Goal: Task Accomplishment & Management: Manage account settings

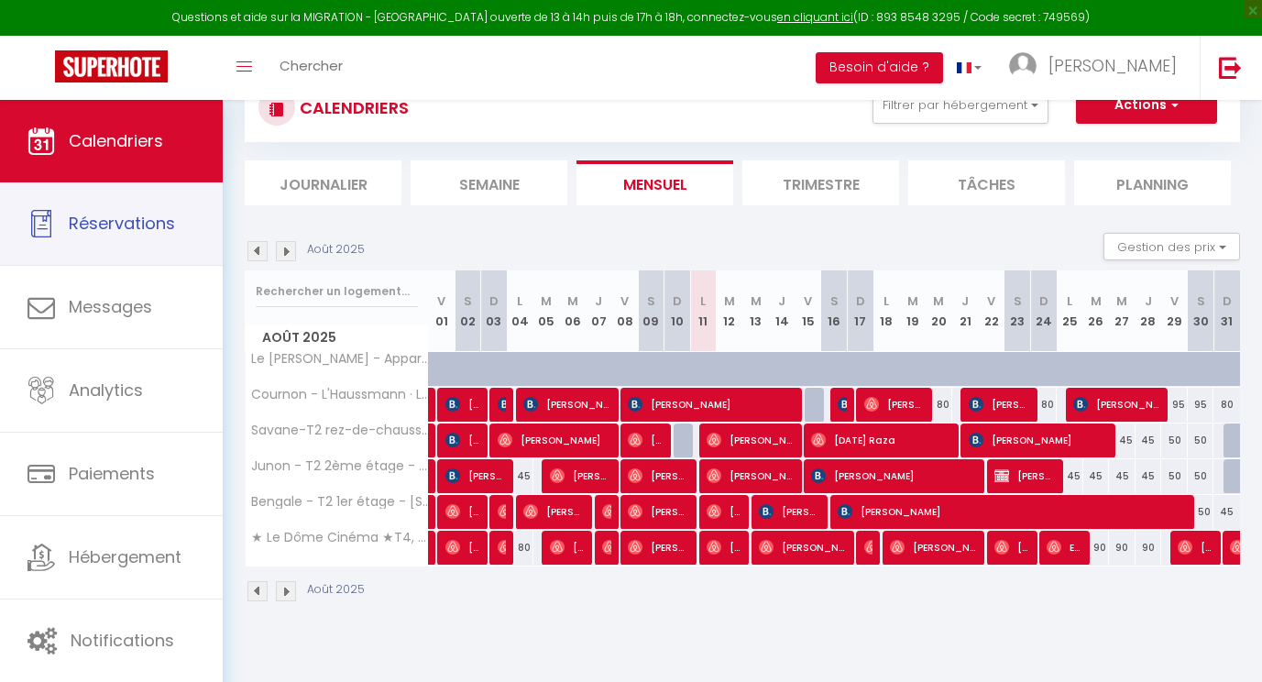
scroll to position [81, 0]
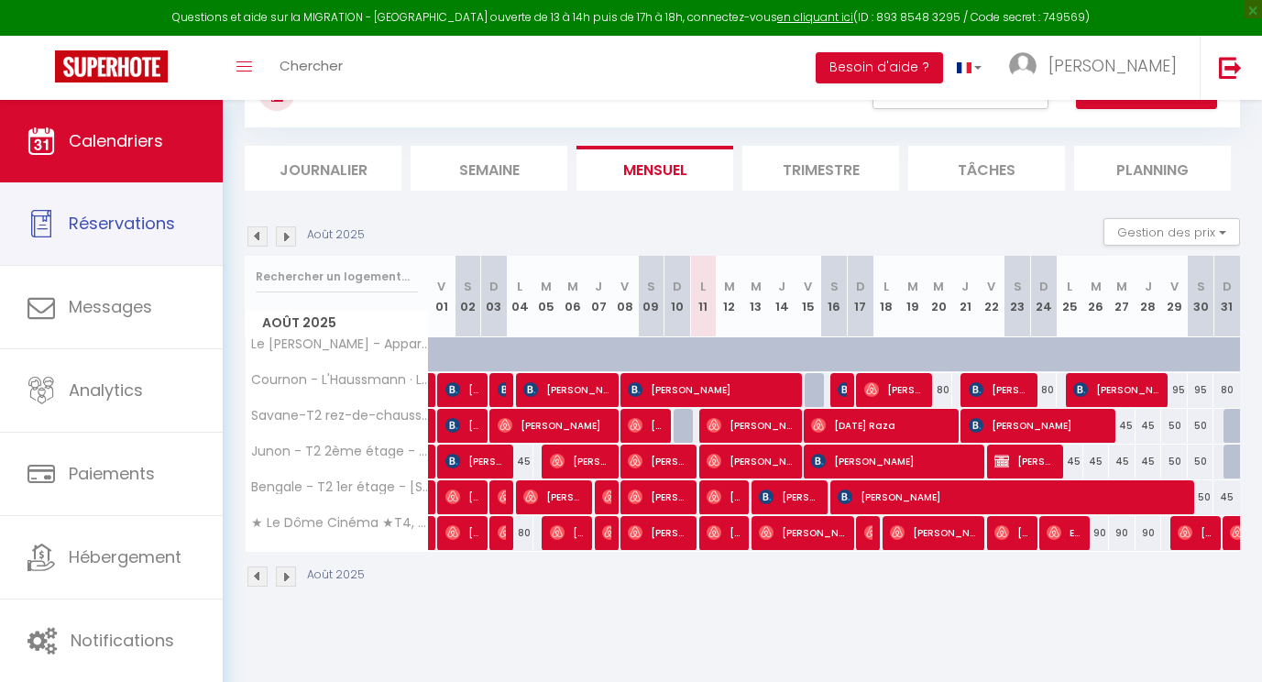
click at [71, 302] on span "Messages" at bounding box center [110, 306] width 83 height 23
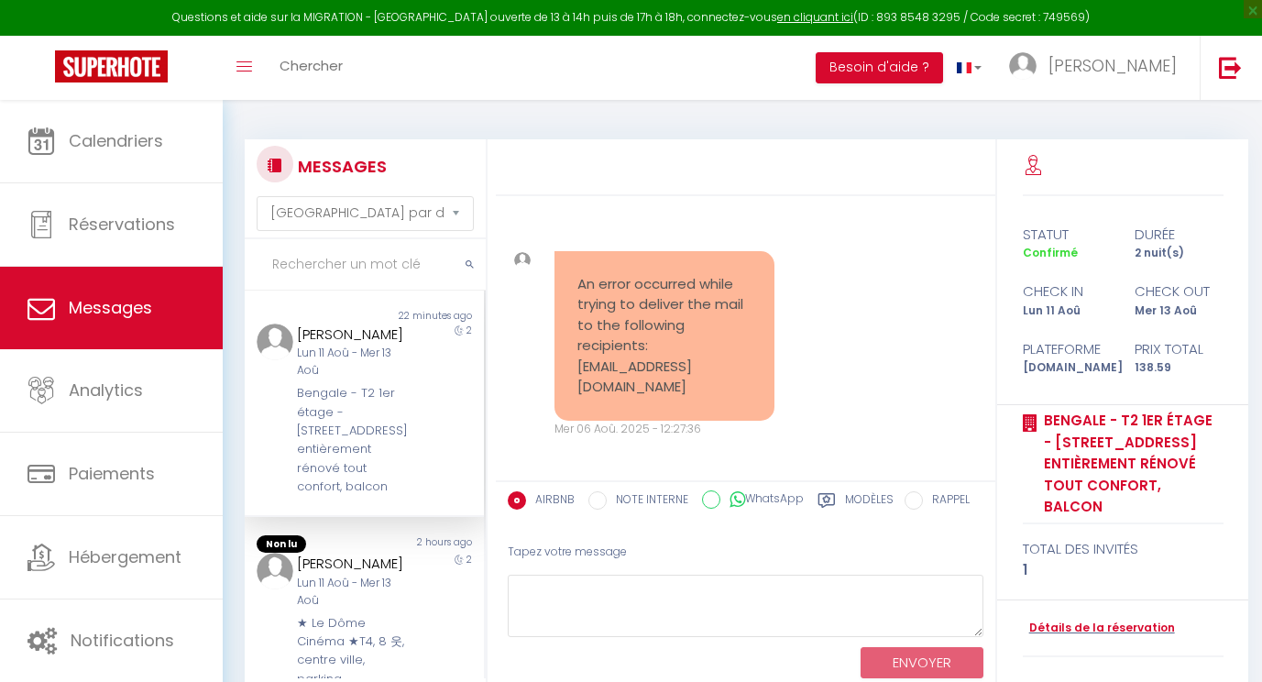
scroll to position [9530, 0]
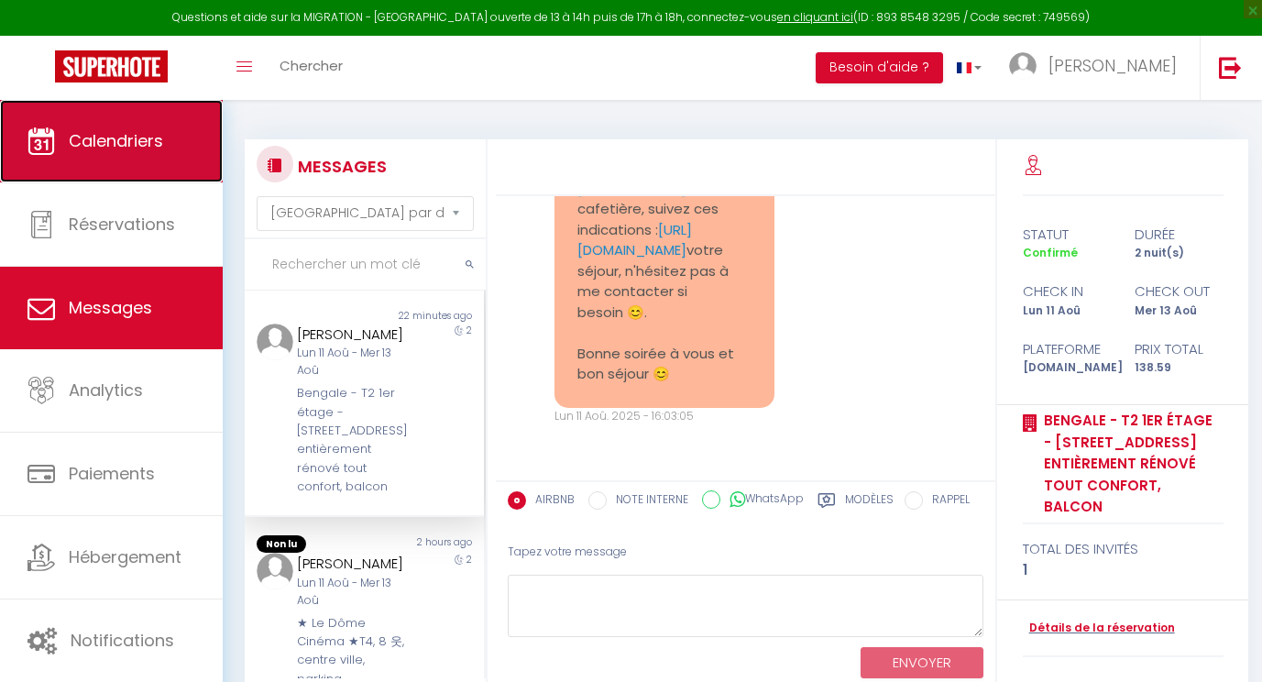
click at [86, 154] on link "Calendriers" at bounding box center [111, 141] width 223 height 82
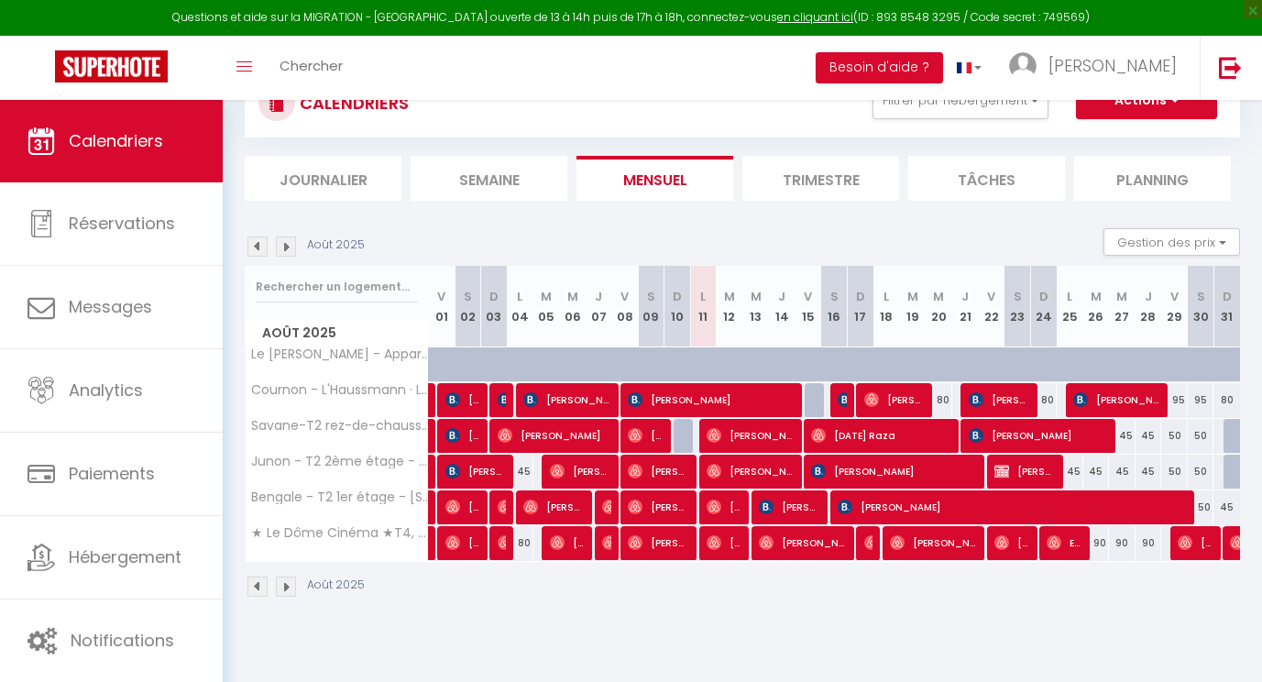
scroll to position [100, 0]
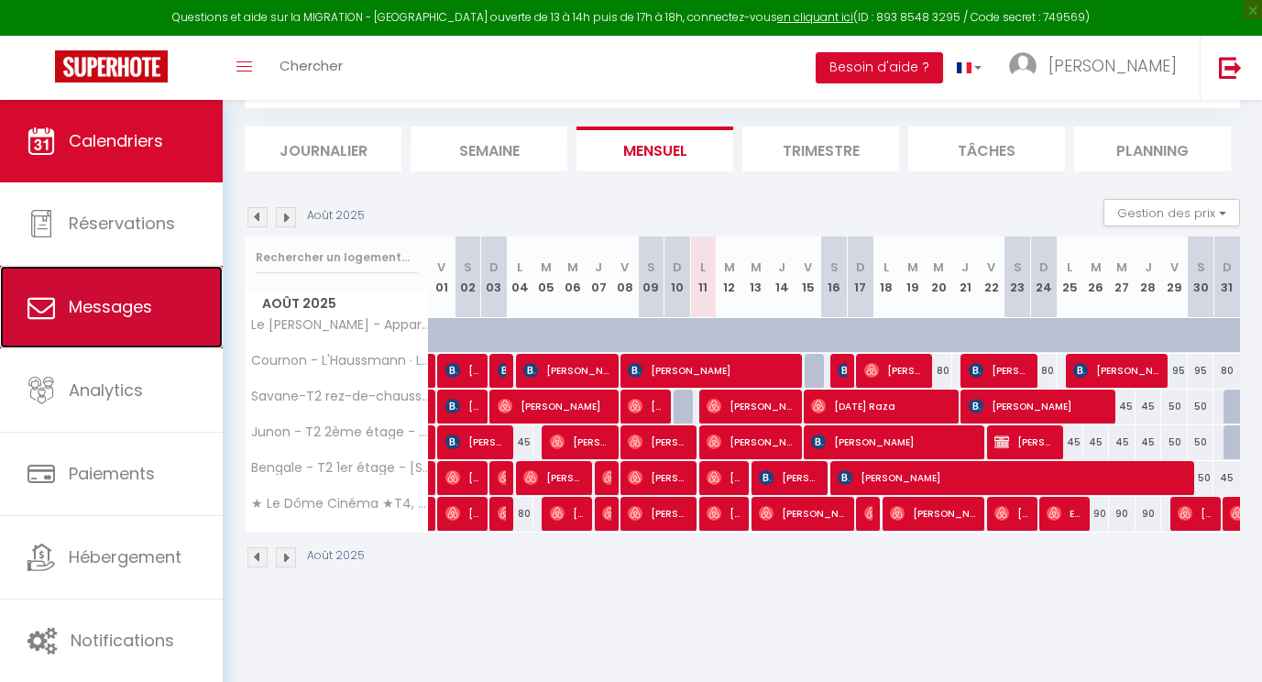
click at [74, 297] on span "Messages" at bounding box center [110, 306] width 83 height 23
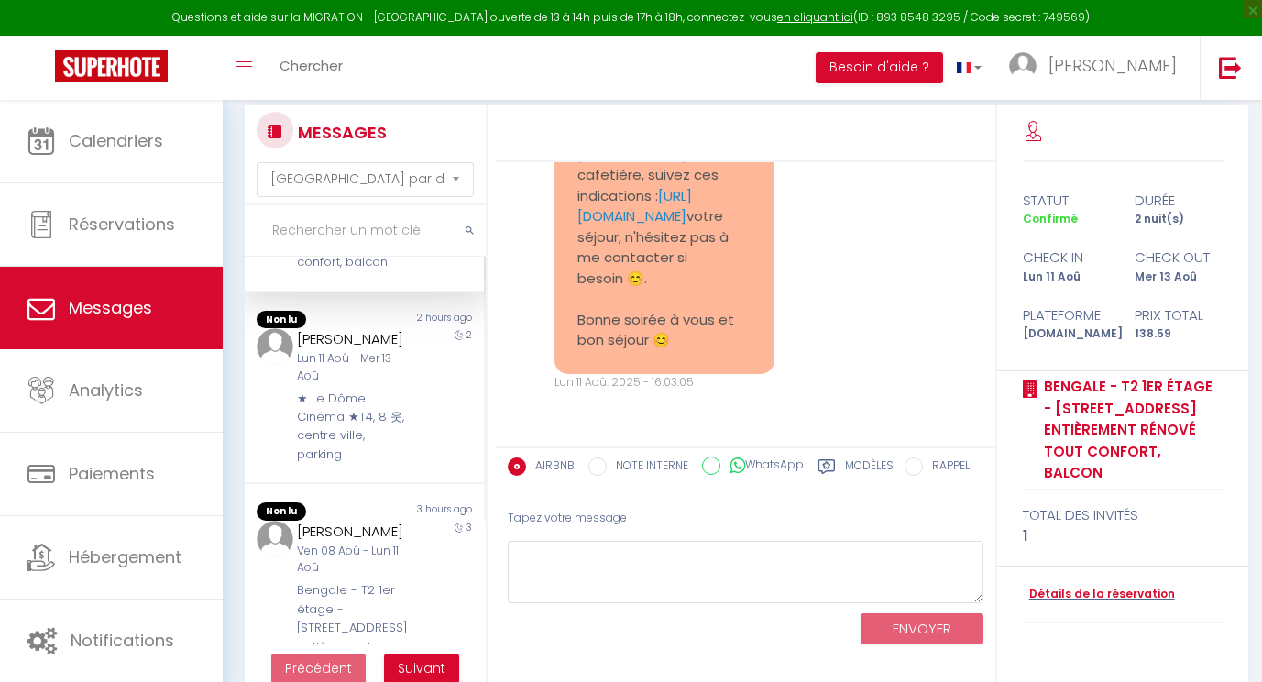
scroll to position [193, 0]
click at [324, 382] on div "Lun 11 Aoû - Mer 13 Aoû" at bounding box center [354, 364] width 115 height 35
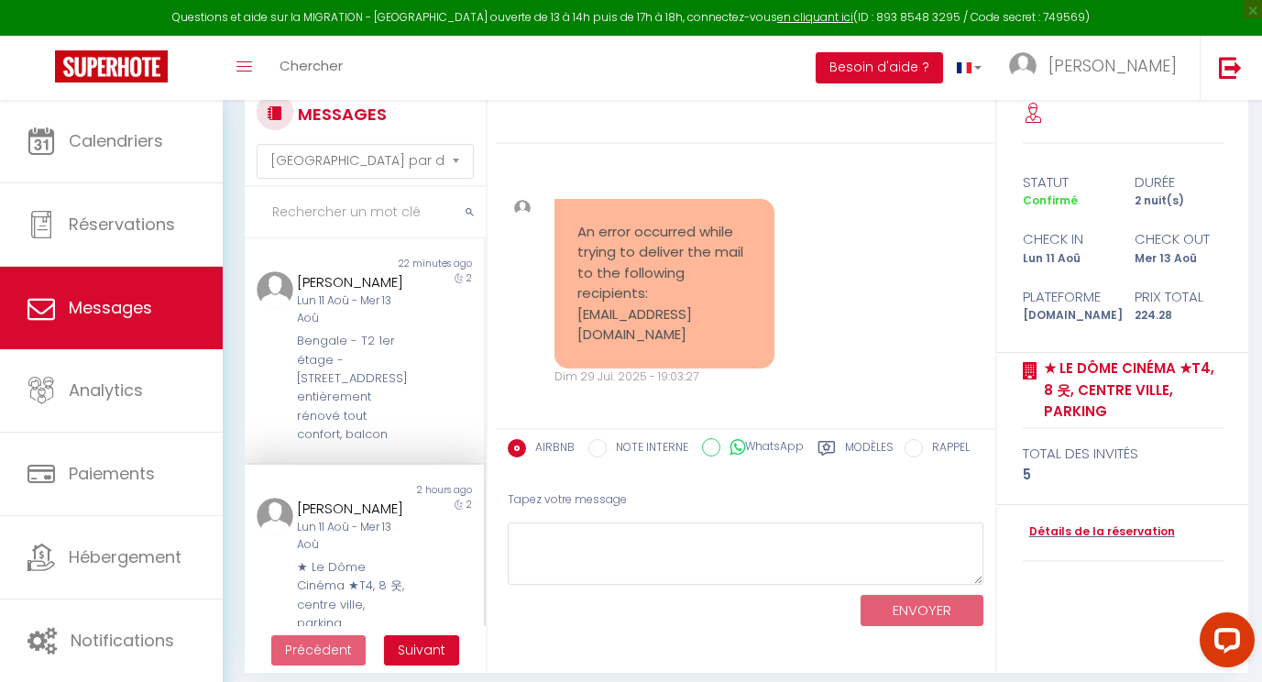
scroll to position [100, 0]
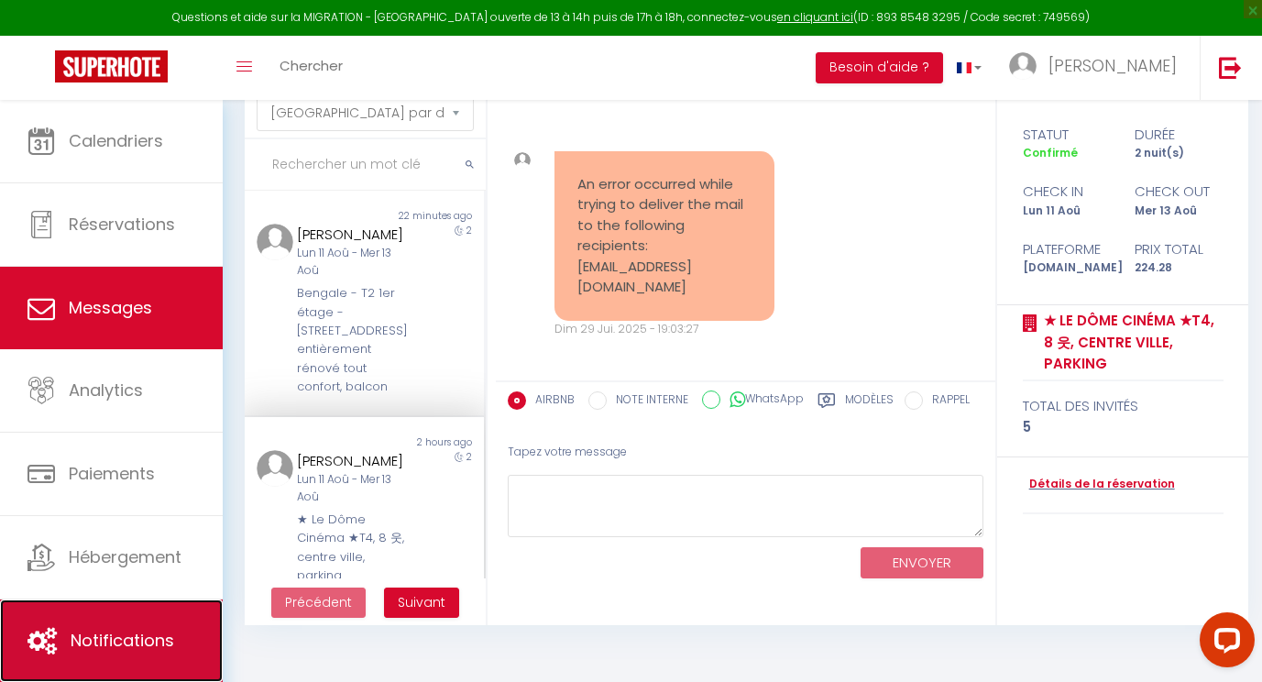
click at [110, 635] on span "Notifications" at bounding box center [123, 640] width 104 height 23
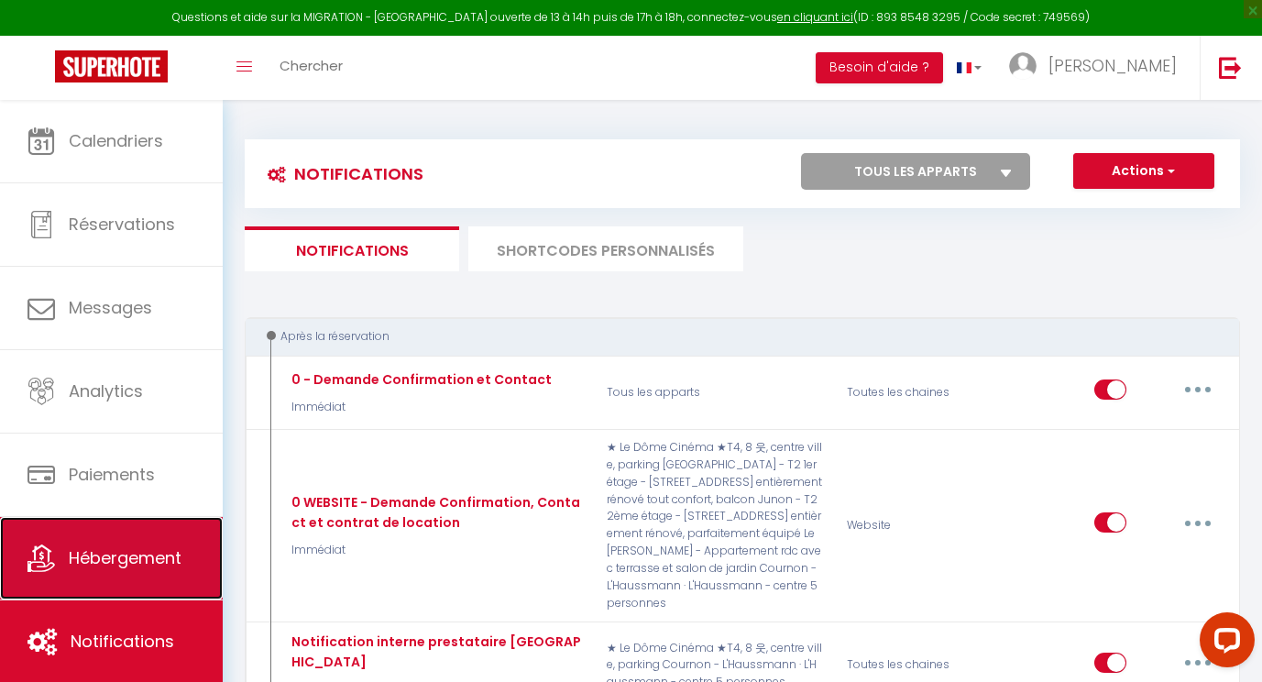
click at [72, 541] on link "Hébergement" at bounding box center [111, 558] width 223 height 82
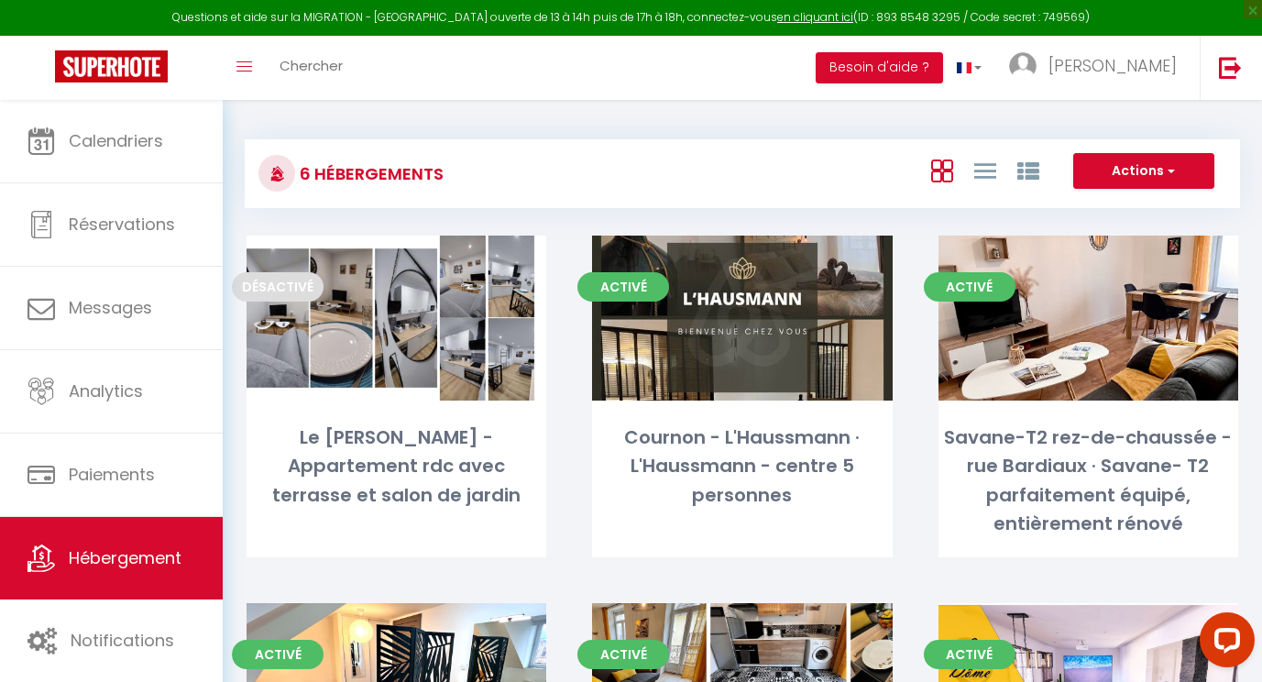
click at [1217, 632] on div "Open LiveChat chat widget" at bounding box center [1227, 638] width 29 height 29
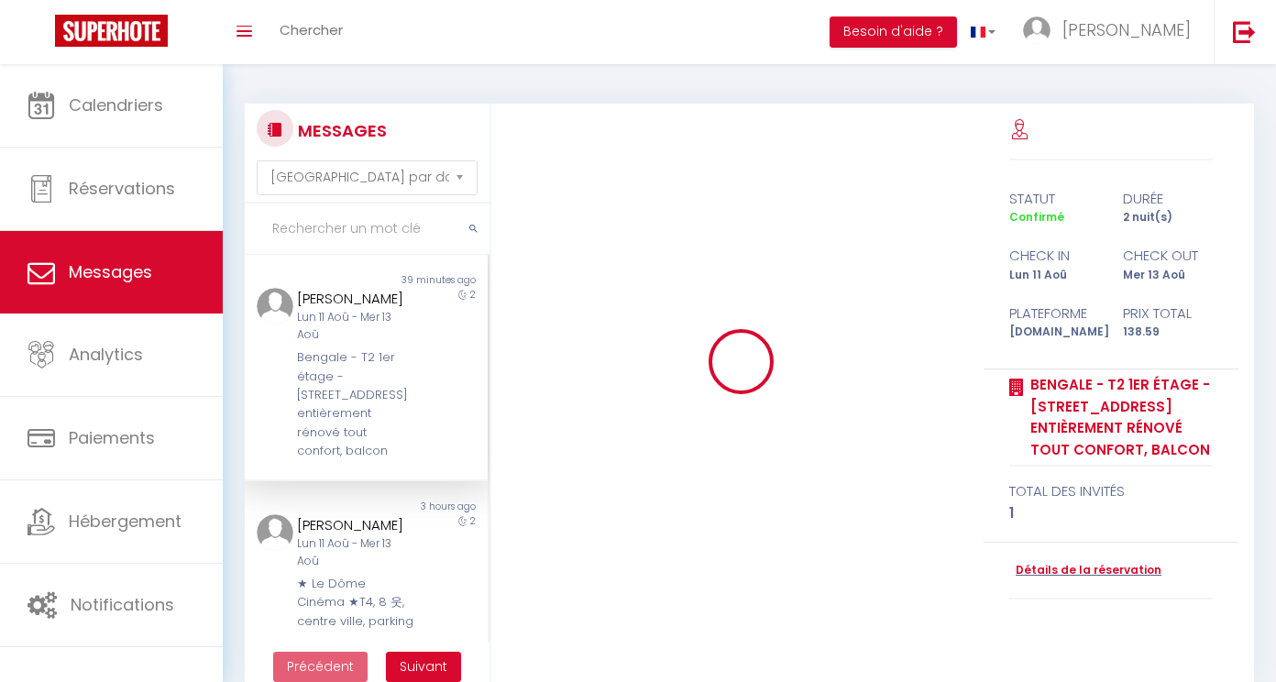
select select "message"
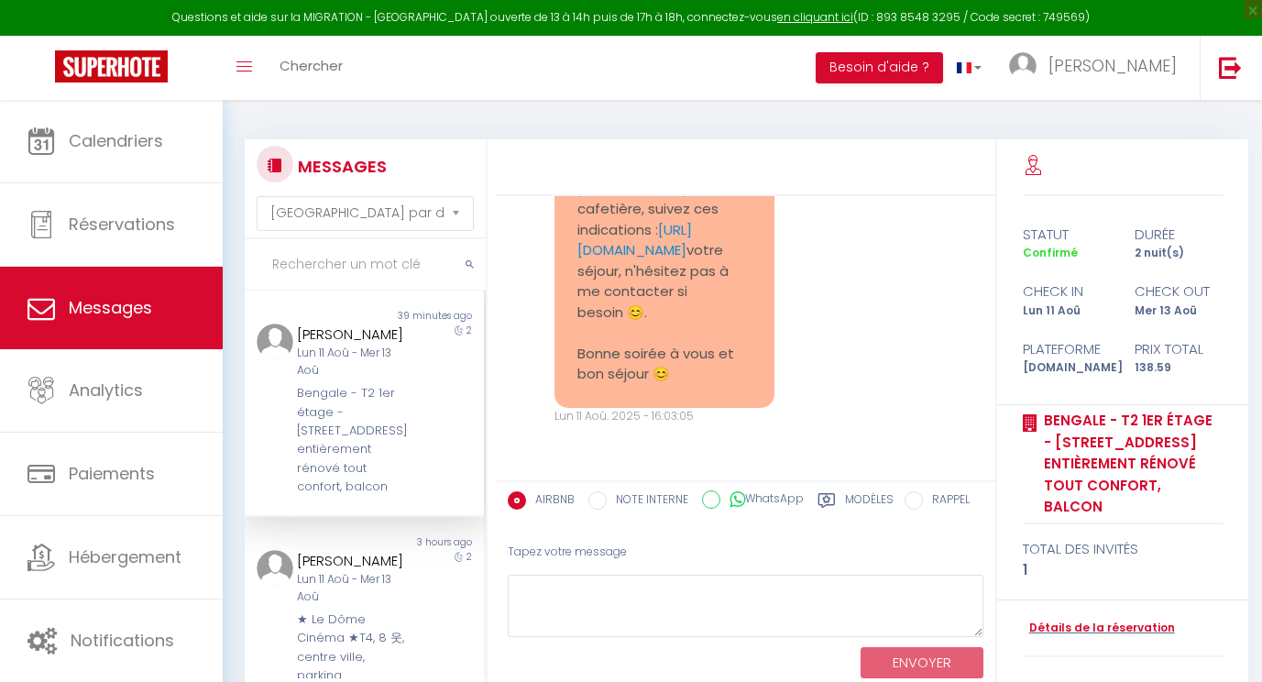
click at [716, 164] on div at bounding box center [746, 167] width 500 height 57
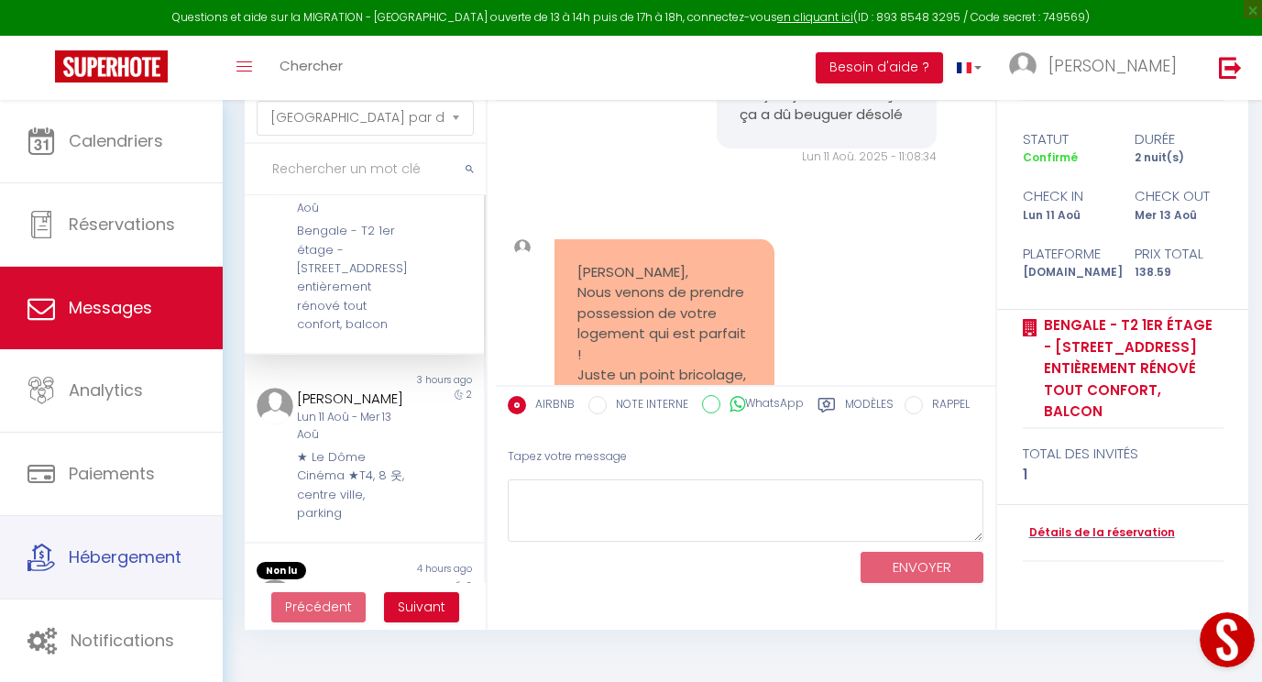
scroll to position [96, 0]
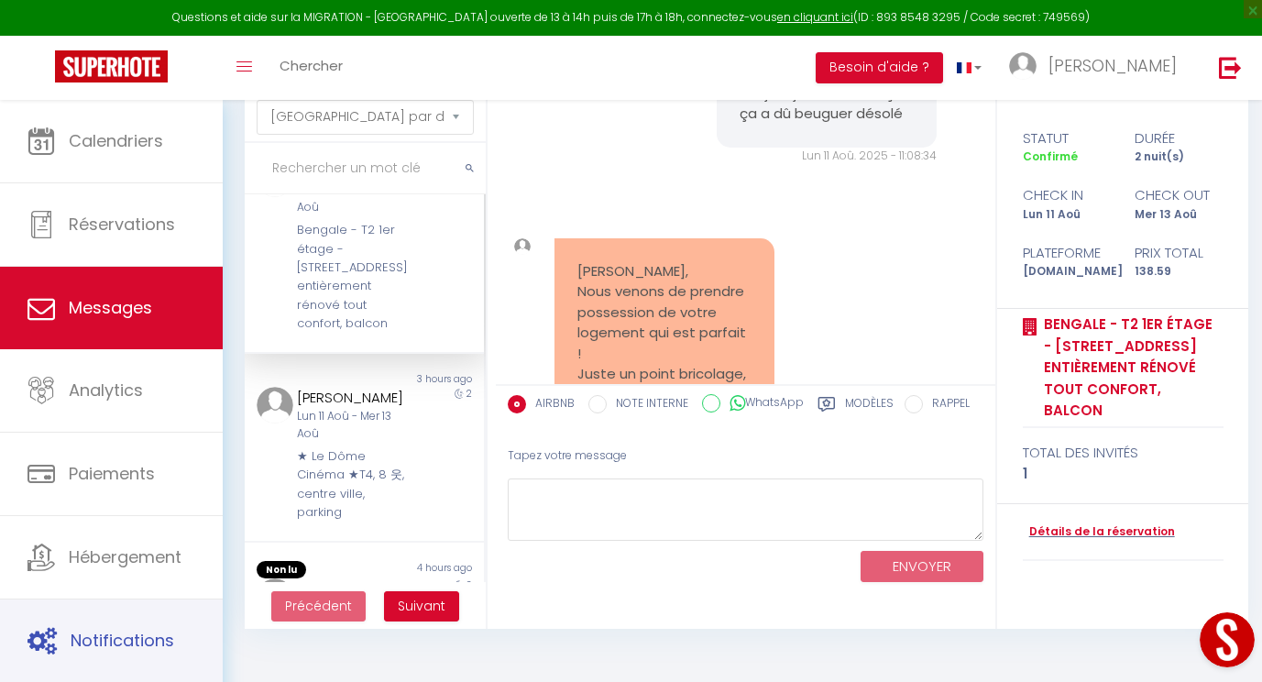
click at [115, 643] on span "Notifications" at bounding box center [123, 640] width 104 height 23
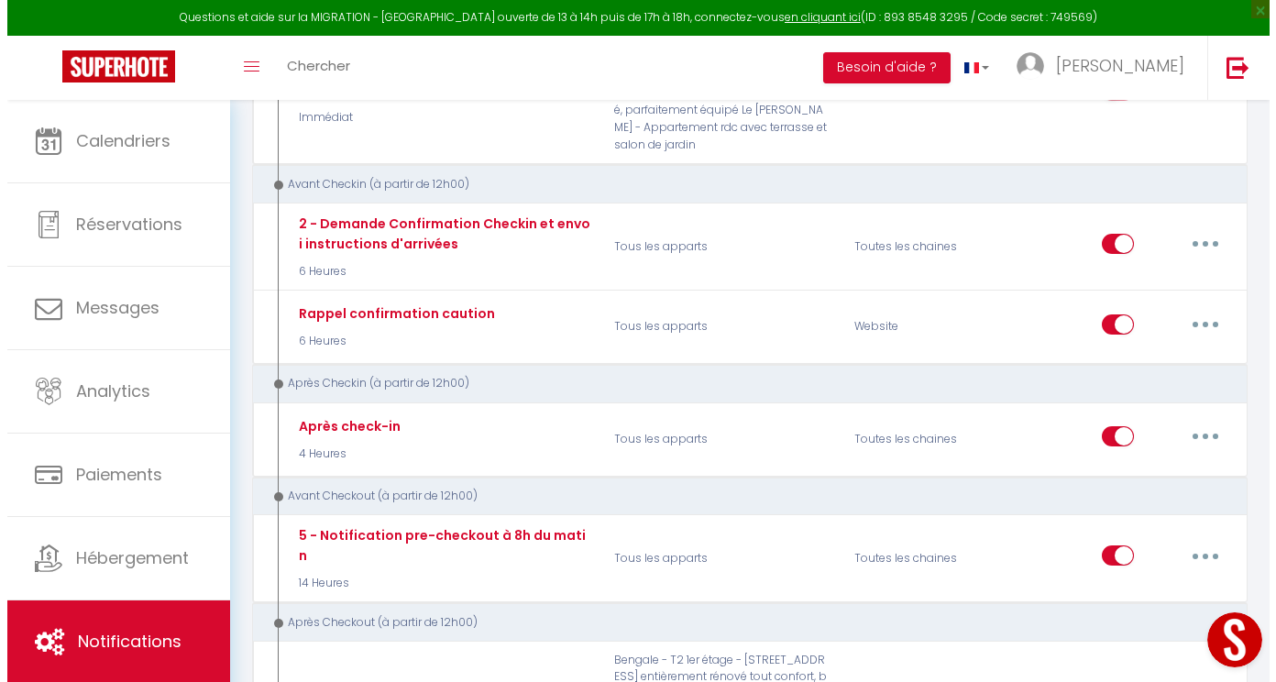
scroll to position [863, 0]
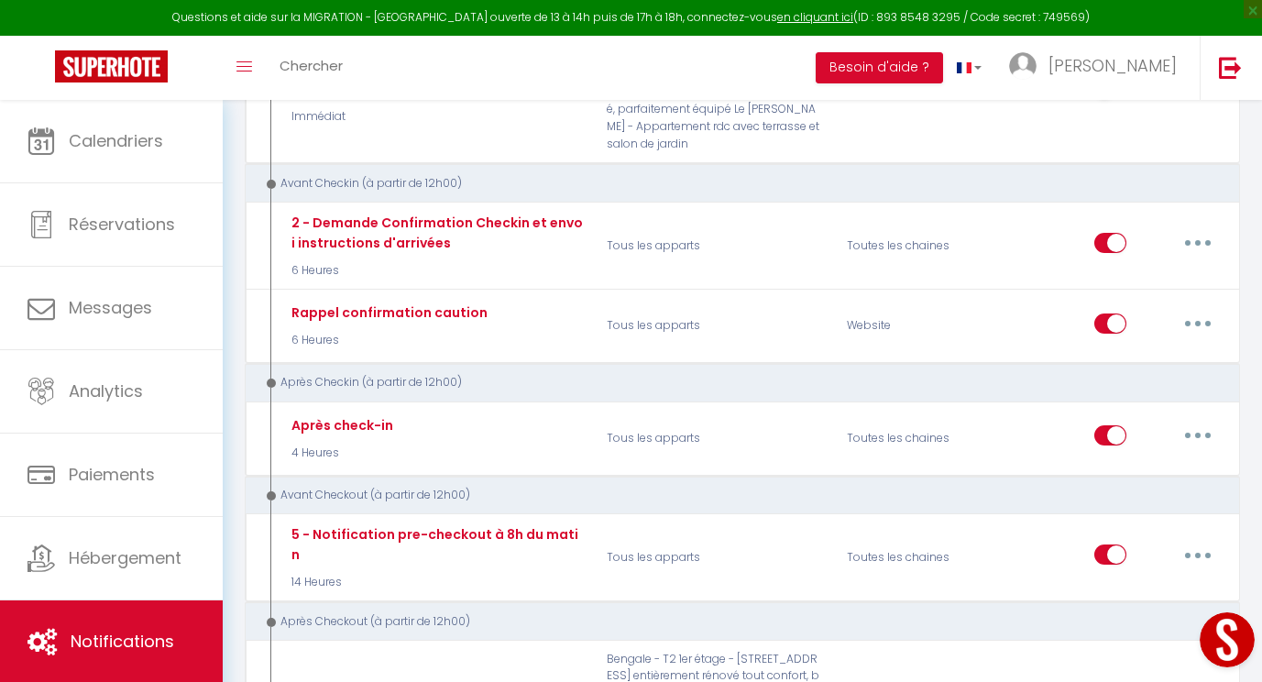
click at [1206, 235] on button "button" at bounding box center [1197, 242] width 51 height 29
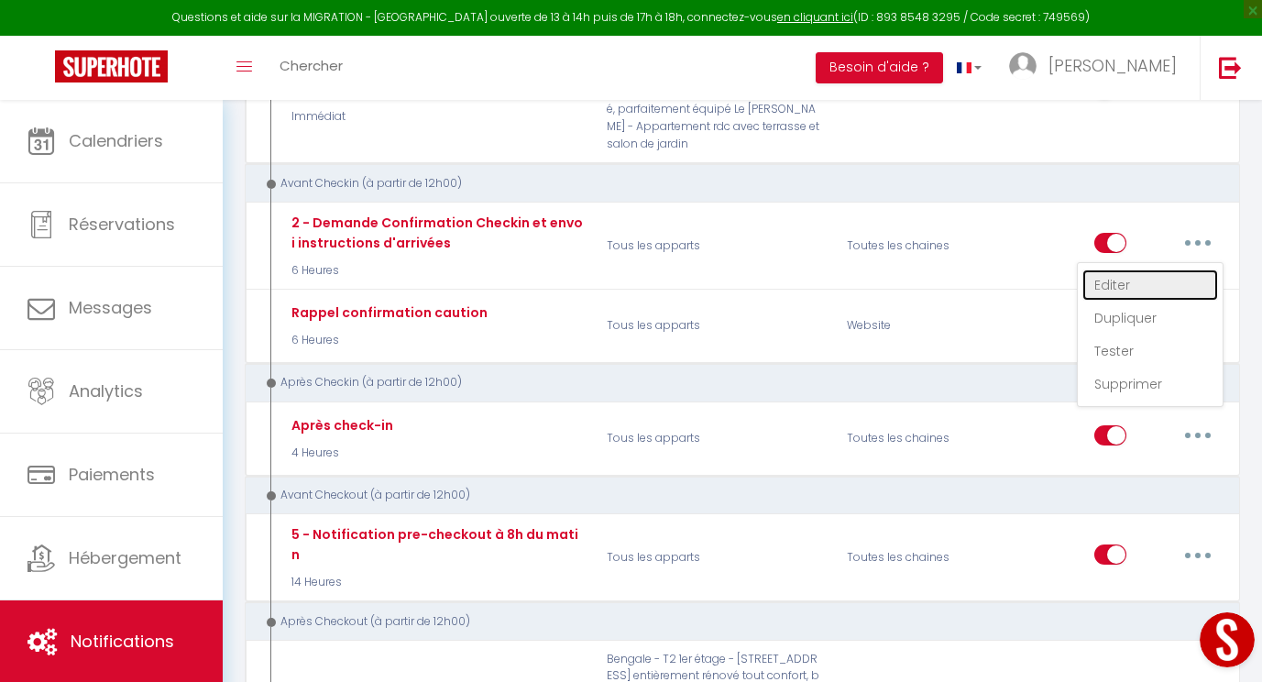
click at [1144, 269] on link "Editer" at bounding box center [1151, 284] width 136 height 31
type input "2 - Demande Confirmation Checkin et envoi instructions d'arrivées"
select select "6 Heures"
select select "if_booking_is_paid"
checkbox input "true"
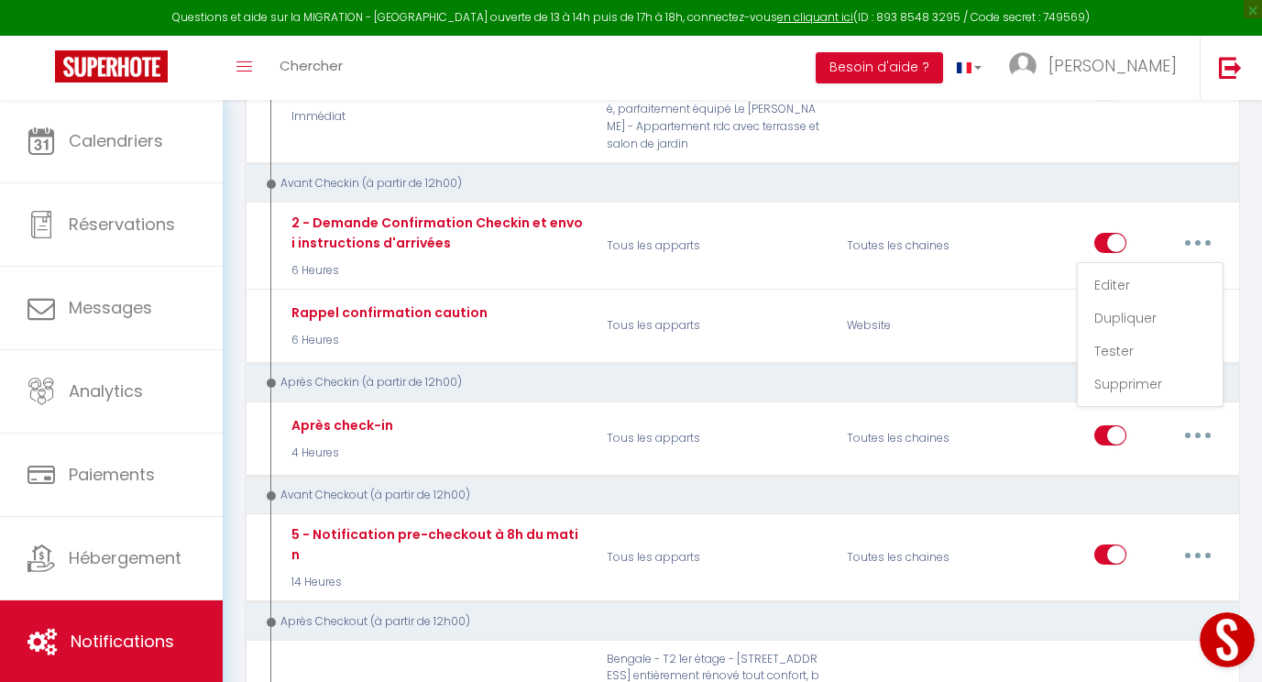
checkbox input "false"
radio input "true"
type input "Procédure pour le checkin - [RENTAL:NAME][INSTRUCTIONSACCES-FR]"
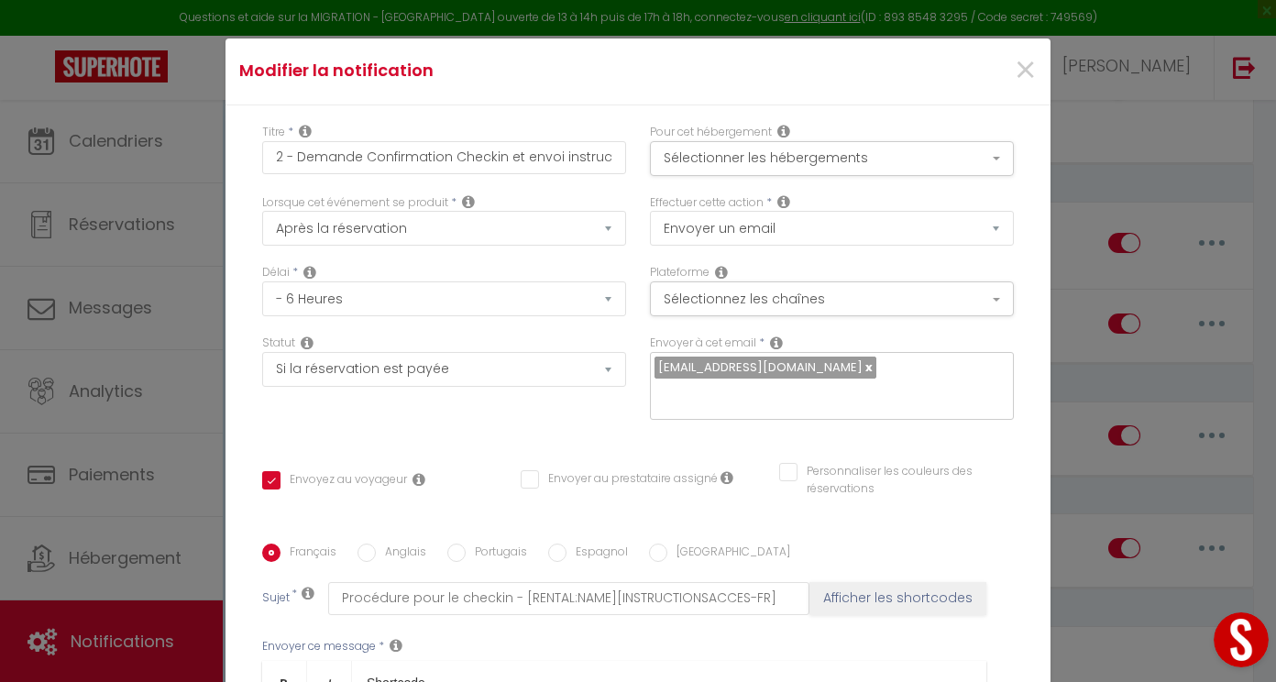
scroll to position [0, 0]
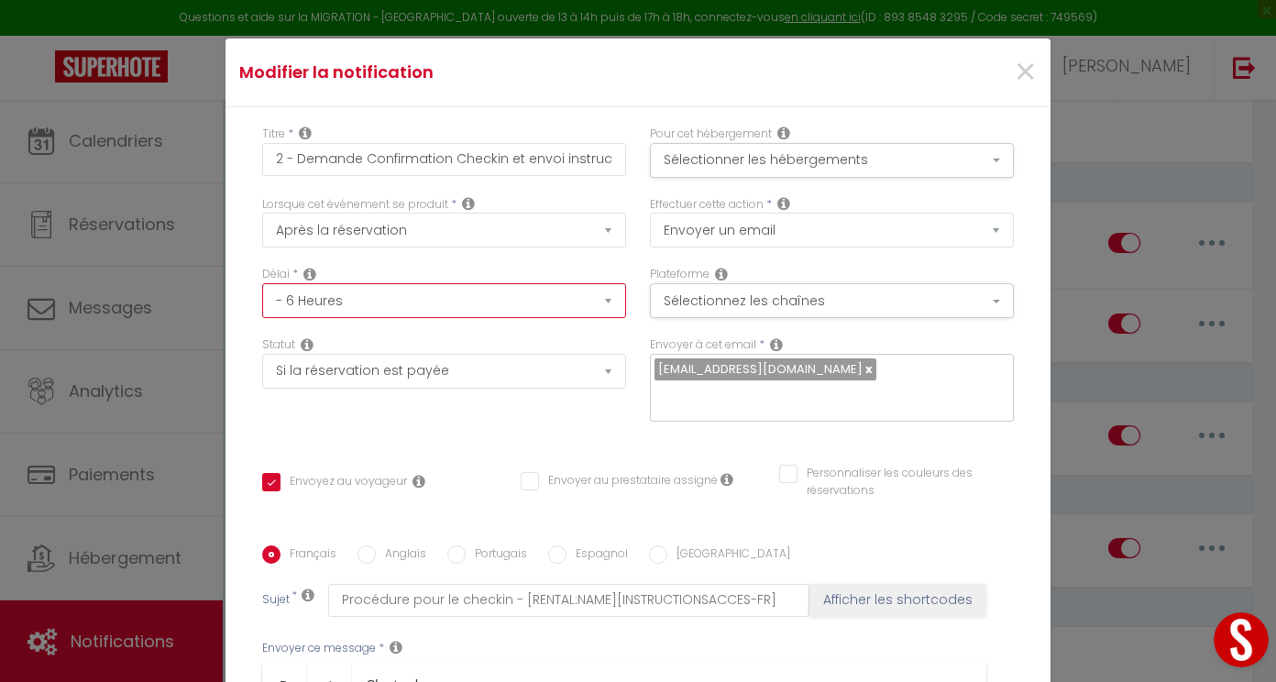
click at [594, 302] on select "Immédiat - 10 Minutes - 1 Heure - 2 Heures - 3 Heures - 4 Heures - 5 Heures - 6…" at bounding box center [444, 300] width 364 height 35
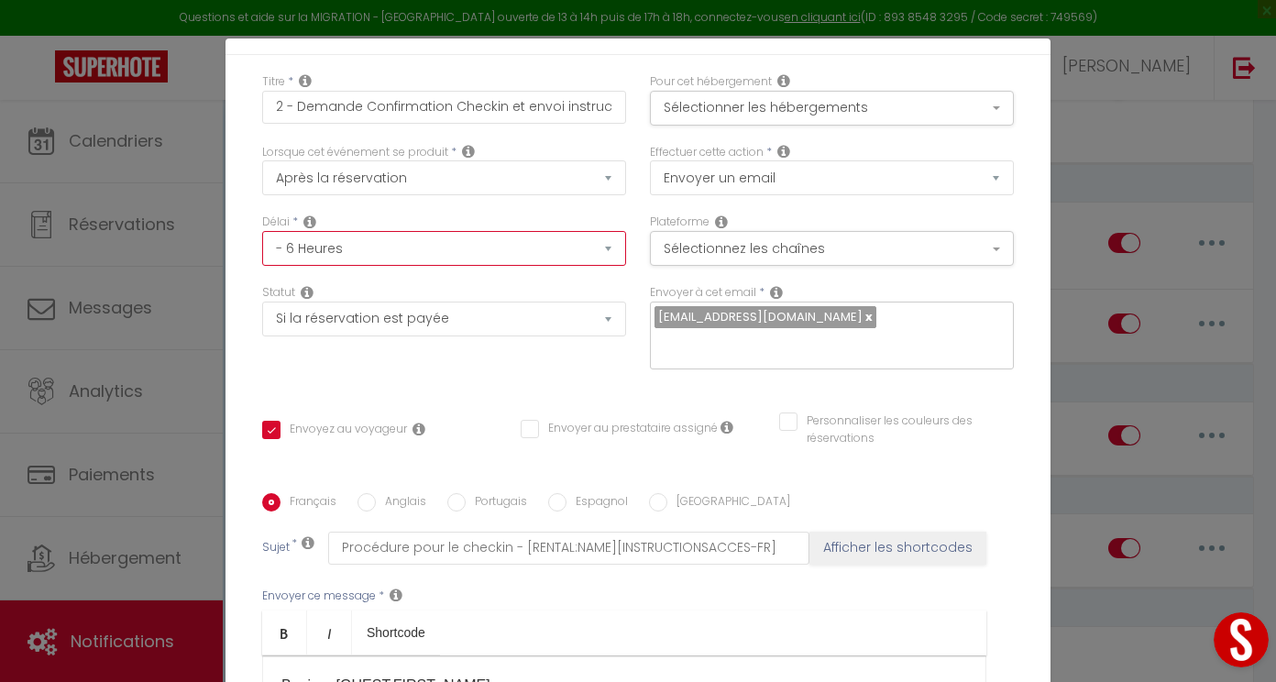
scroll to position [53, 0]
click at [701, 95] on button "Sélectionner les hébergements" at bounding box center [832, 107] width 364 height 35
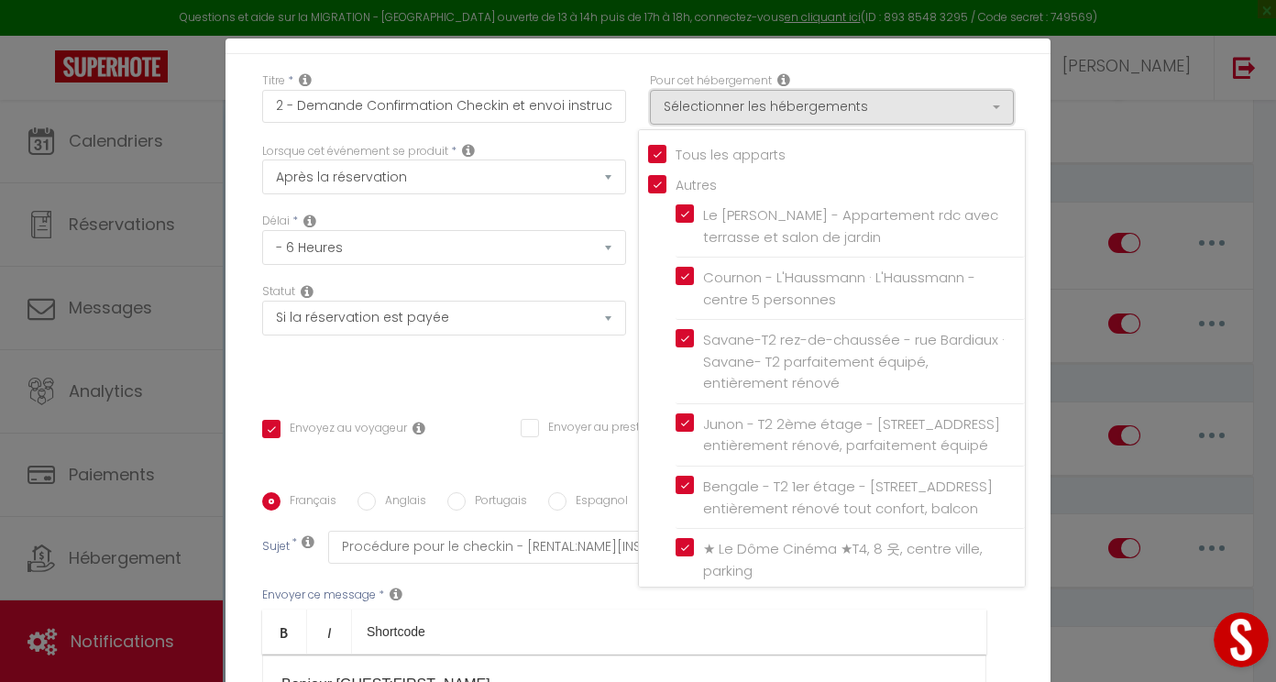
click at [701, 95] on button "Sélectionner les hébergements" at bounding box center [832, 107] width 364 height 35
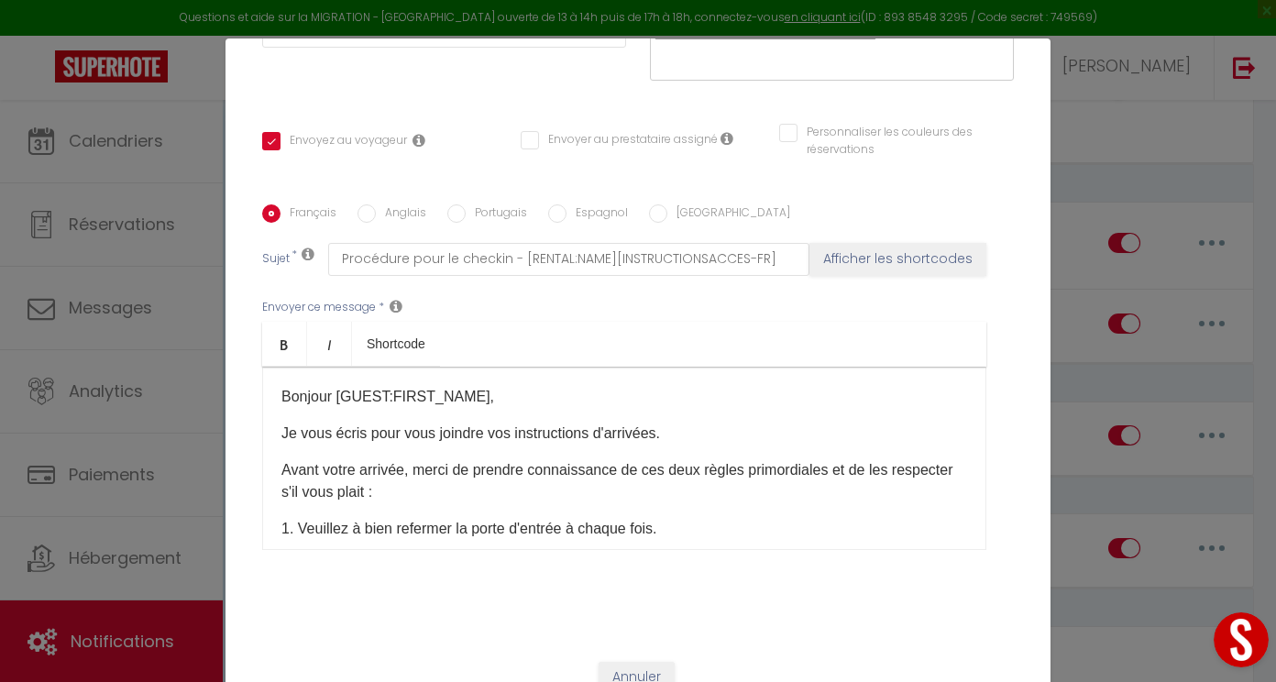
scroll to position [75, 0]
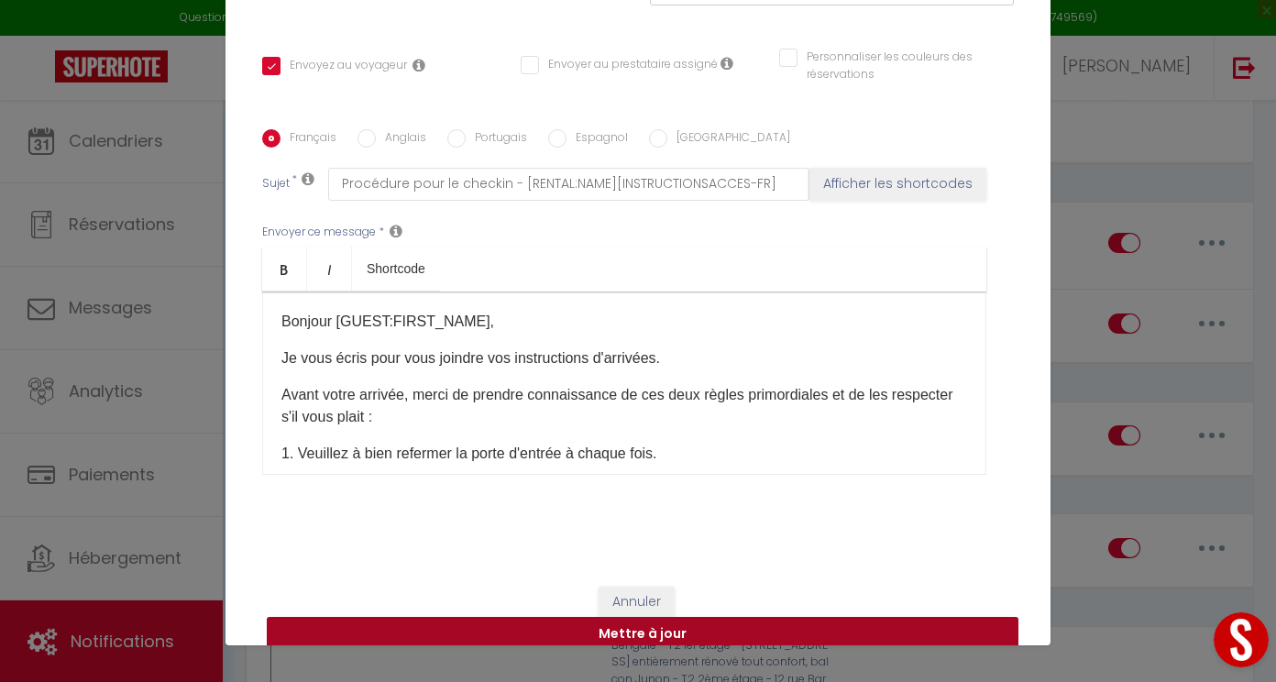
click at [654, 617] on button "Mettre à jour" at bounding box center [643, 634] width 752 height 35
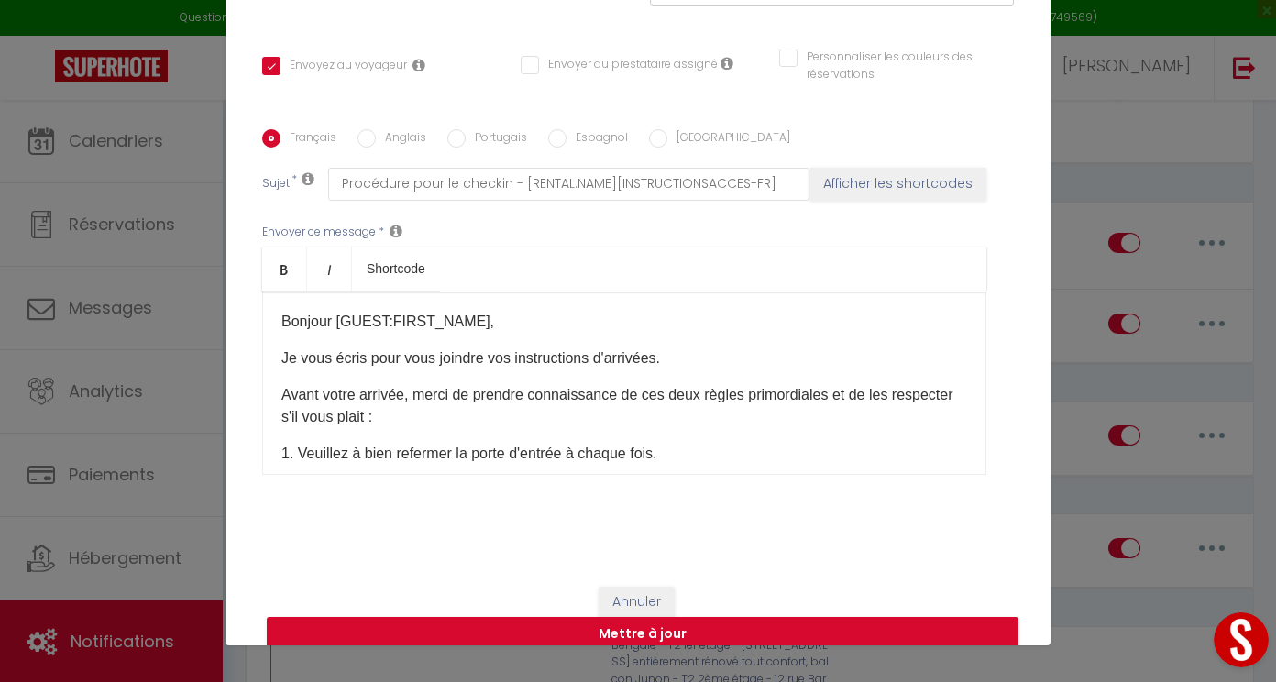
checkbox input "true"
checkbox input "false"
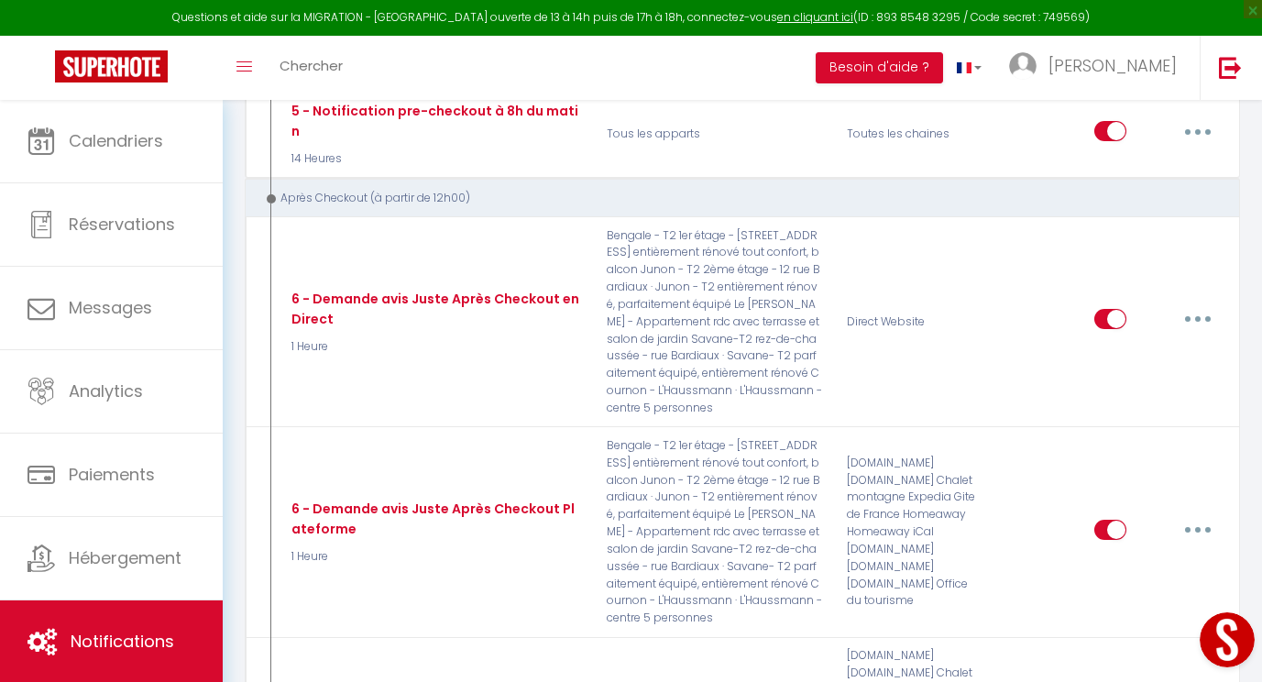
scroll to position [1287, 0]
click at [1192, 81] on link "[PERSON_NAME]" at bounding box center [1097, 68] width 204 height 64
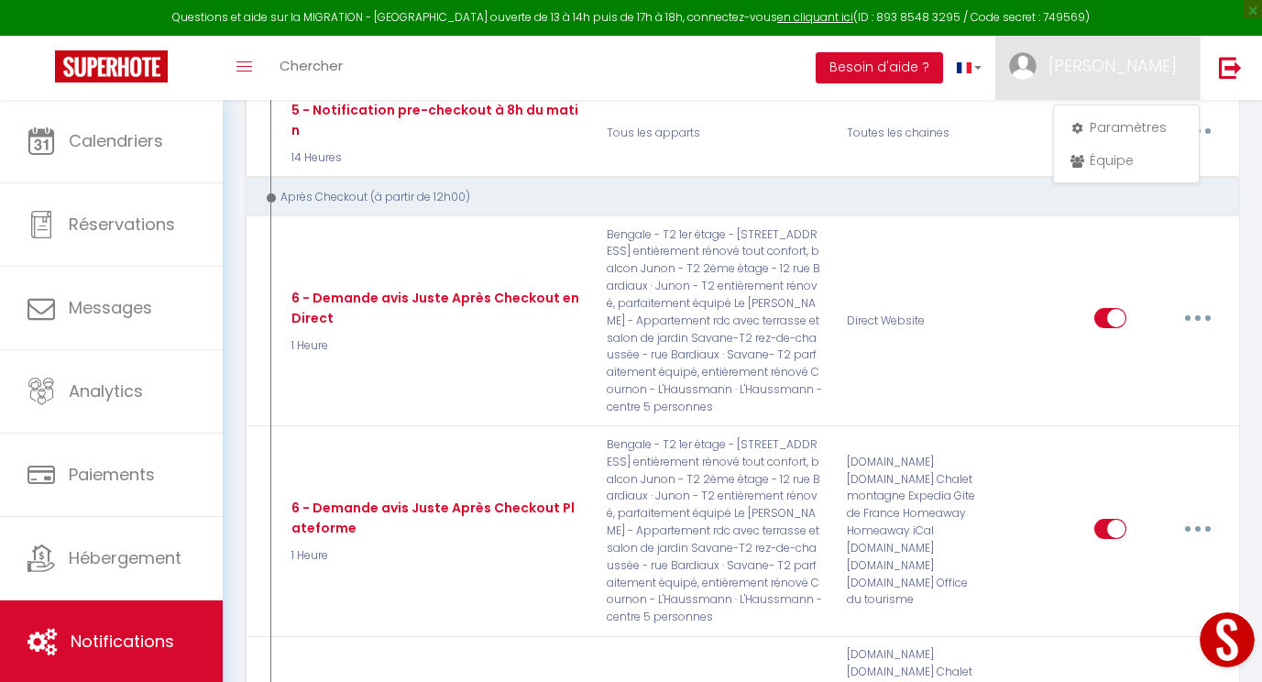
click at [638, 98] on div "Toggle menubar Chercher BUTTON Besoin d'aide ? Thomas Paramètres Équipe" at bounding box center [691, 68] width 1116 height 64
click at [667, 98] on div "Toggle menubar Chercher BUTTON Besoin d'aide ? Thomas Paramètres Équipe" at bounding box center [691, 68] width 1116 height 64
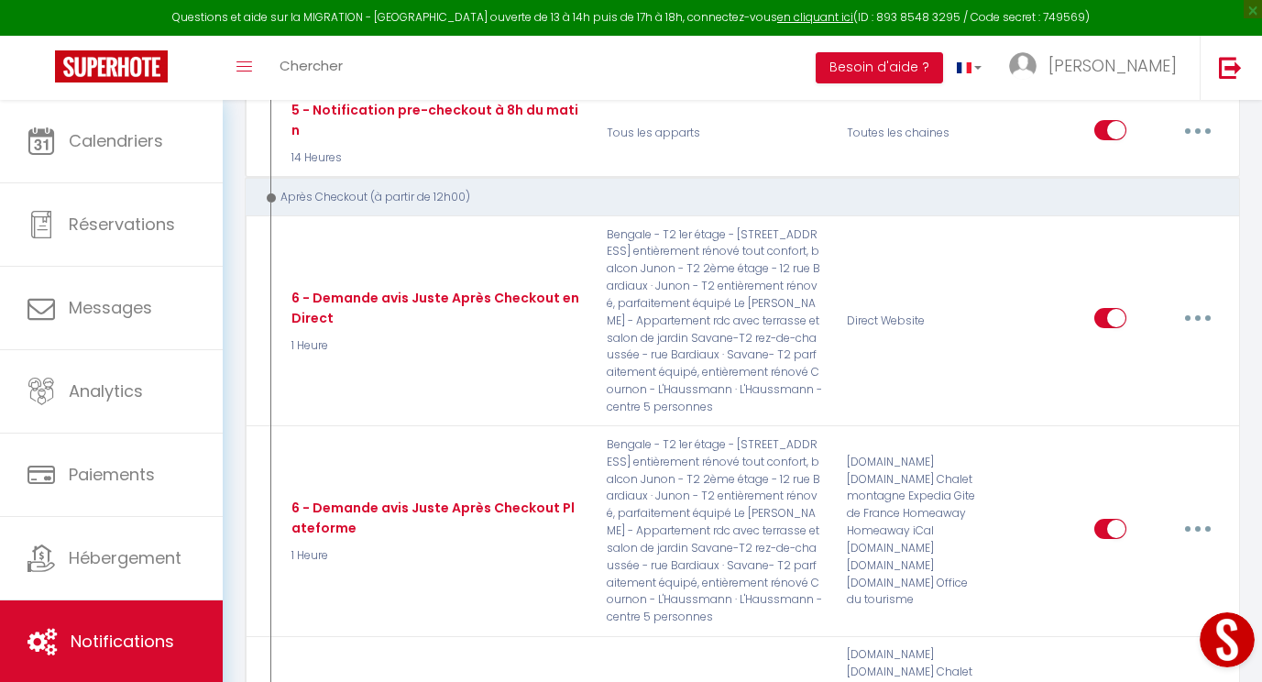
click at [924, 232] on div "Direct Website" at bounding box center [915, 321] width 160 height 190
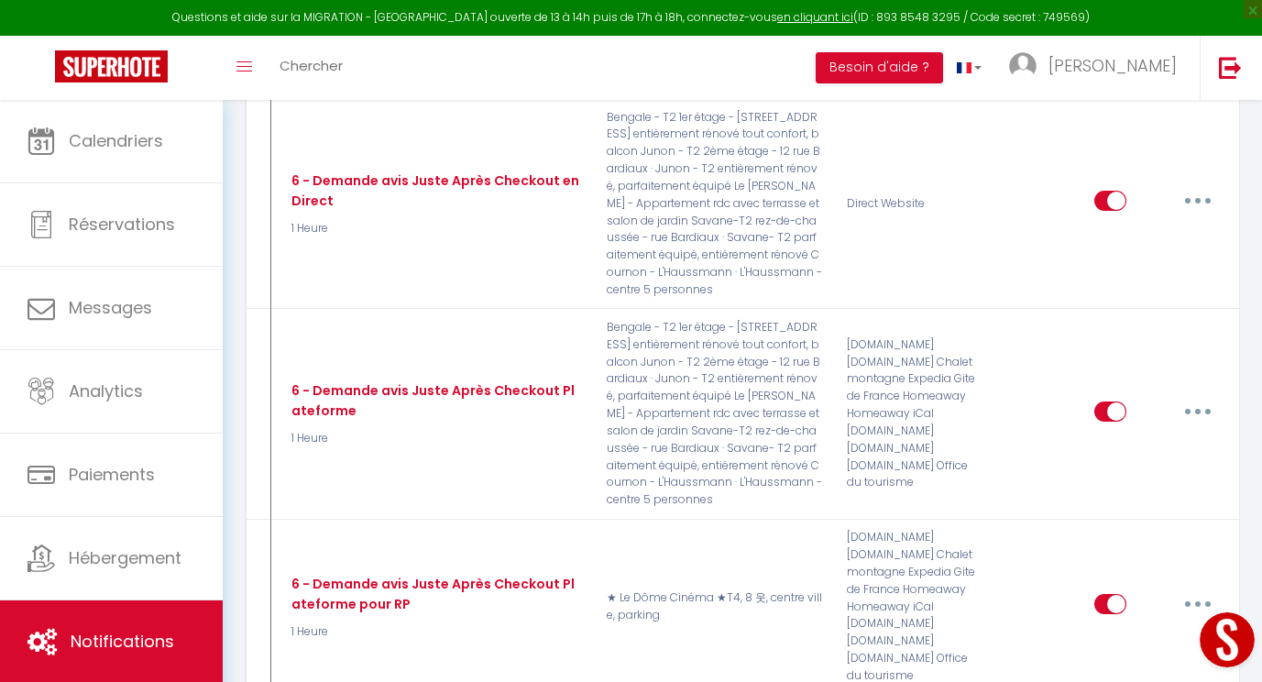
scroll to position [1274, 0]
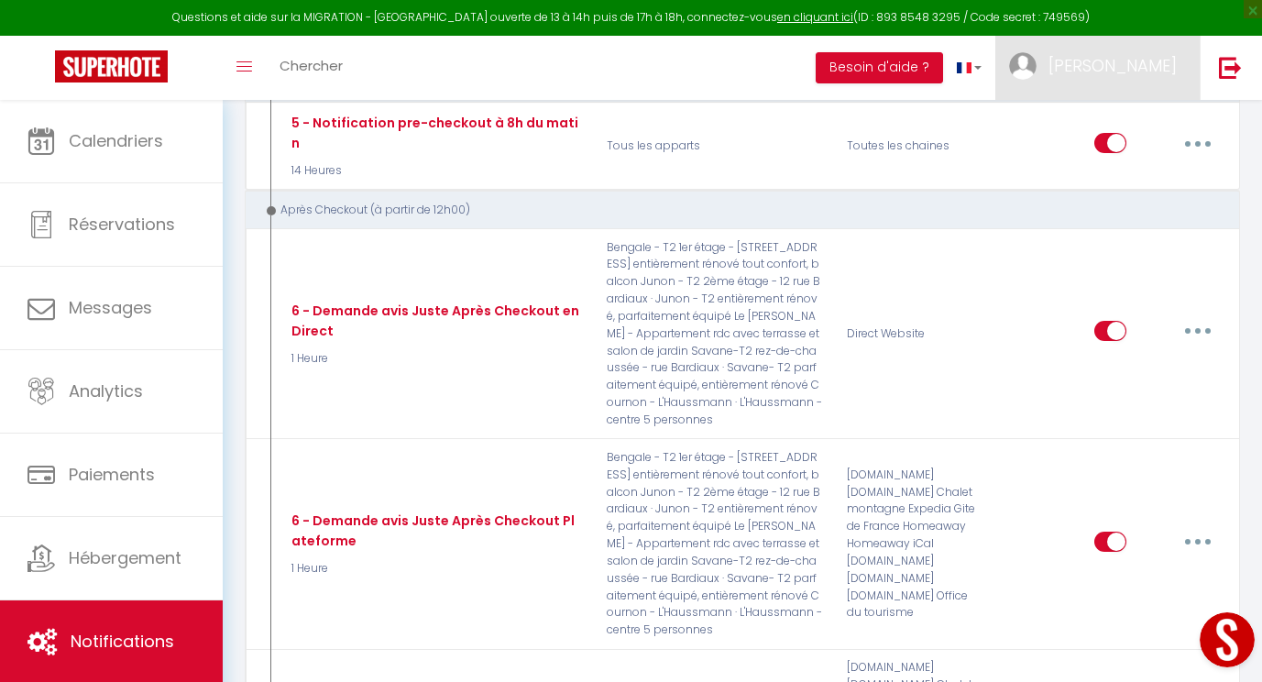
click at [1061, 70] on link "[PERSON_NAME]" at bounding box center [1097, 68] width 204 height 64
click at [1141, 149] on link "Équipe" at bounding box center [1127, 160] width 136 height 31
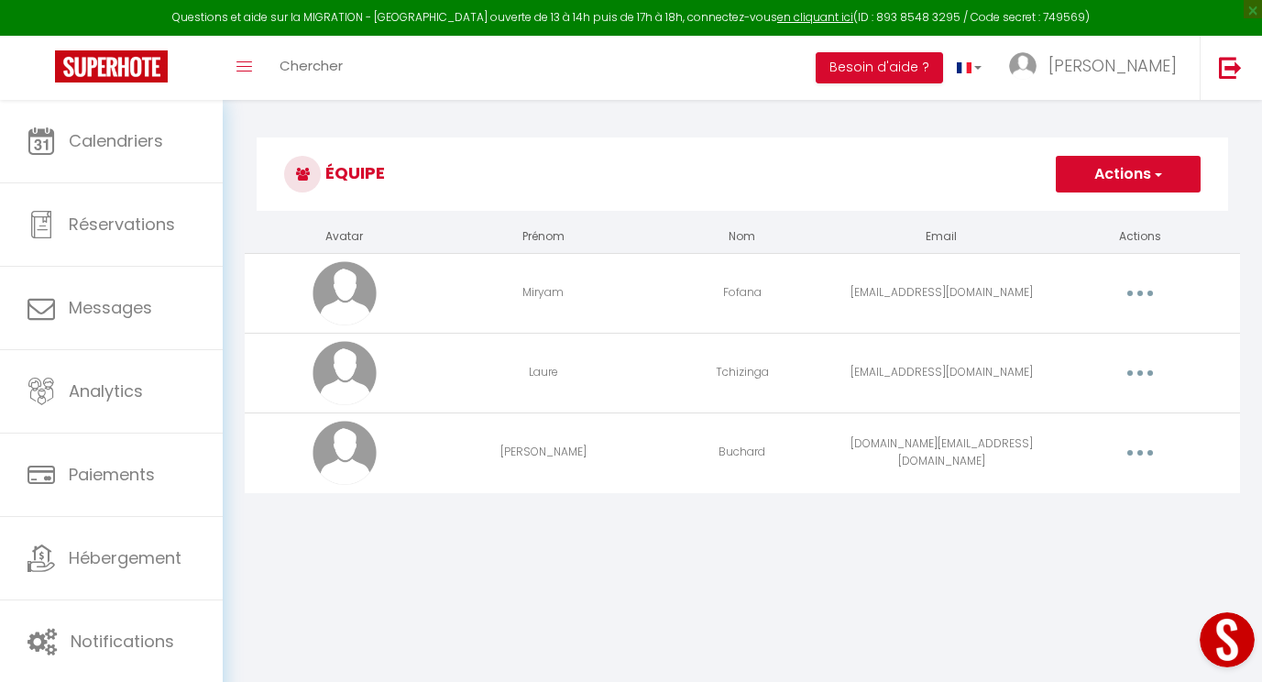
click at [816, 87] on div "Toggle menubar Chercher BUTTON Besoin d'aide ? Thomas Paramètres Équipe" at bounding box center [691, 68] width 1116 height 64
click at [1061, 69] on link "[PERSON_NAME]" at bounding box center [1097, 68] width 204 height 64
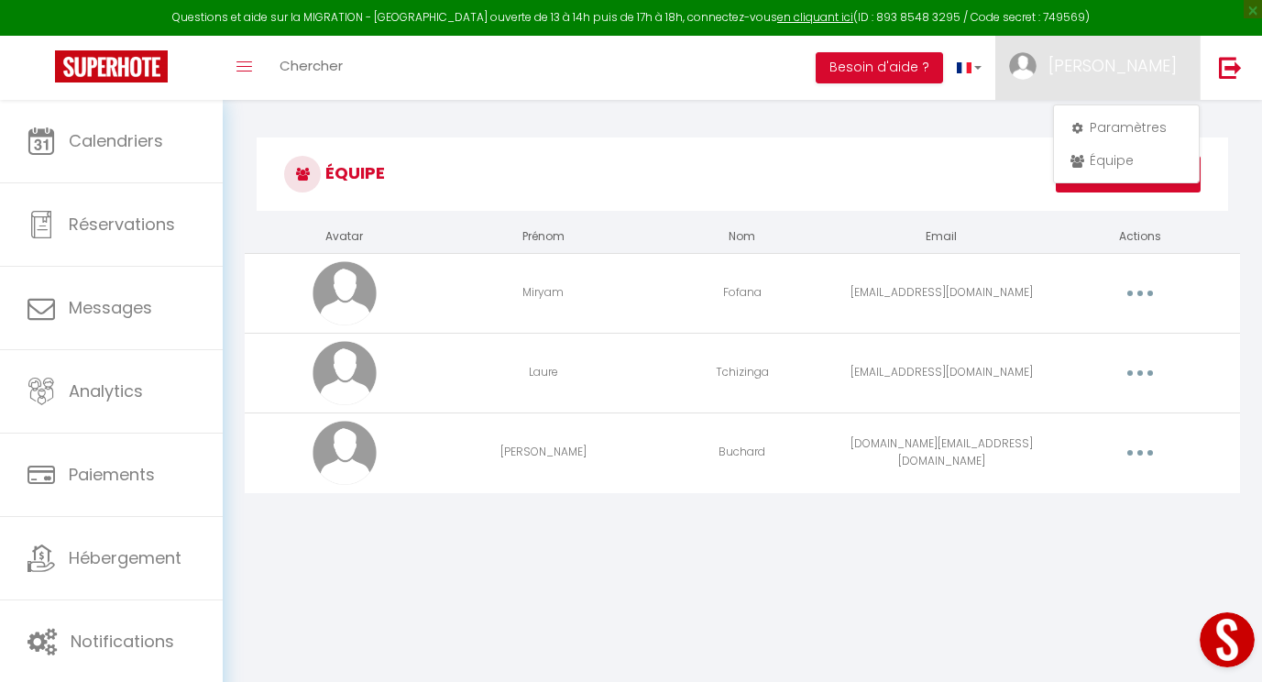
click at [1061, 69] on link "[PERSON_NAME]" at bounding box center [1097, 68] width 204 height 64
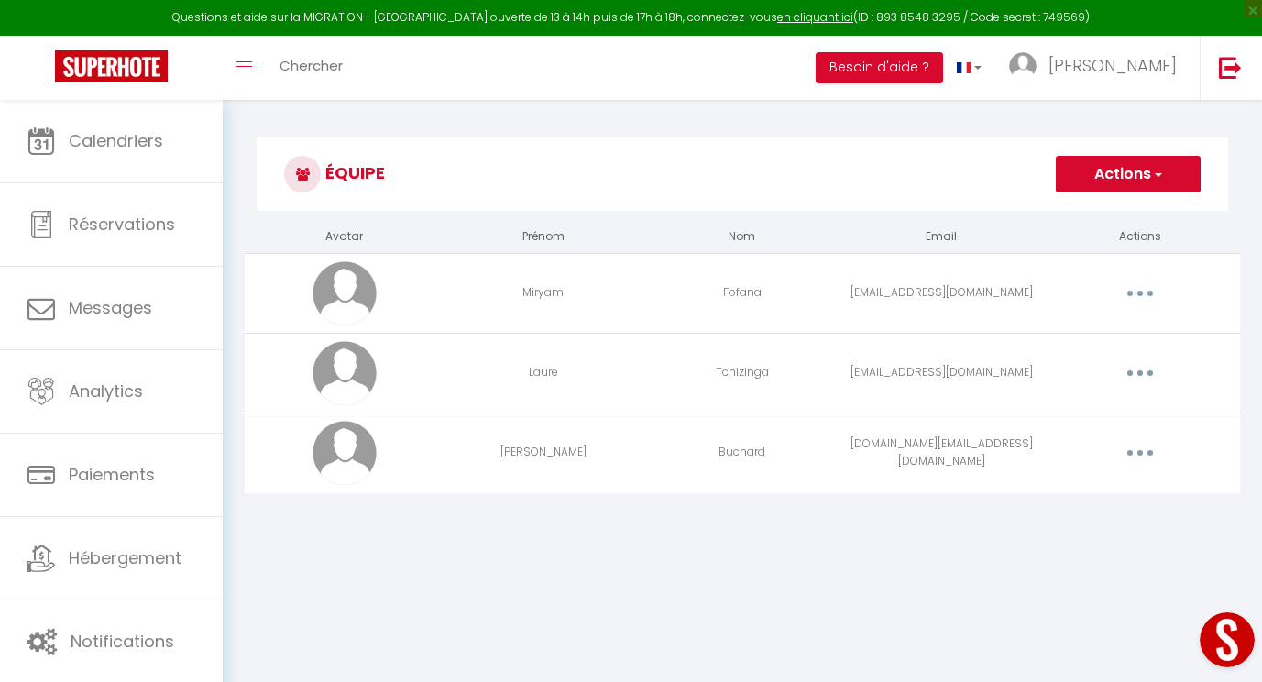
click at [1148, 291] on button "button" at bounding box center [1140, 293] width 51 height 29
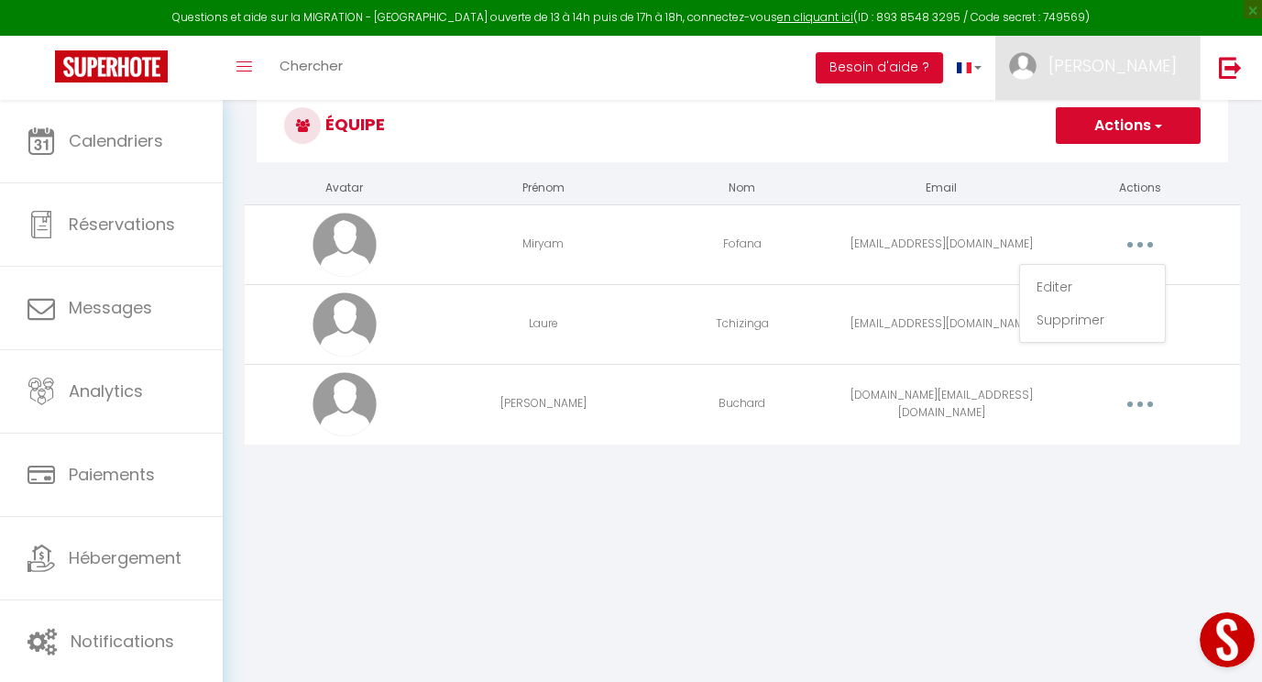
click at [1061, 69] on link "[PERSON_NAME]" at bounding box center [1097, 68] width 204 height 64
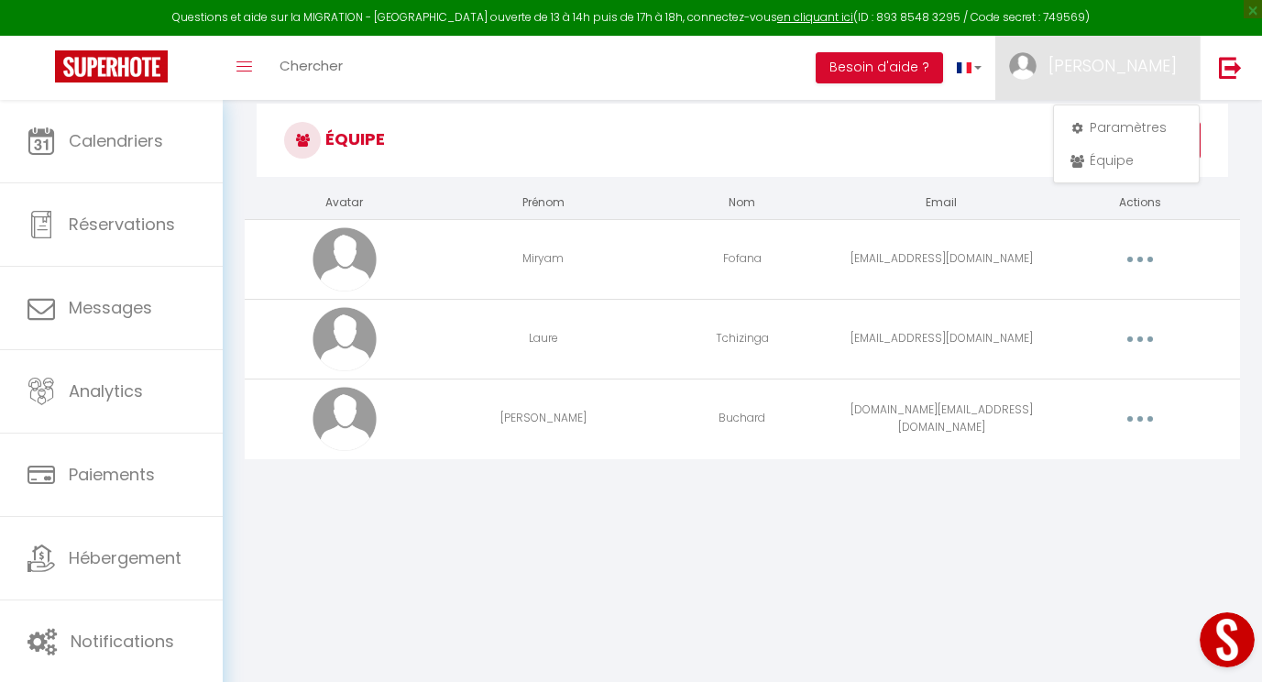
scroll to position [100, 0]
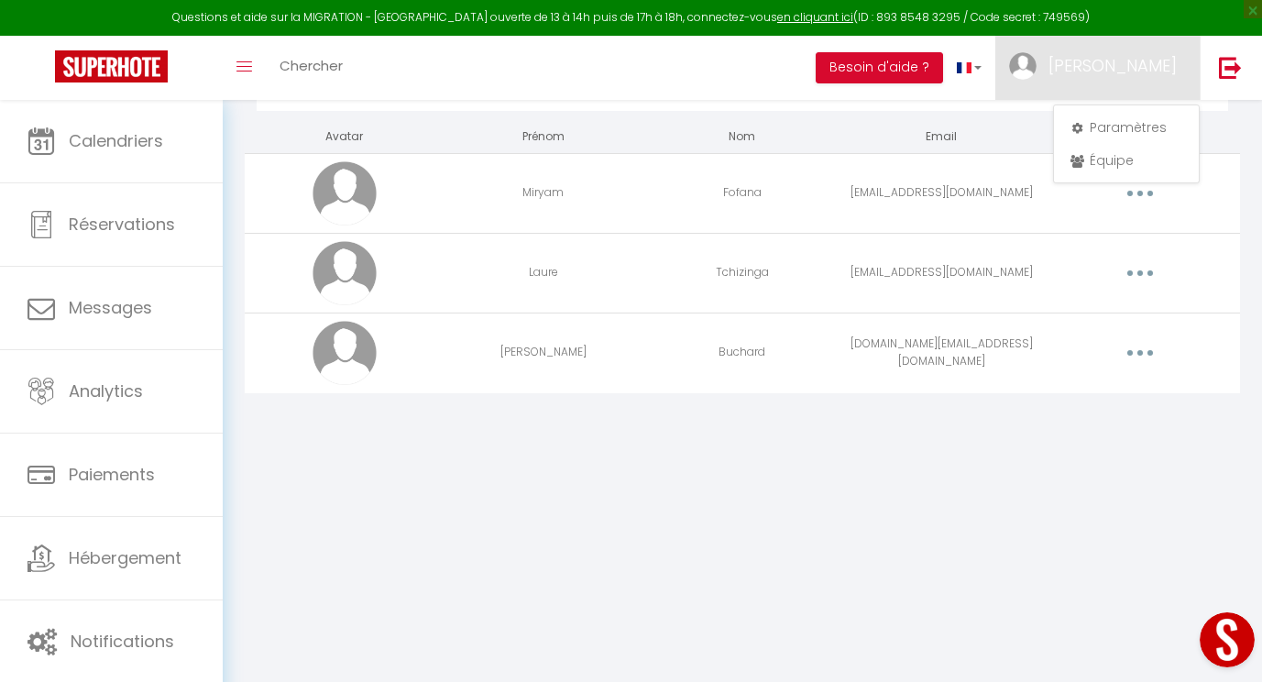
click at [1061, 71] on link "[PERSON_NAME]" at bounding box center [1097, 68] width 204 height 64
click at [1060, 74] on link "[PERSON_NAME]" at bounding box center [1097, 68] width 204 height 64
click at [1052, 465] on body "Questions et aide sur la MIGRATION - Salle Zoom ouverte de 13 à 14h puis de 17h…" at bounding box center [631, 341] width 1262 height 682
click at [1061, 69] on link "[PERSON_NAME]" at bounding box center [1097, 68] width 204 height 64
click at [1080, 511] on body "Questions et aide sur la MIGRATION - Salle Zoom ouverte de 13 à 14h puis de 17h…" at bounding box center [631, 341] width 1262 height 682
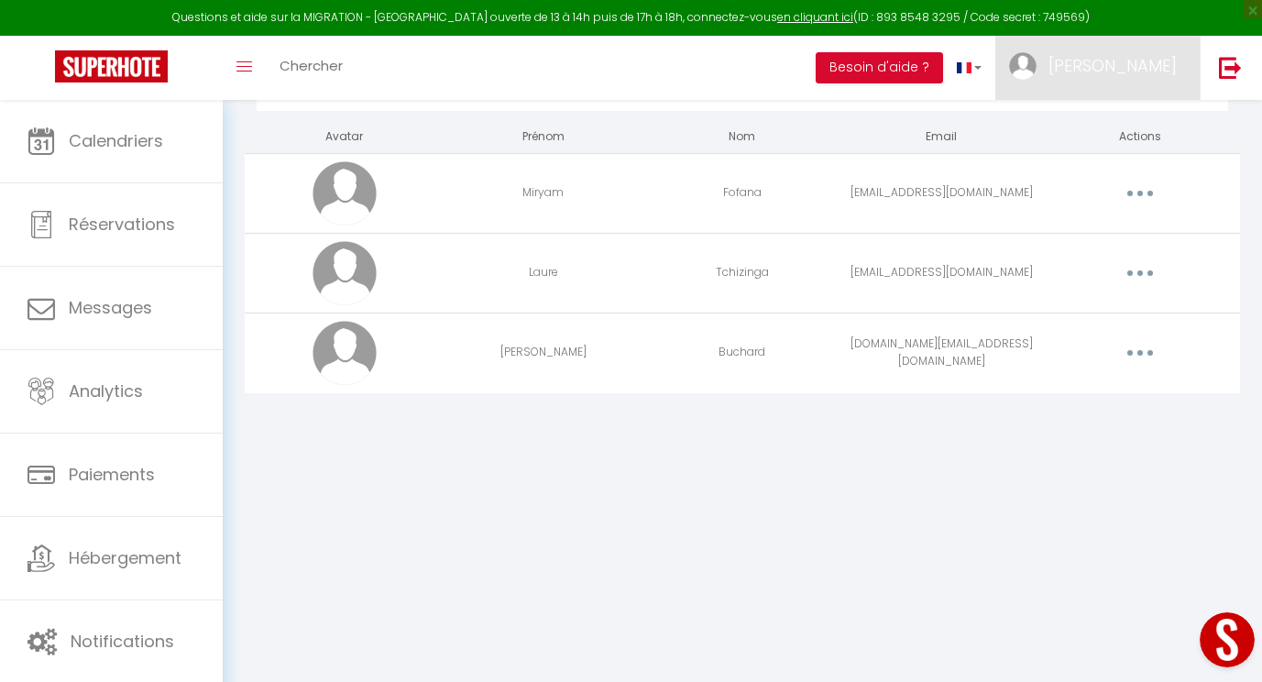
click at [1061, 69] on link "[PERSON_NAME]" at bounding box center [1097, 68] width 204 height 64
click at [1061, 73] on link "[PERSON_NAME]" at bounding box center [1097, 68] width 204 height 64
click at [1158, 434] on div "Équipe Actions Ajouter un nouvel utilisateur Avatar Prénom Nom Email Actions Mi…" at bounding box center [742, 226] width 1039 height 452
click at [1252, 375] on div "Équipe Actions Ajouter un nouvel utilisateur Avatar Prénom Nom Email Actions Mi…" at bounding box center [742, 226] width 1039 height 452
click at [1061, 69] on link "[PERSON_NAME]" at bounding box center [1097, 68] width 204 height 64
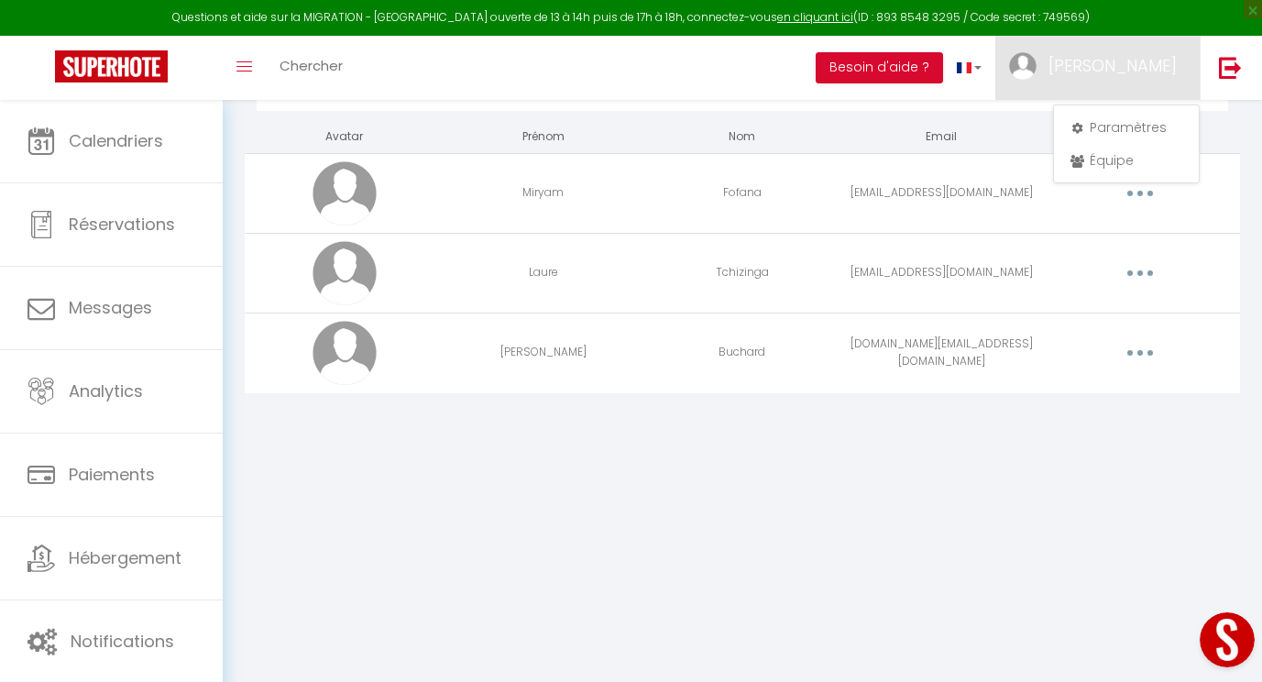
click at [1220, 472] on body "Questions et aide sur la MIGRATION - Salle Zoom ouverte de 13 à 14h puis de 17h…" at bounding box center [631, 341] width 1262 height 682
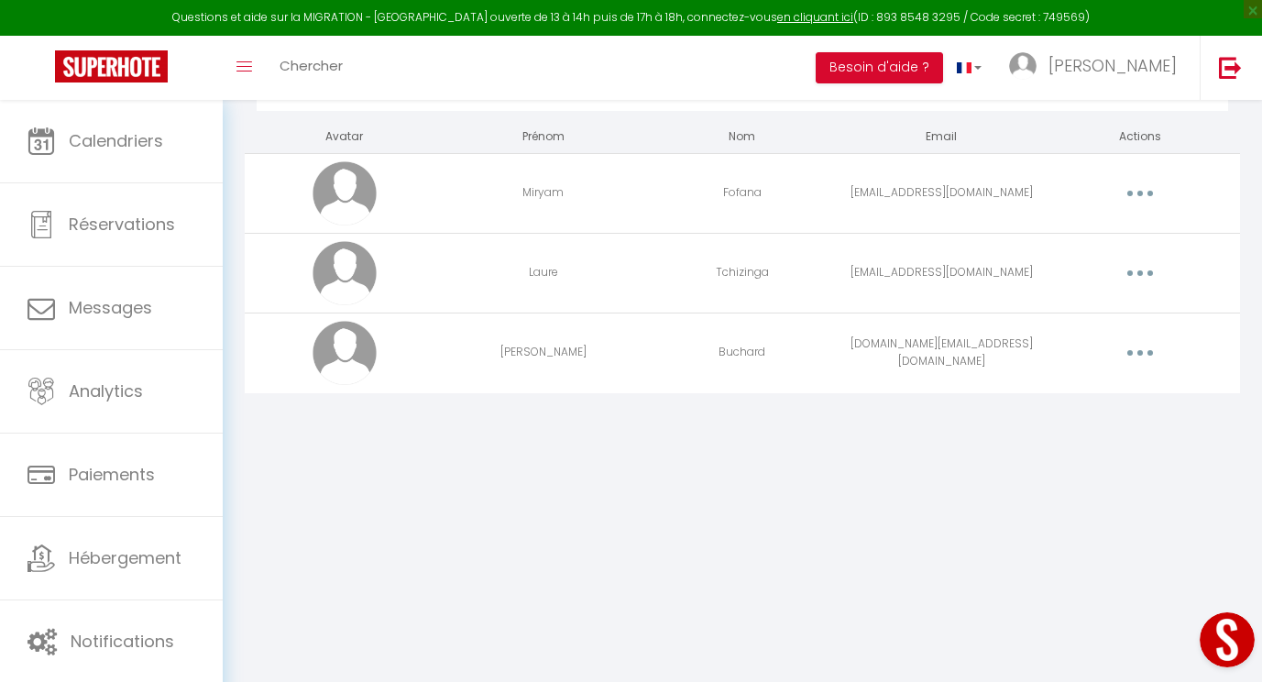
click at [1057, 23] on div "Questions et aide sur la MIGRATION - Salle Zoom ouverte de 13 à 14h puis de 17h…" at bounding box center [631, 18] width 1262 height 36
drag, startPoint x: 1023, startPoint y: 22, endPoint x: 1050, endPoint y: 25, distance: 26.7
click at [1050, 25] on div "Questions et aide sur la MIGRATION - Salle Zoom ouverte de 13 à 14h puis de 17h…" at bounding box center [631, 18] width 1262 height 36
drag, startPoint x: 1050, startPoint y: 25, endPoint x: 1022, endPoint y: 21, distance: 27.7
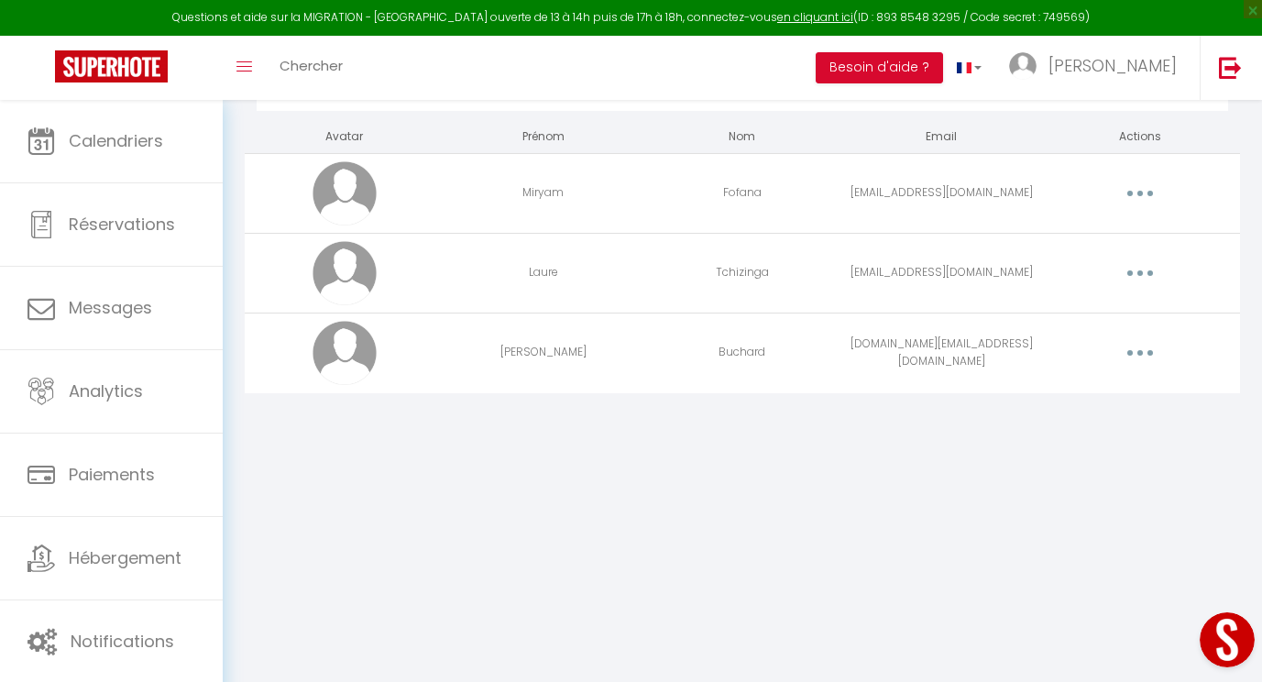
click at [1022, 21] on div "Questions et aide sur la MIGRATION - Salle Zoom ouverte de 13 à 14h puis de 17h…" at bounding box center [631, 18] width 1262 height 36
drag, startPoint x: 1018, startPoint y: 19, endPoint x: 1060, endPoint y: 21, distance: 41.3
click at [1060, 21] on div "Questions et aide sur la MIGRATION - Salle Zoom ouverte de 13 à 14h puis de 17h…" at bounding box center [631, 18] width 1262 height 36
copy div "749569"
click at [792, 20] on link "en cliquant ici" at bounding box center [815, 17] width 76 height 16
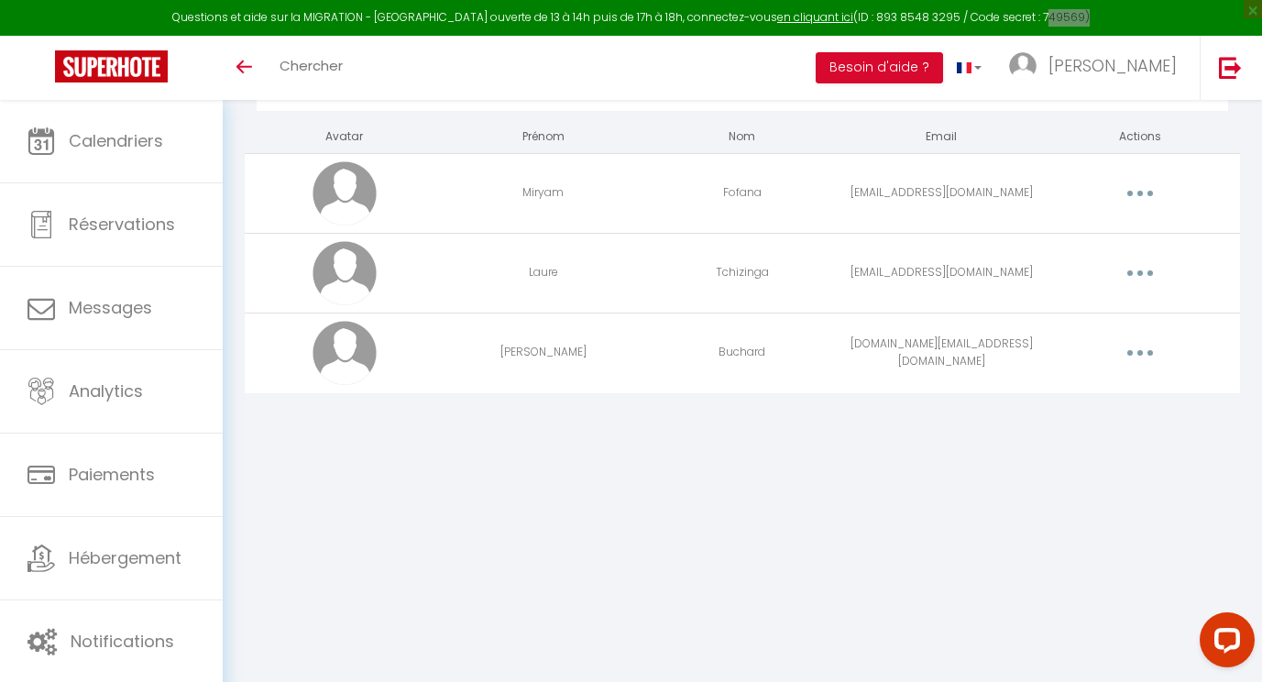
drag, startPoint x: 1060, startPoint y: 15, endPoint x: 1019, endPoint y: 16, distance: 40.3
click at [1019, 16] on div "Questions et aide sur la MIGRATION - Salle Zoom ouverte de 13 à 14h puis de 17h…" at bounding box center [631, 18] width 1262 height 36
copy div "749569"
click at [810, 20] on link "en cliquant ici" at bounding box center [815, 17] width 76 height 16
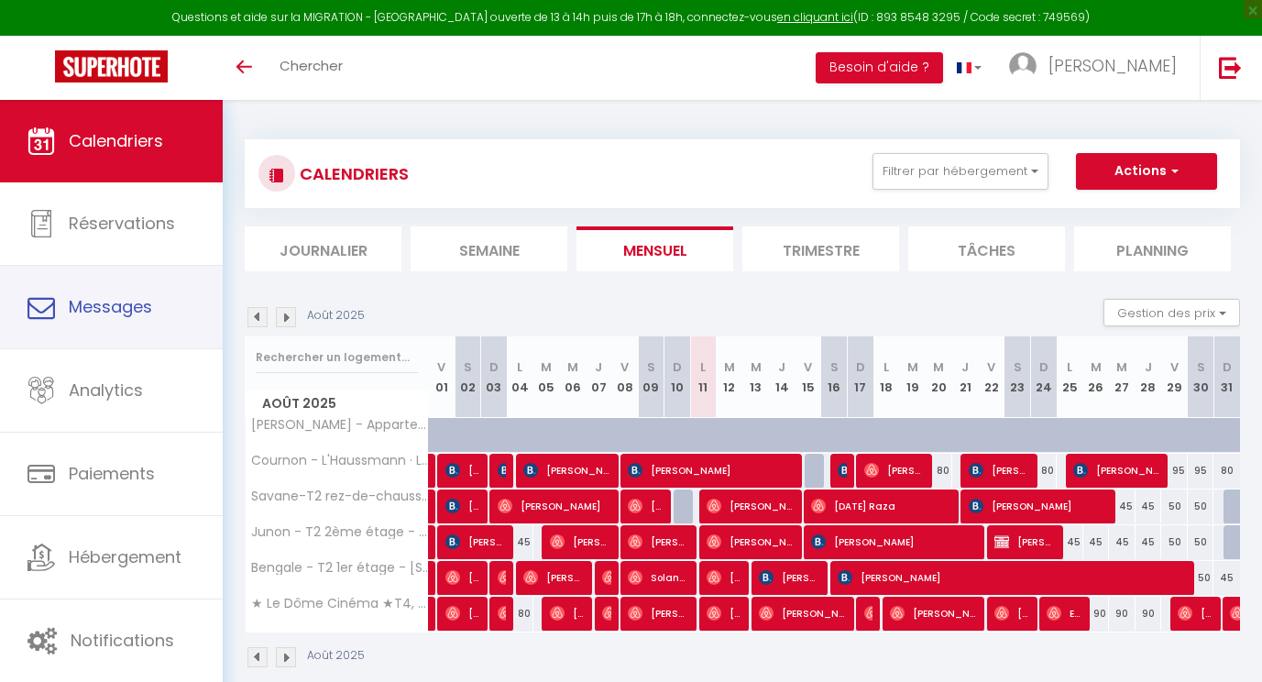
click at [80, 274] on link "Messages" at bounding box center [111, 307] width 223 height 82
select select "message"
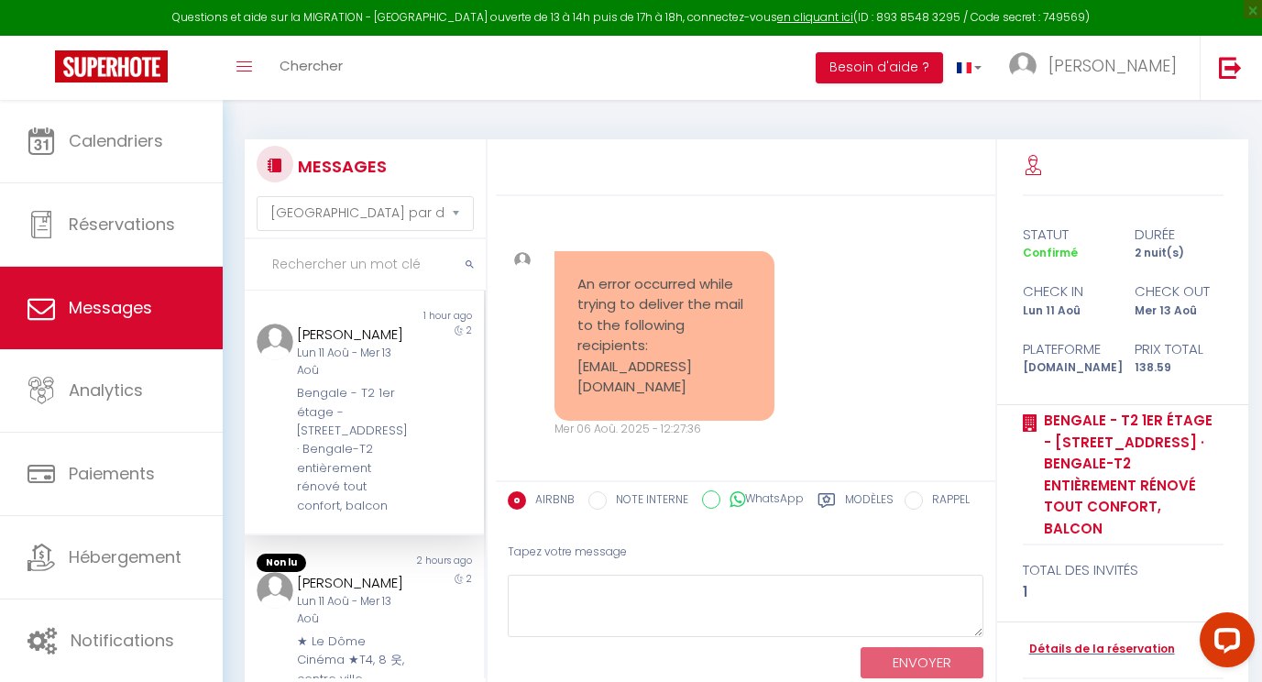
scroll to position [9530, 0]
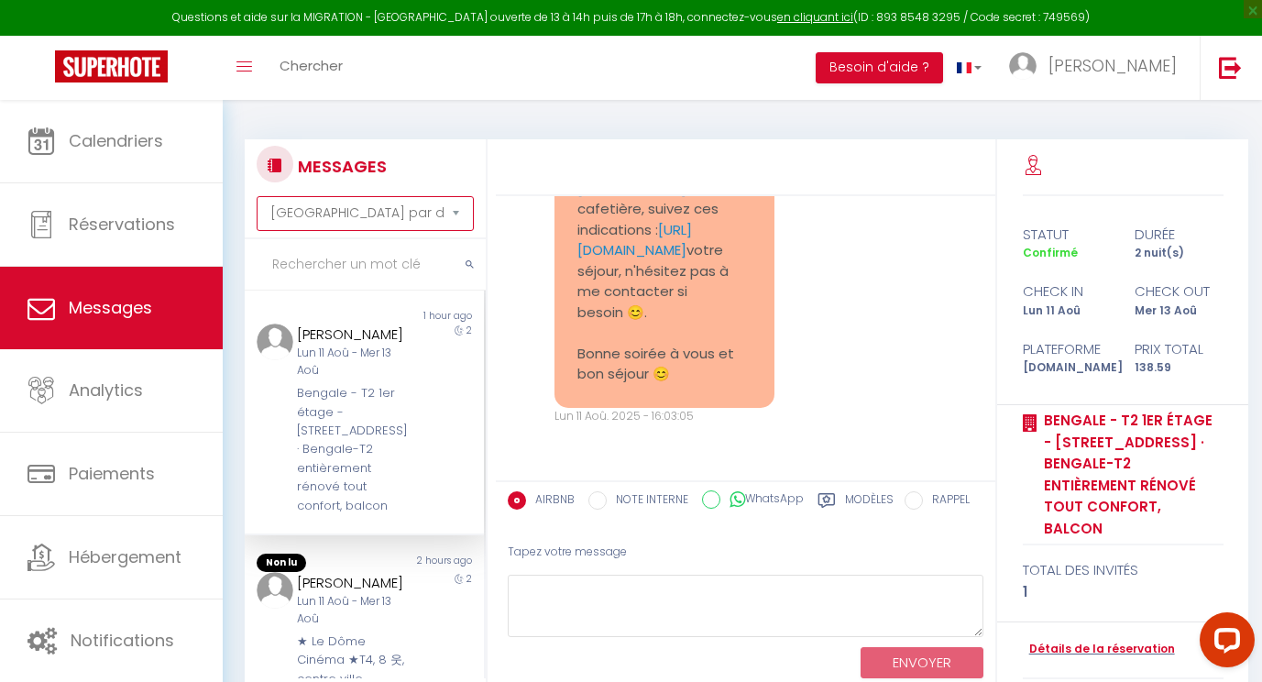
click at [399, 208] on select "Trier par date de réservation Trier par date de message" at bounding box center [365, 213] width 217 height 35
click at [376, 208] on select "Trier par date de réservation Trier par date de message" at bounding box center [365, 213] width 217 height 35
click at [387, 219] on select "Trier par date de réservation Trier par date de message" at bounding box center [365, 213] width 217 height 35
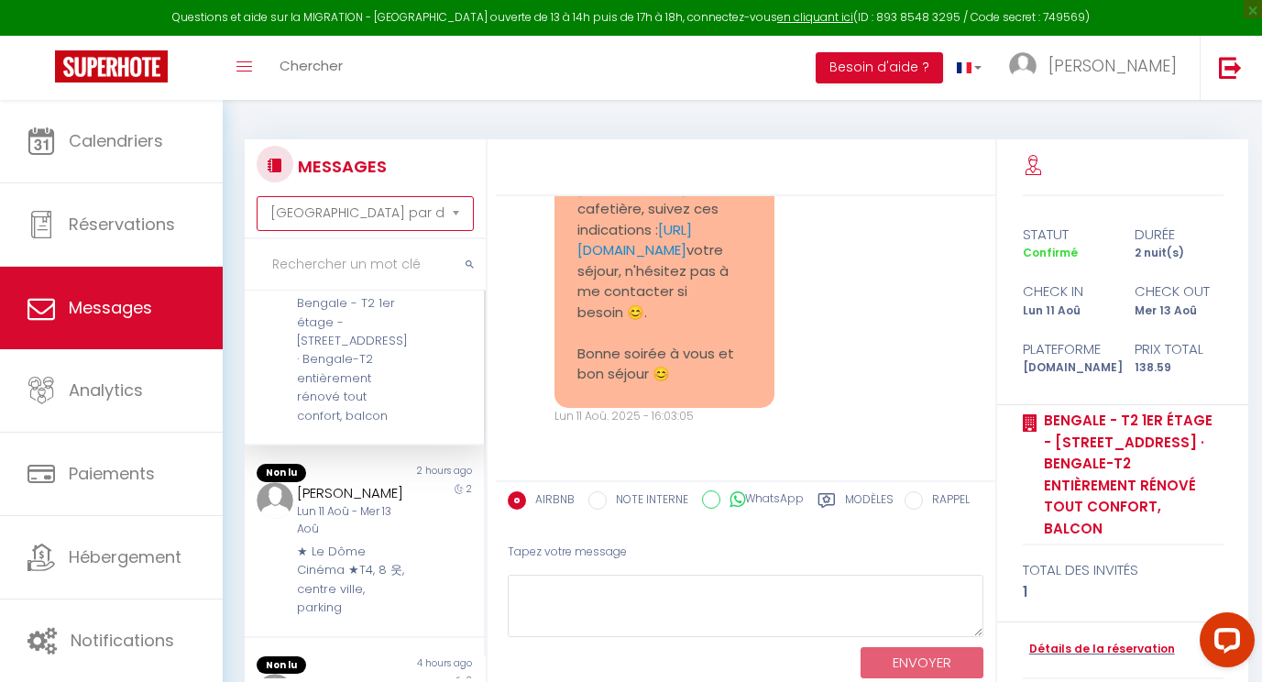
scroll to position [0, 0]
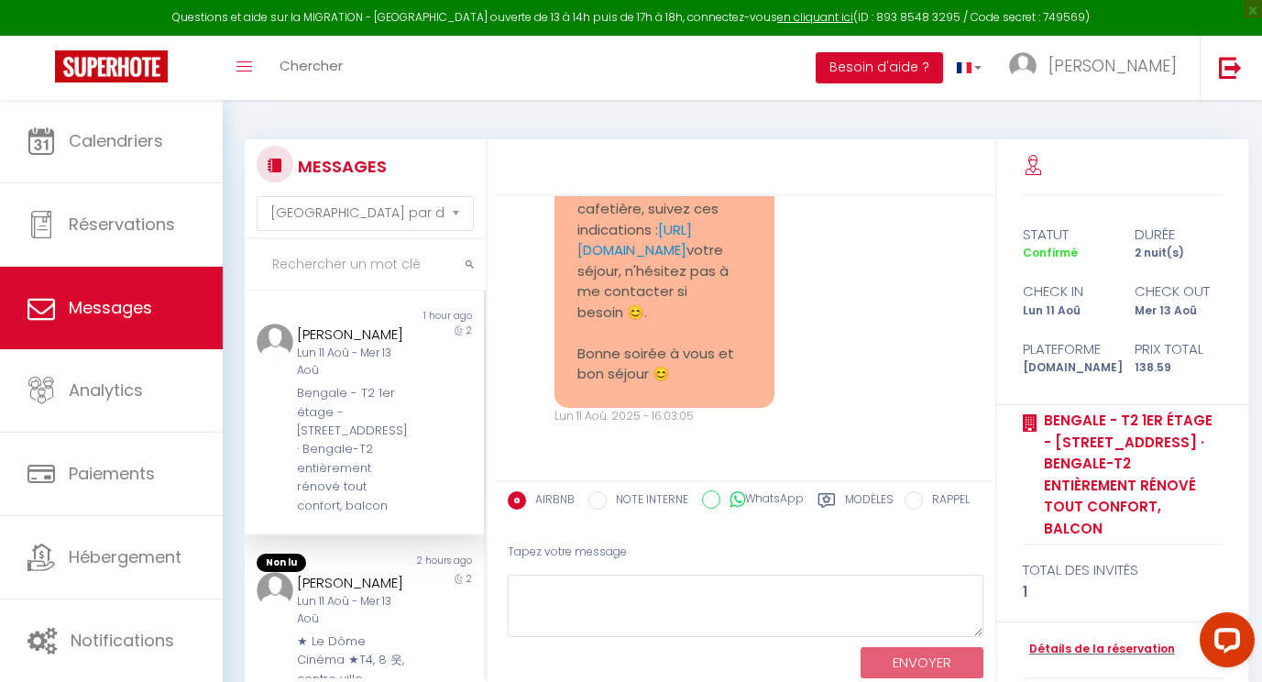
click at [346, 259] on input "text" at bounding box center [365, 264] width 241 height 51
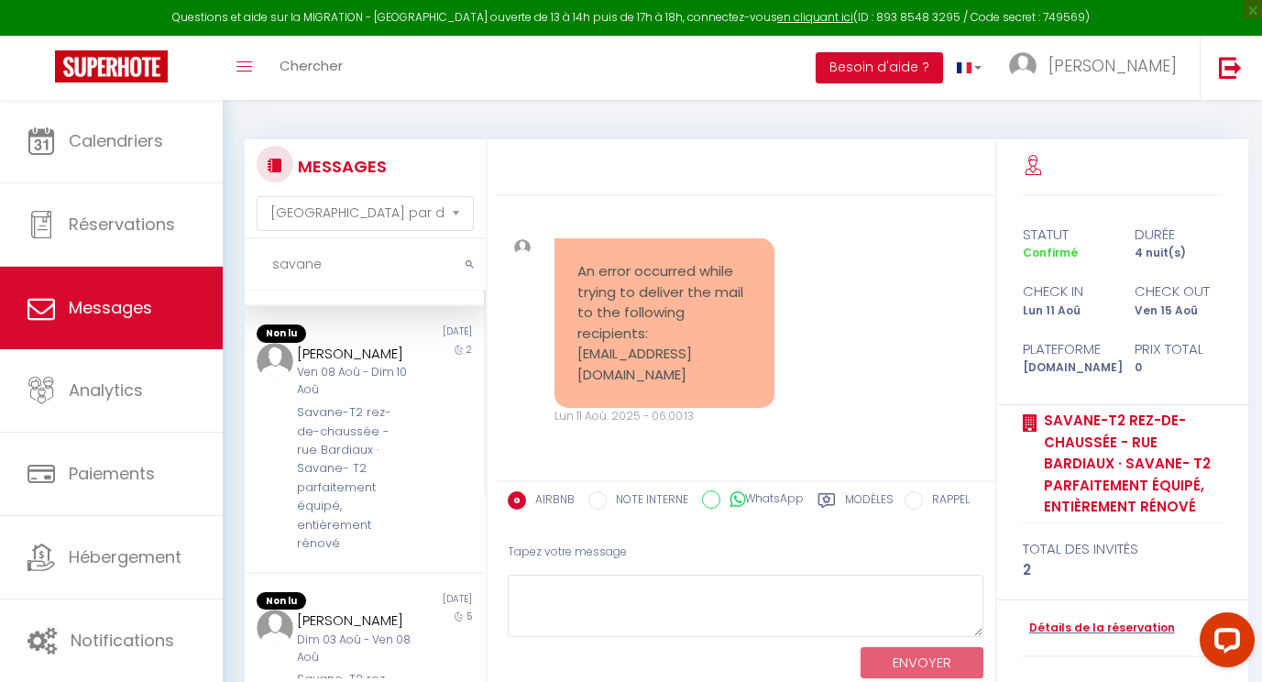
scroll to position [256, 0]
type input "savane"
click at [354, 429] on div "Savane-T2 rez-de-chaussée - rue Bardiaux · Savane- T2 parfaitement équipé, enti…" at bounding box center [354, 473] width 115 height 149
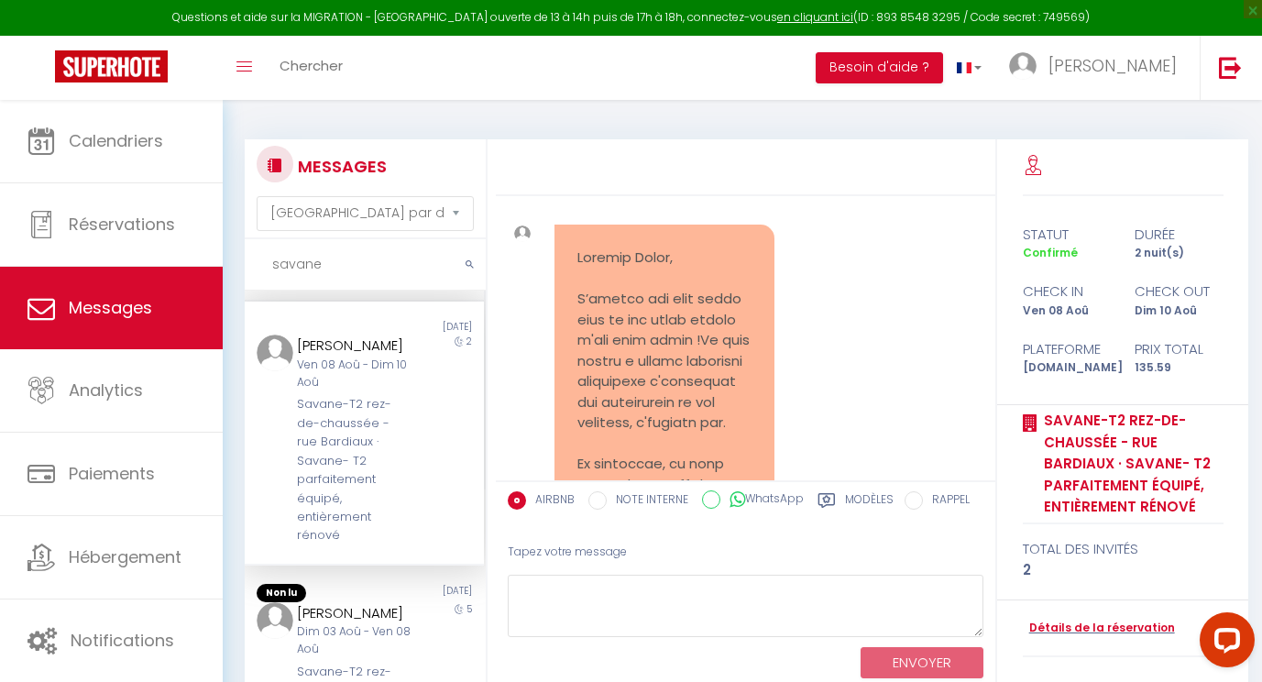
scroll to position [8035, 0]
click at [129, 535] on link "Hébergement" at bounding box center [111, 557] width 223 height 82
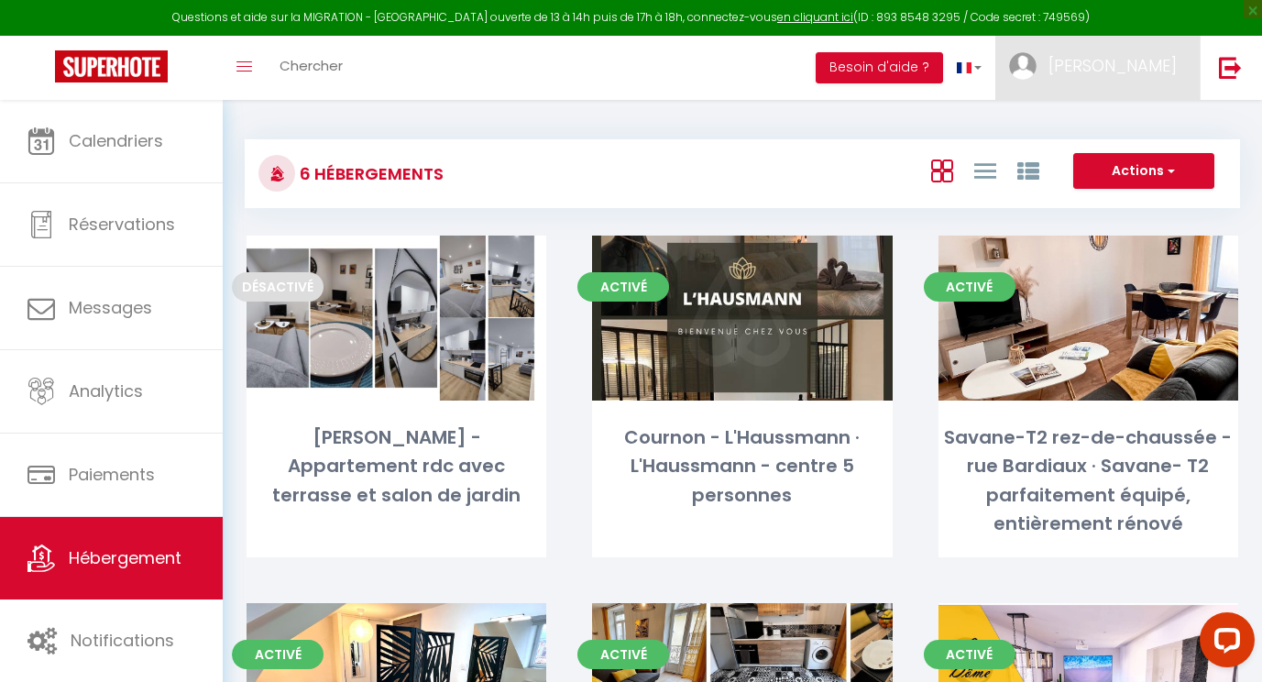
click at [1106, 93] on link "[PERSON_NAME]" at bounding box center [1097, 68] width 204 height 64
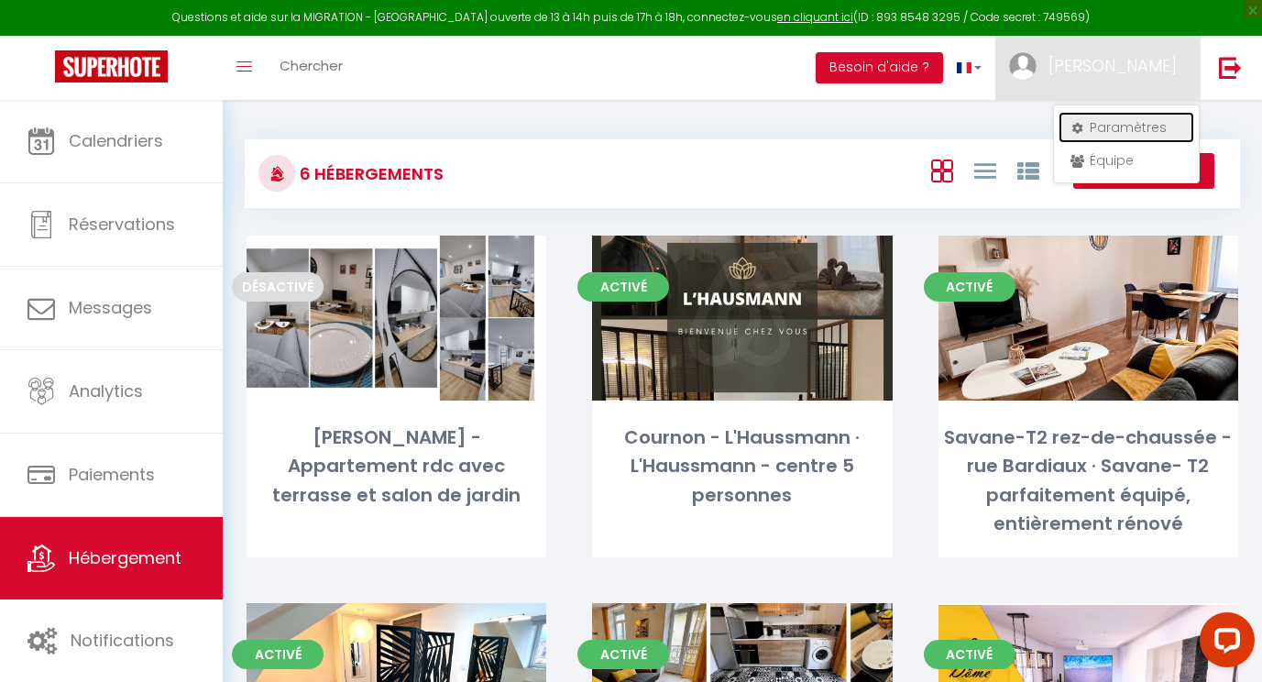
click at [1100, 121] on link "Paramètres" at bounding box center [1127, 127] width 136 height 31
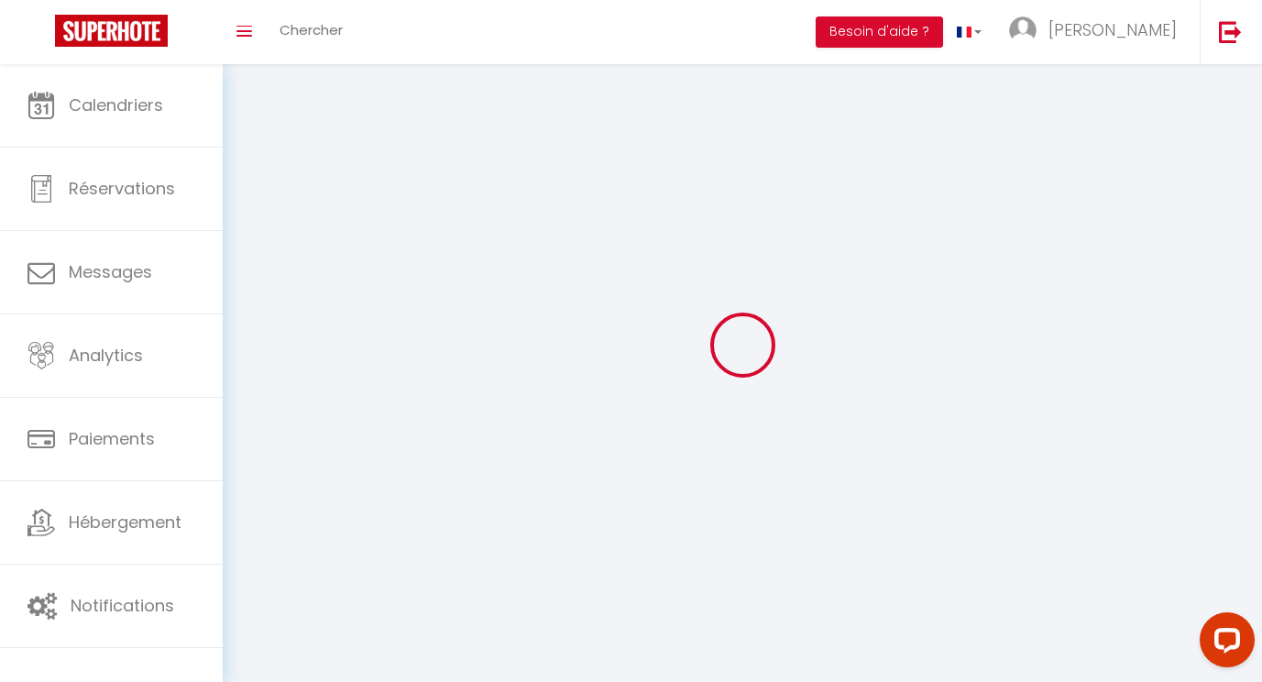
type input "[PERSON_NAME]"
type input "Agostinho"
type input "0669574622"
type input "18 rue des portes d'argent"
type input "63000"
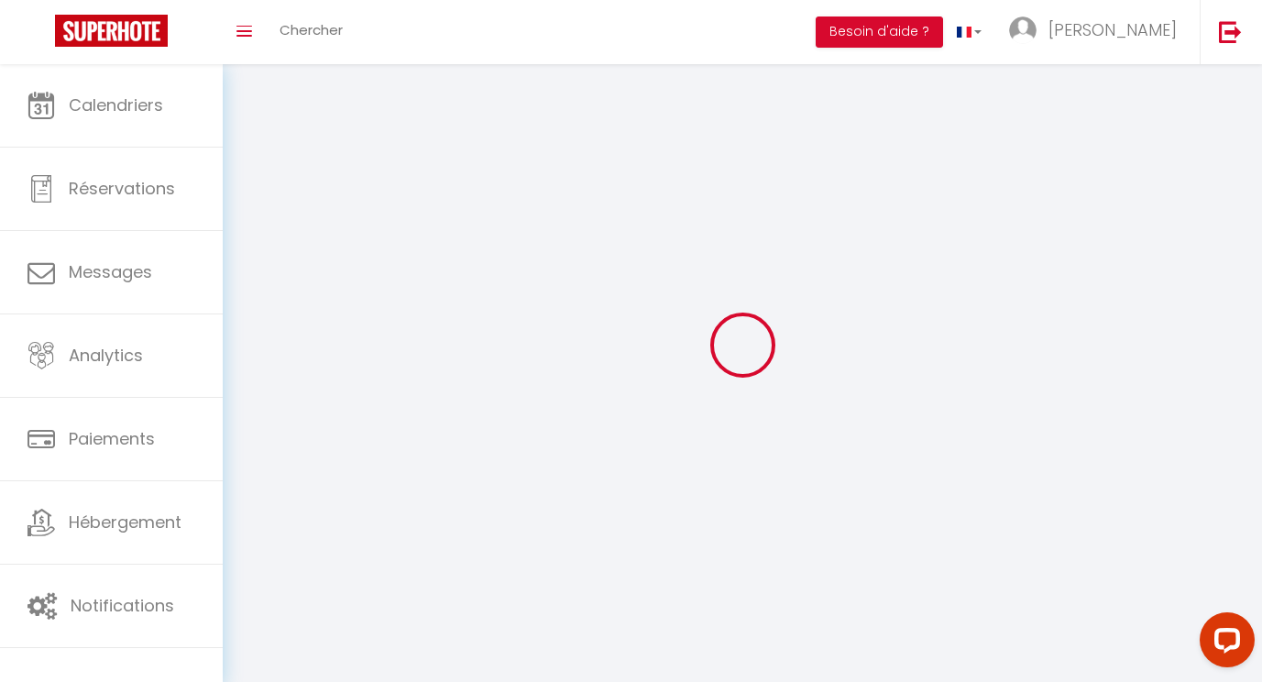
type input "Clermont-ferrand"
type input "2LCYuJxVooAh4deKxRqF9Hyif"
type input "i11ag4EY5RQ1Py8ULEGMV1F9T"
type input "https://app.superhote.com/#/get-available-rentals/i11ag4EY5RQ1Py8ULEGMV1F9T"
select select "28"
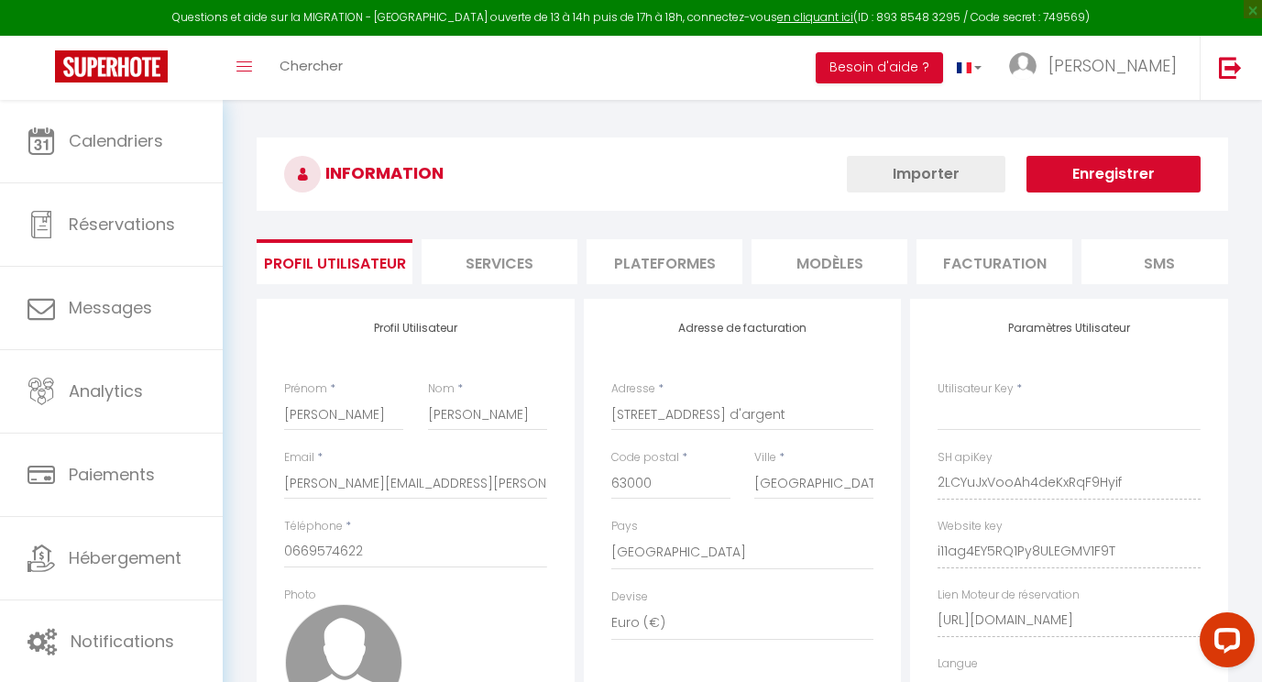
type input "2LCYuJxVooAh4deKxRqF9Hyif"
type input "i11ag4EY5RQ1Py8ULEGMV1F9T"
type input "https://app.superhote.com/#/get-available-rentals/i11ag4EY5RQ1Py8ULEGMV1F9T"
select select "fr"
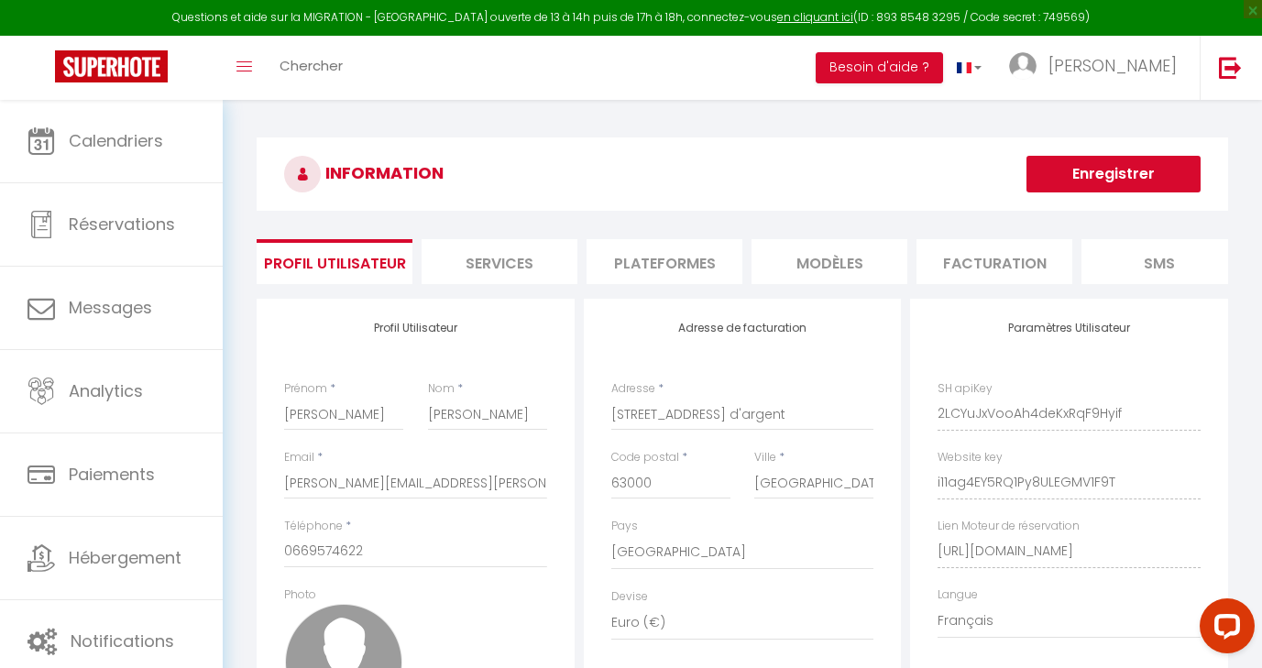
click at [674, 264] on li "Plateformes" at bounding box center [665, 261] width 156 height 45
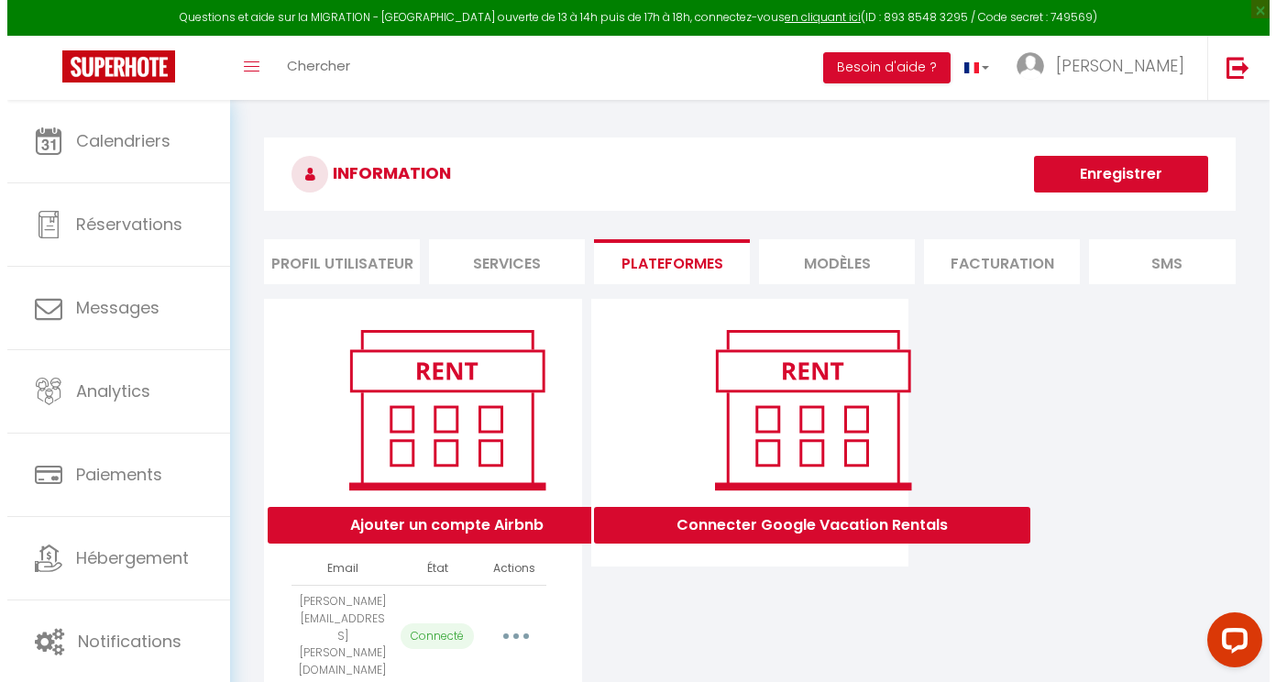
scroll to position [100, 0]
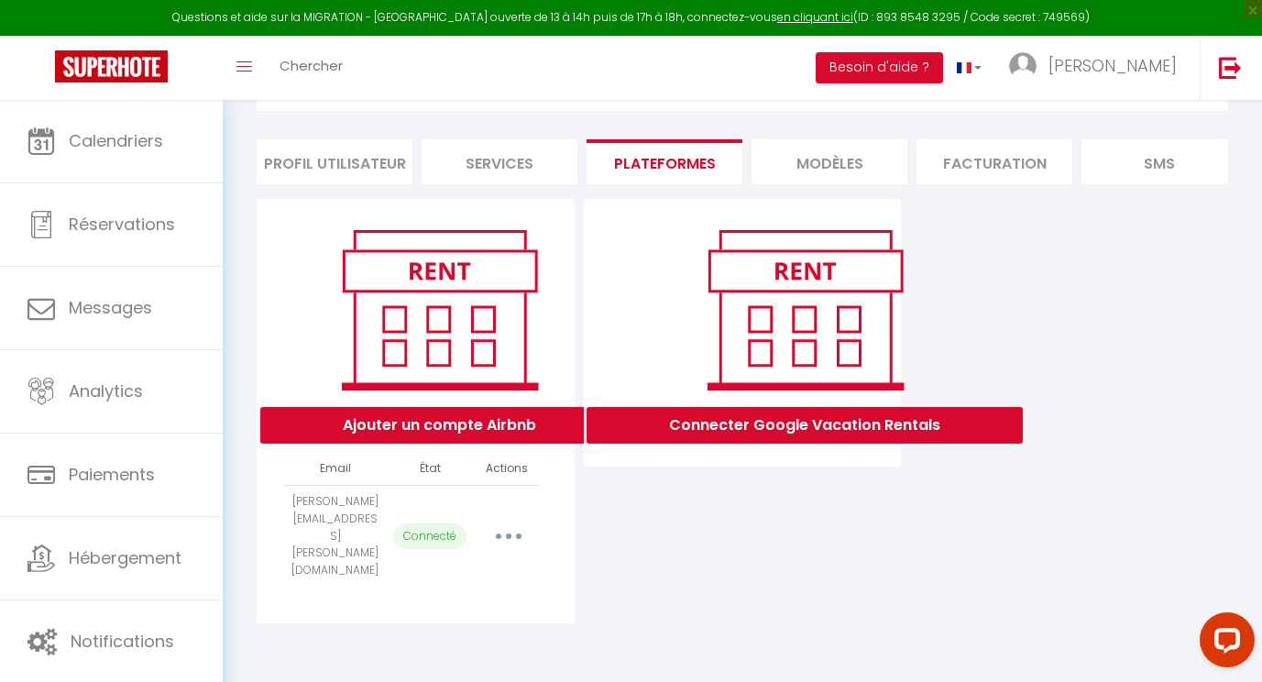
click at [511, 525] on button "button" at bounding box center [508, 536] width 51 height 29
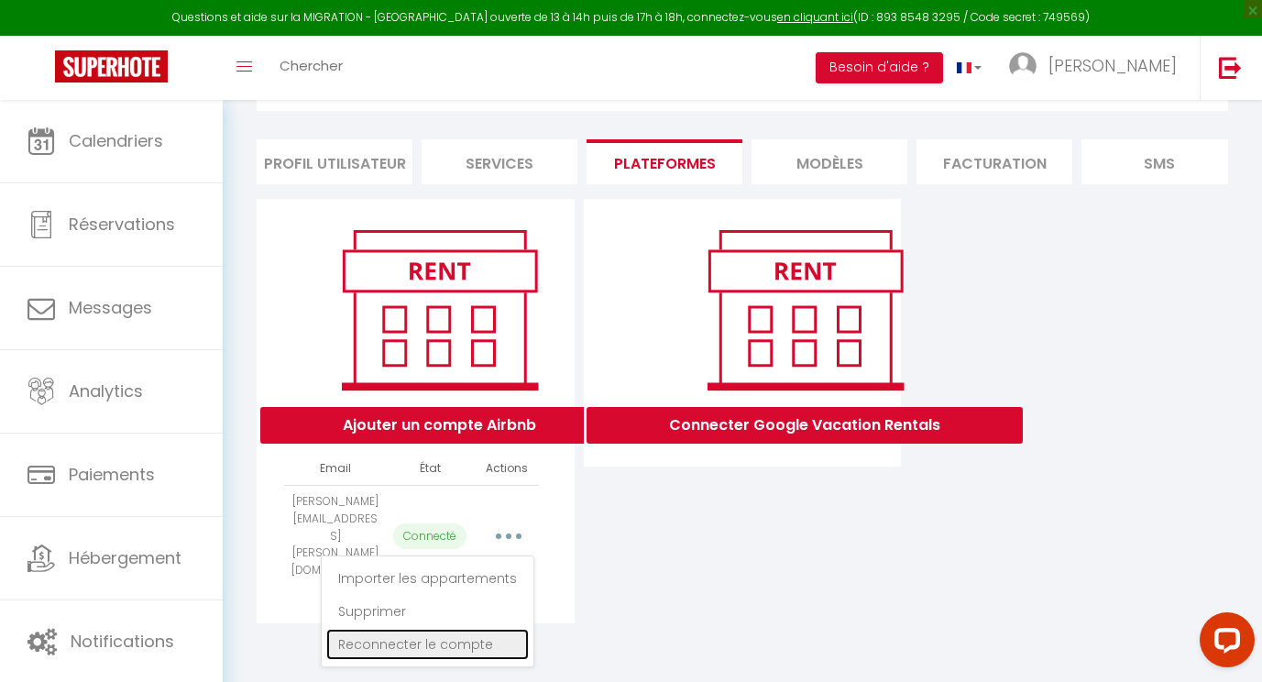
click at [448, 642] on link "Reconnecter le compte" at bounding box center [427, 644] width 203 height 31
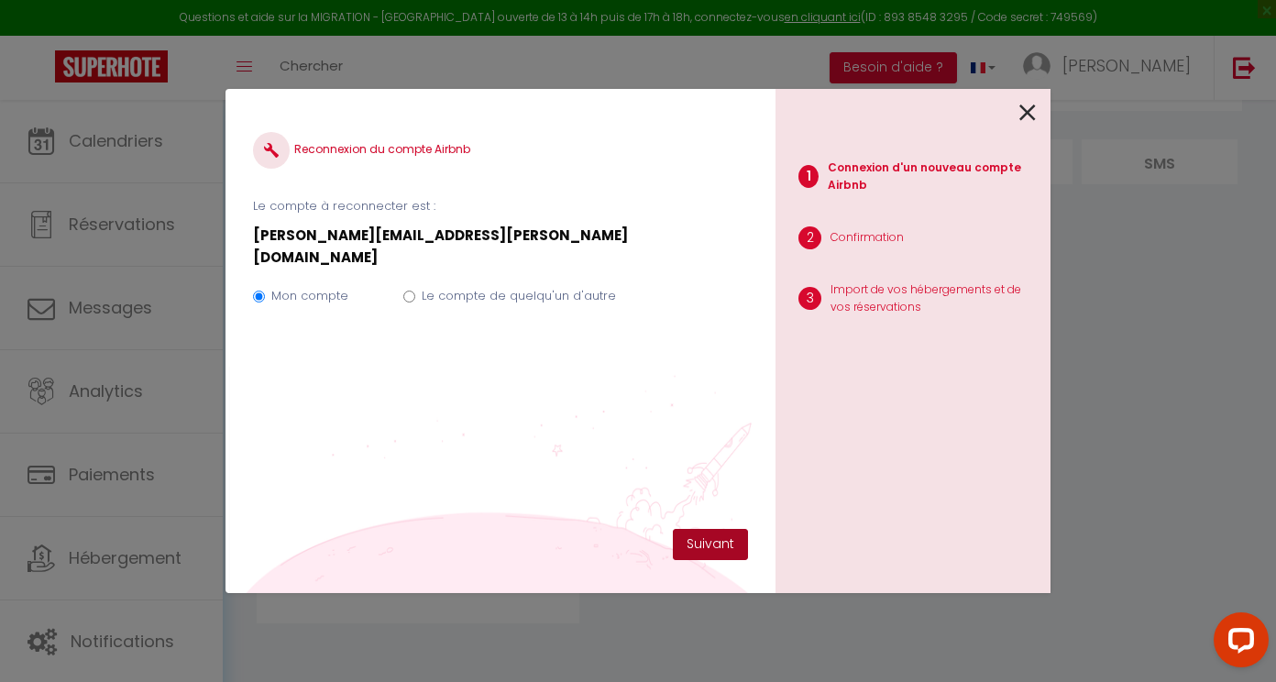
click at [701, 554] on button "Suivant" at bounding box center [710, 544] width 75 height 31
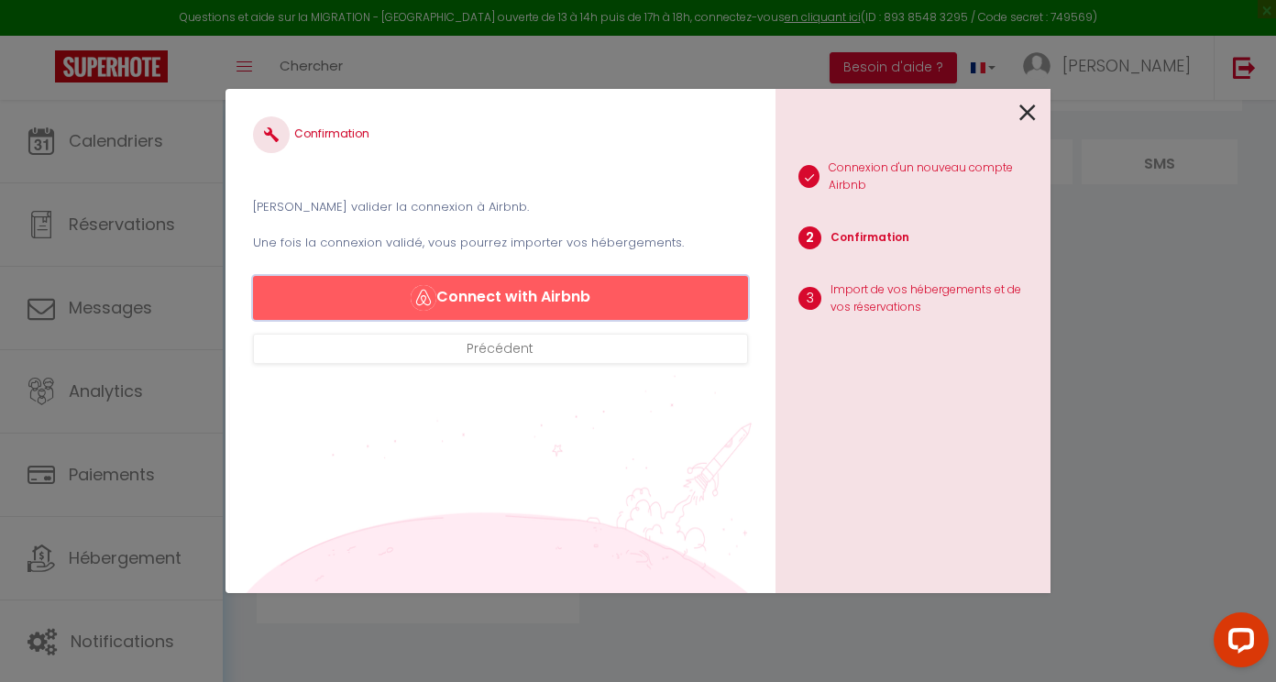
click at [555, 290] on button "Connect with Airbnb" at bounding box center [500, 298] width 495 height 44
click at [471, 293] on button "Connect with Airbnb" at bounding box center [500, 298] width 495 height 44
click at [1033, 116] on icon at bounding box center [1027, 112] width 16 height 27
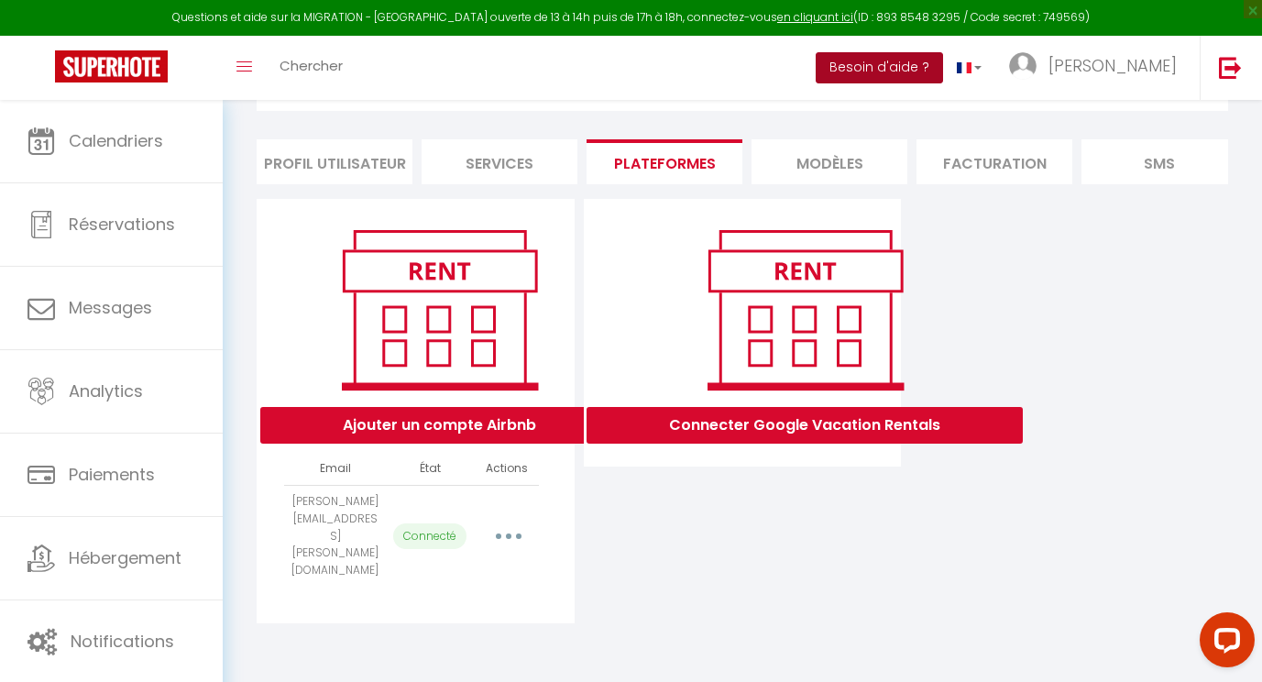
click at [943, 60] on button "Besoin d'aide ?" at bounding box center [879, 67] width 127 height 31
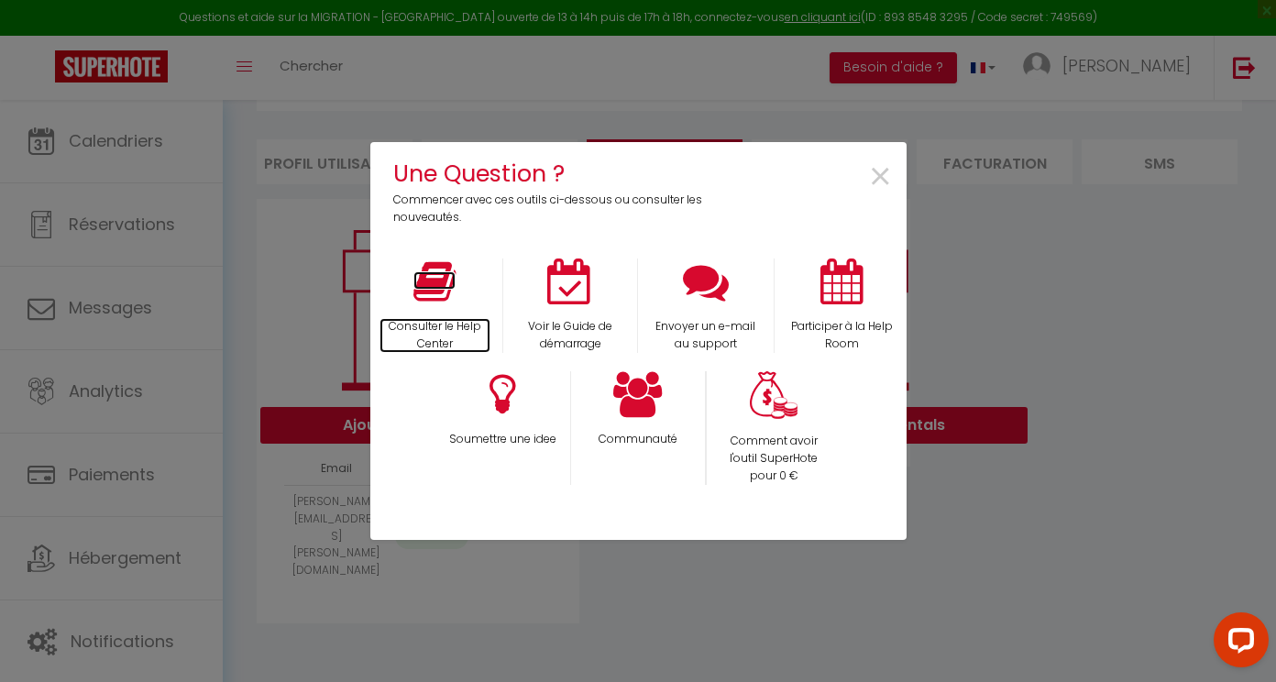
click at [443, 296] on icon at bounding box center [434, 281] width 42 height 46
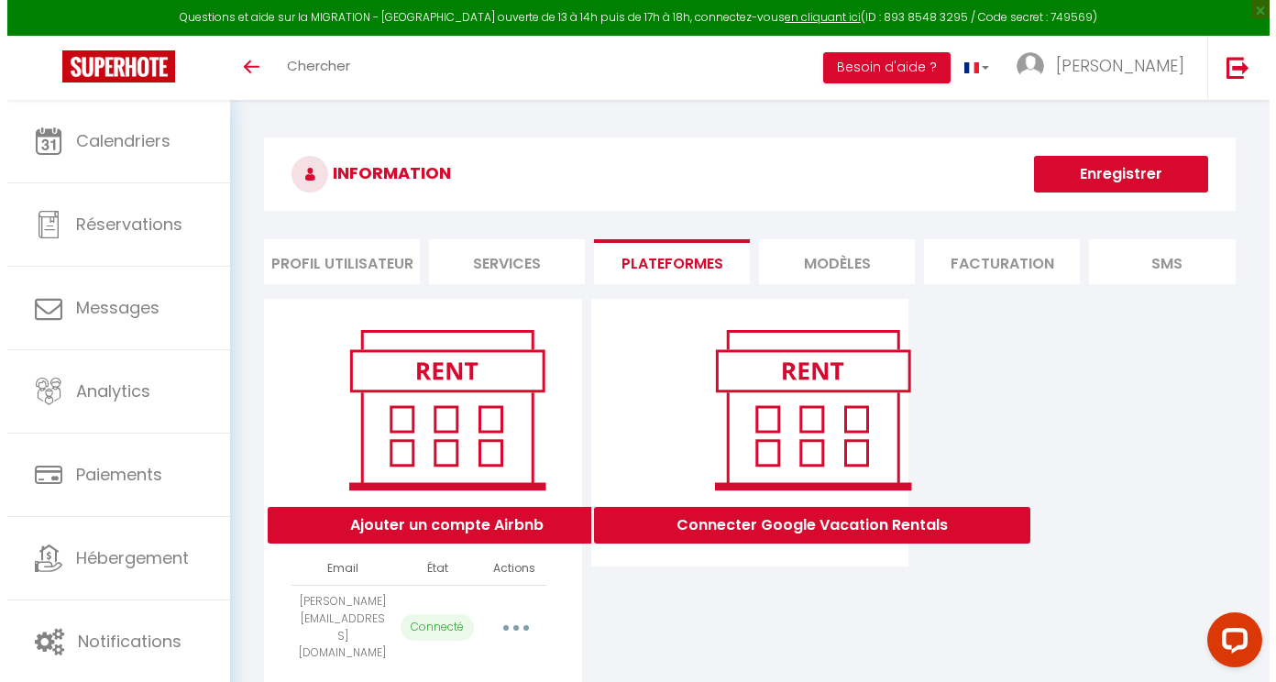
scroll to position [100, 0]
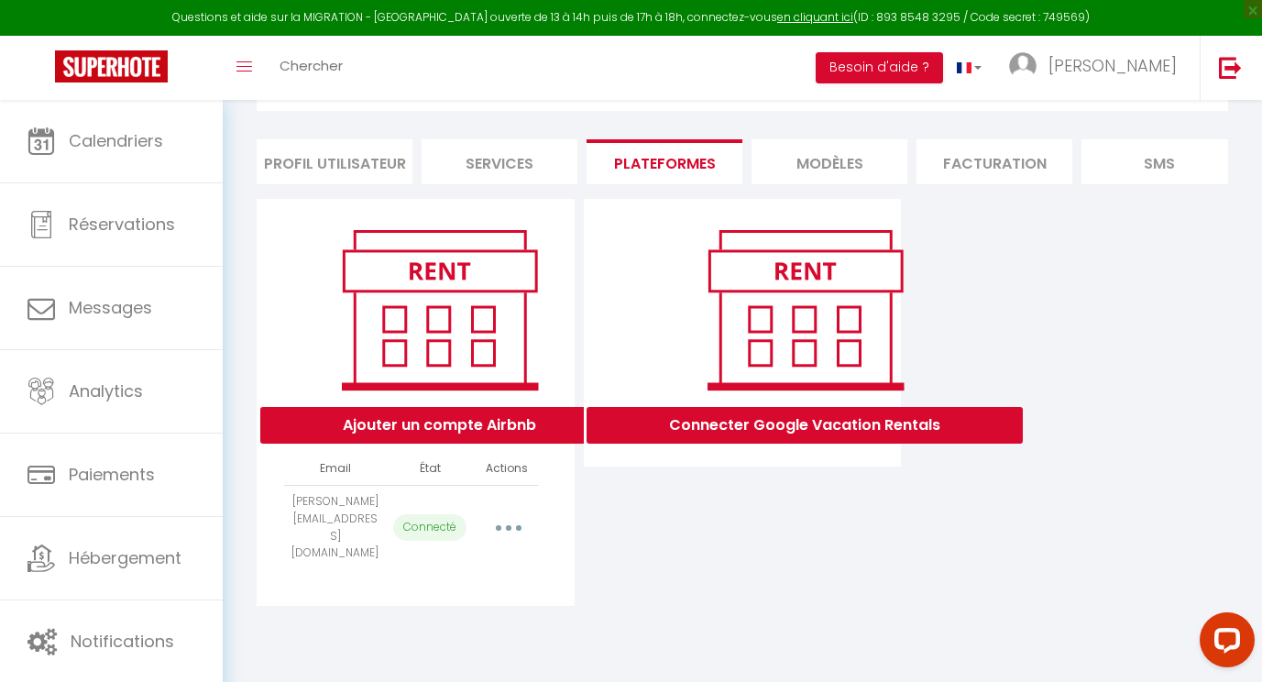
select select "24964"
select select
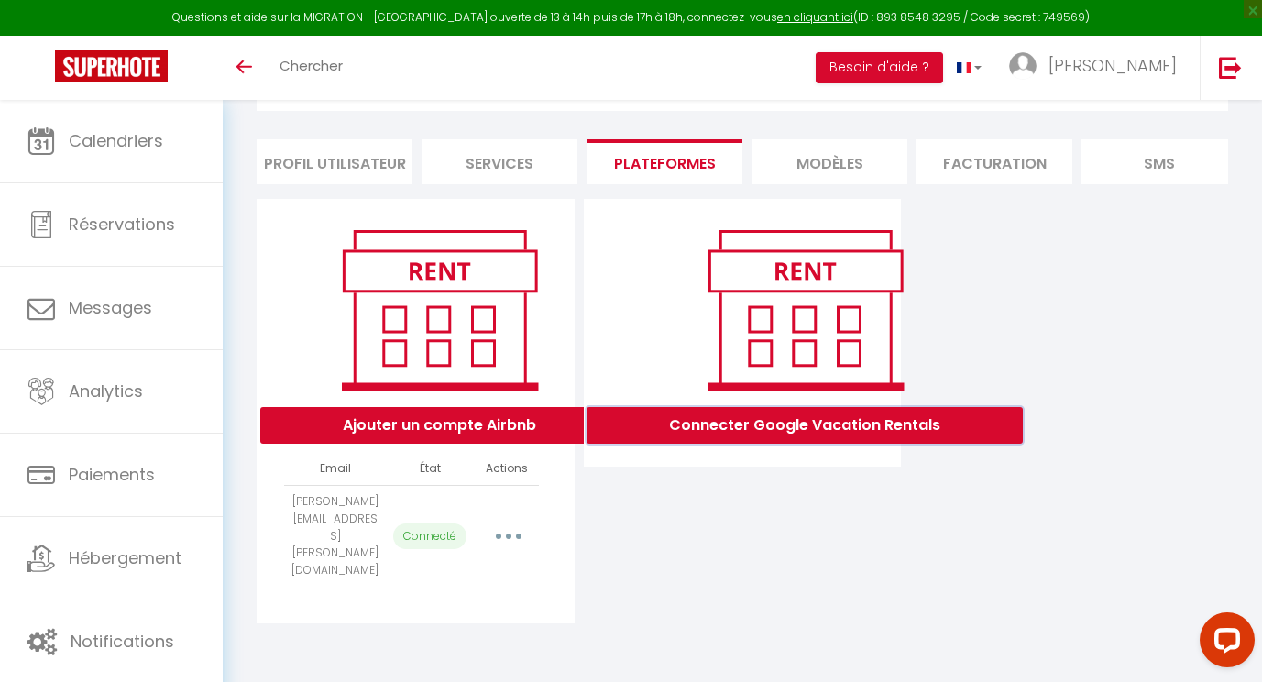
click at [749, 444] on button "Connecter Google Vacation Rentals" at bounding box center [805, 425] width 436 height 37
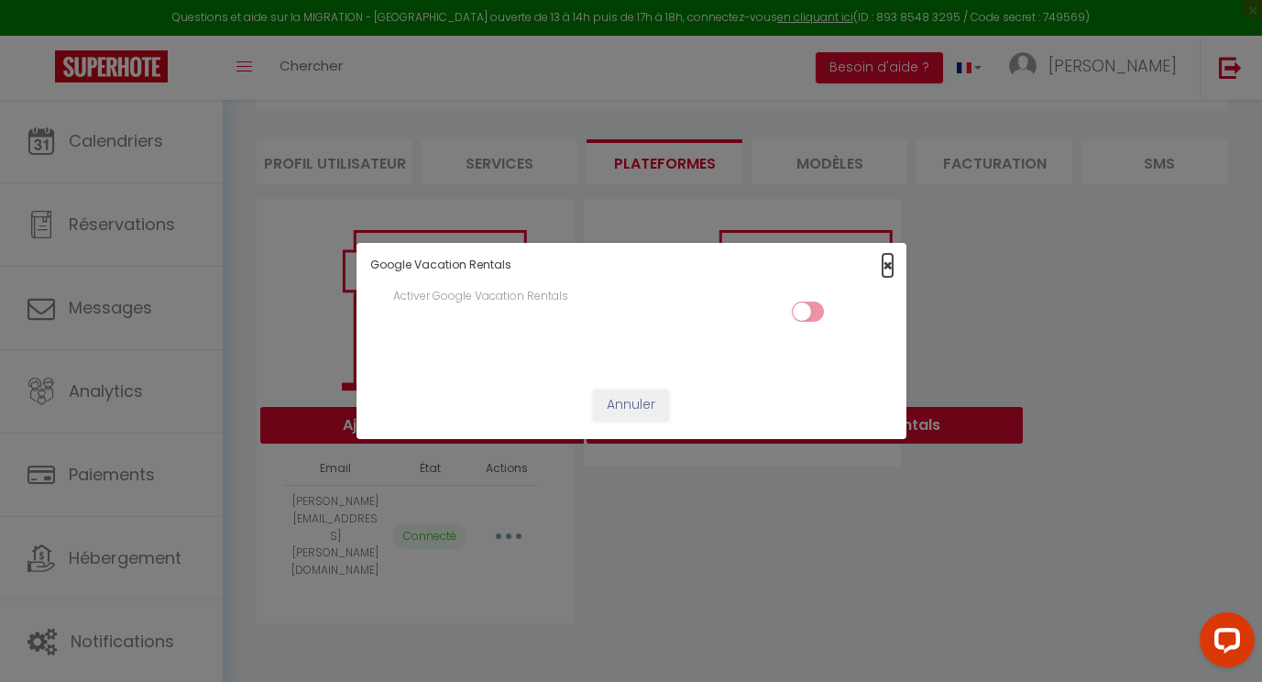
click at [890, 266] on span "×" at bounding box center [888, 265] width 10 height 23
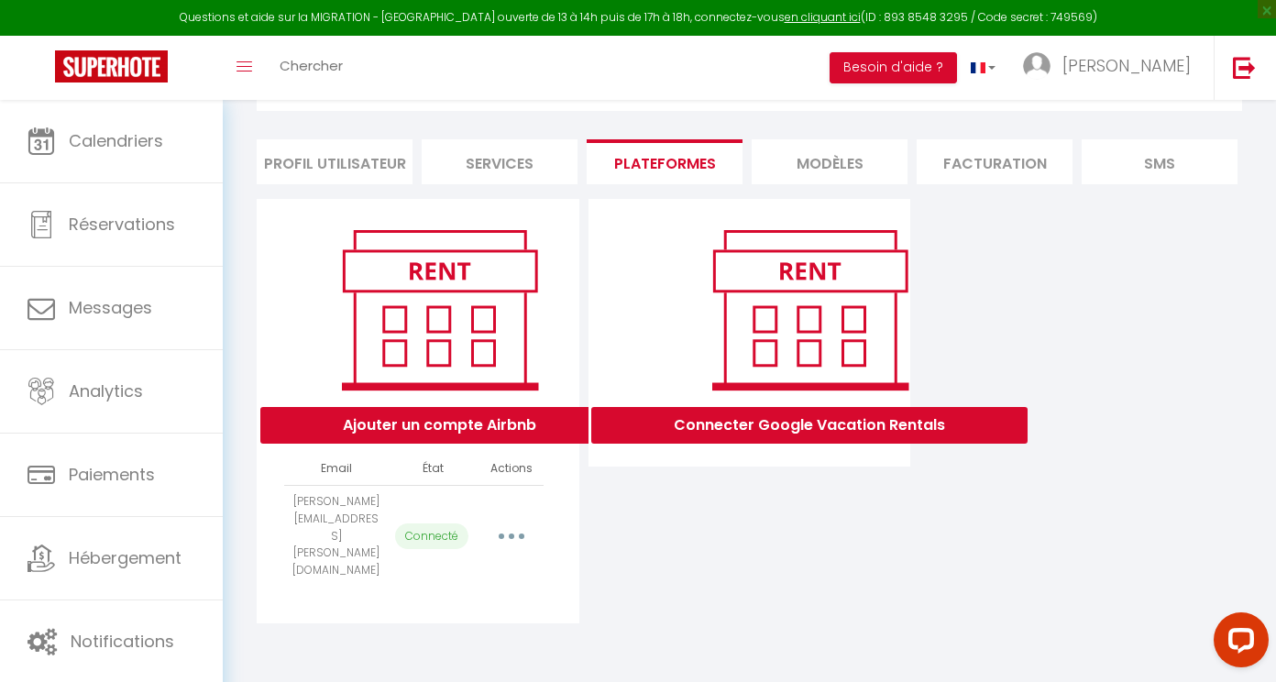
select select "24964"
select select
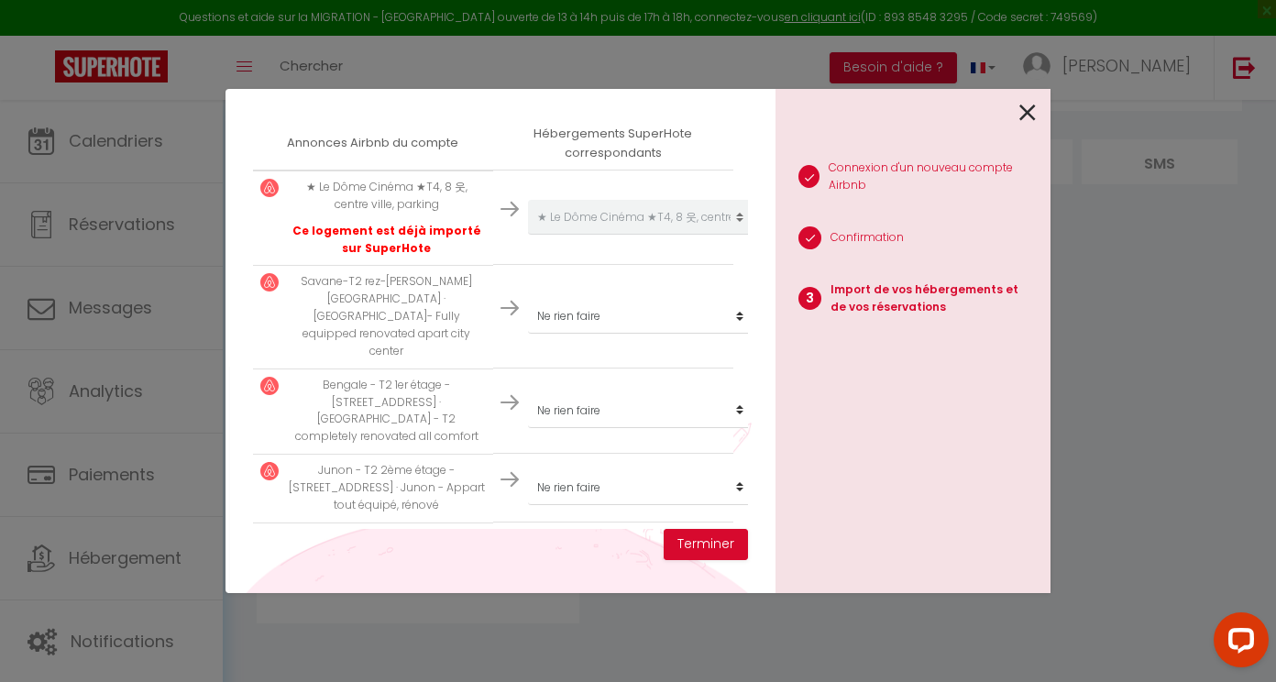
scroll to position [324, 0]
click at [635, 233] on select "Créer un nouveau hébergement Ne rien faire [PERSON_NAME] - Appartement rdc avec…" at bounding box center [640, 215] width 225 height 35
select select "39467"
click at [528, 233] on select "Créer un nouveau hébergement Ne rien faire Le Celestin - Appartement rdc avec t…" at bounding box center [640, 215] width 225 height 35
click at [621, 233] on select "Créer un nouveau hébergement Ne rien faire Le Celestin - Appartement rdc avec t…" at bounding box center [640, 215] width 225 height 35
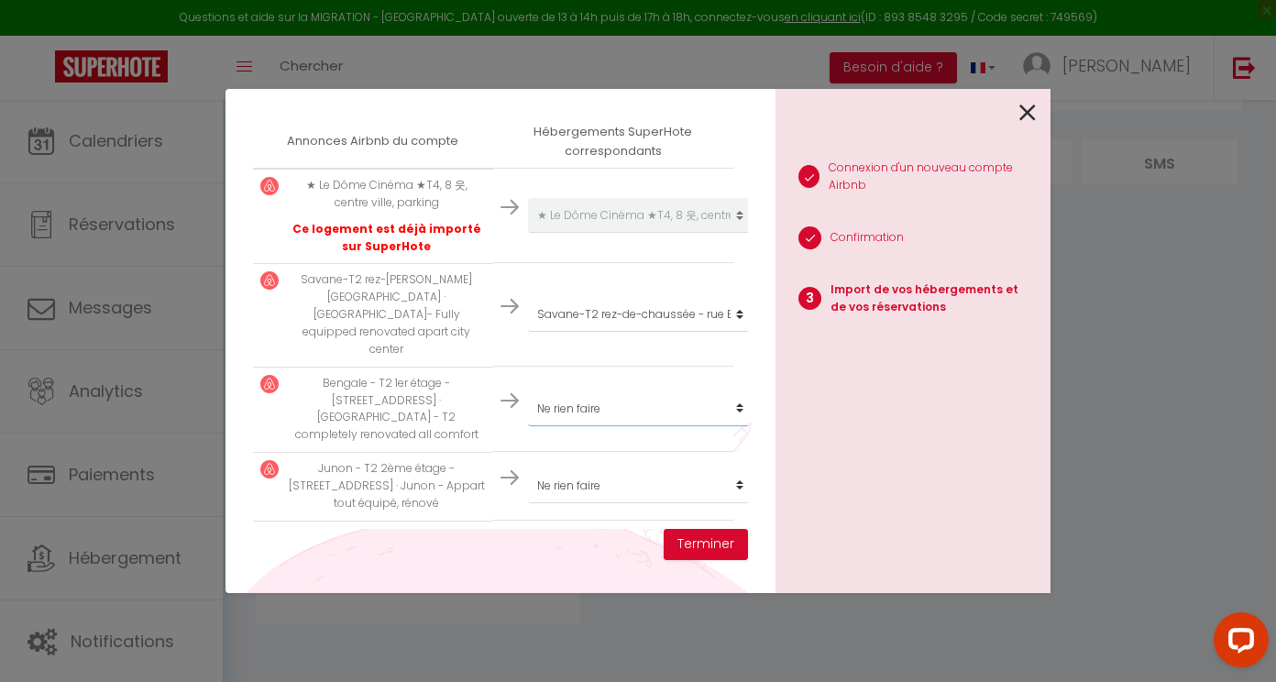
select select "24965"
click at [528, 233] on select "Créer un nouveau hébergement Ne rien faire Le Celestin - Appartement rdc avec t…" at bounding box center [640, 215] width 225 height 35
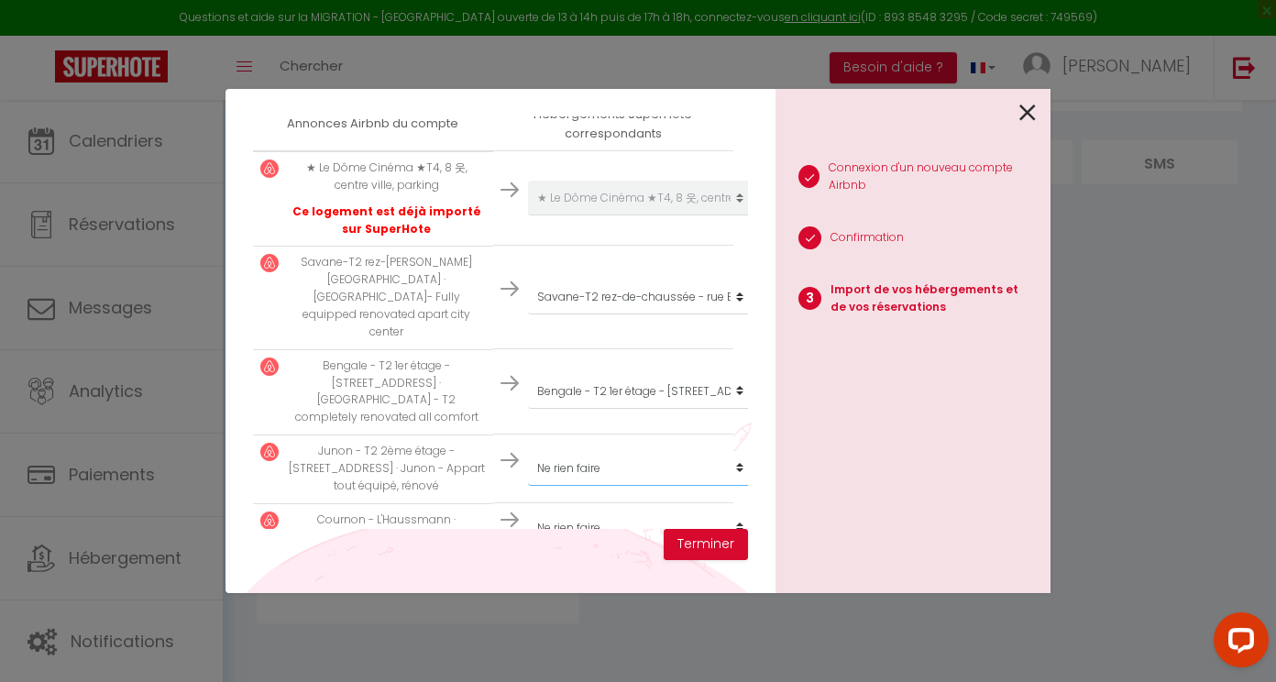
click at [610, 215] on select "Créer un nouveau hébergement Ne rien faire Le Celestin - Appartement rdc avec t…" at bounding box center [640, 198] width 225 height 35
select select "24966"
click at [528, 215] on select "Créer un nouveau hébergement Ne rien faire Le Celestin - Appartement rdc avec t…" at bounding box center [640, 198] width 225 height 35
click at [588, 215] on select "Créer un nouveau hébergement Ne rien faire Le Celestin - Appartement rdc avec t…" at bounding box center [640, 198] width 225 height 35
select select "39468"
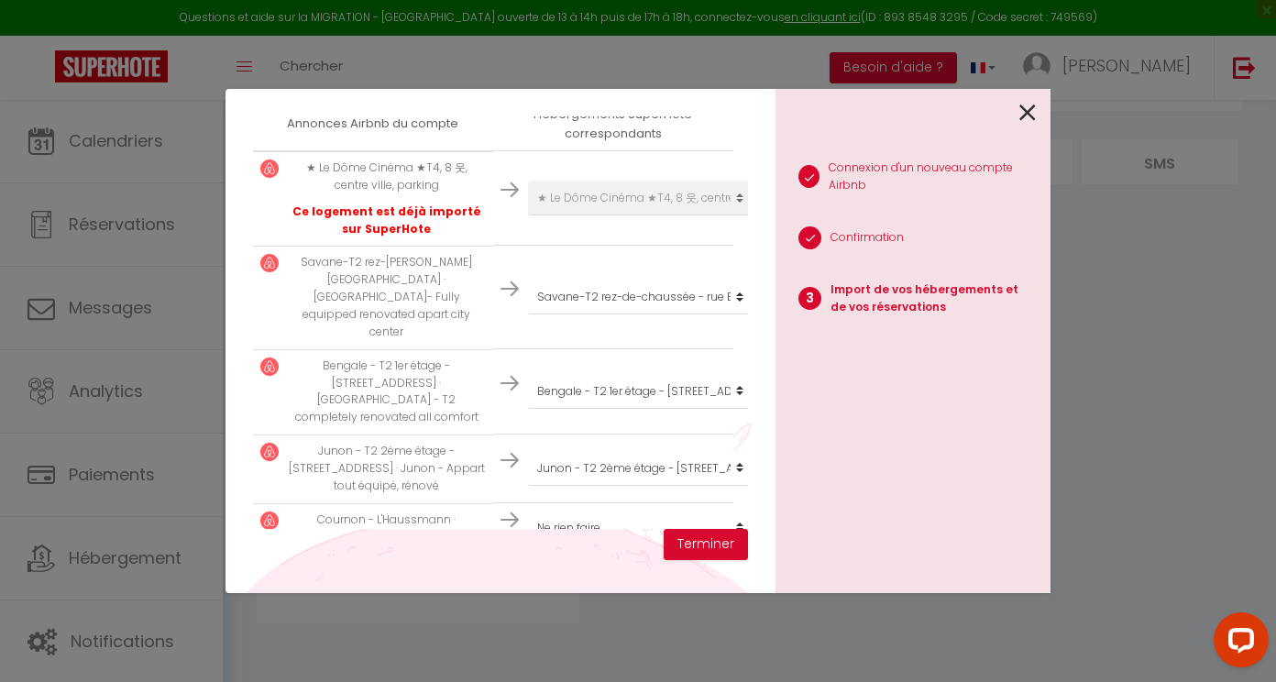
click at [528, 215] on select "Créer un nouveau hébergement Ne rien faire Le Celestin - Appartement rdc avec t…" at bounding box center [640, 198] width 225 height 35
click at [705, 548] on button "Terminer" at bounding box center [706, 544] width 84 height 31
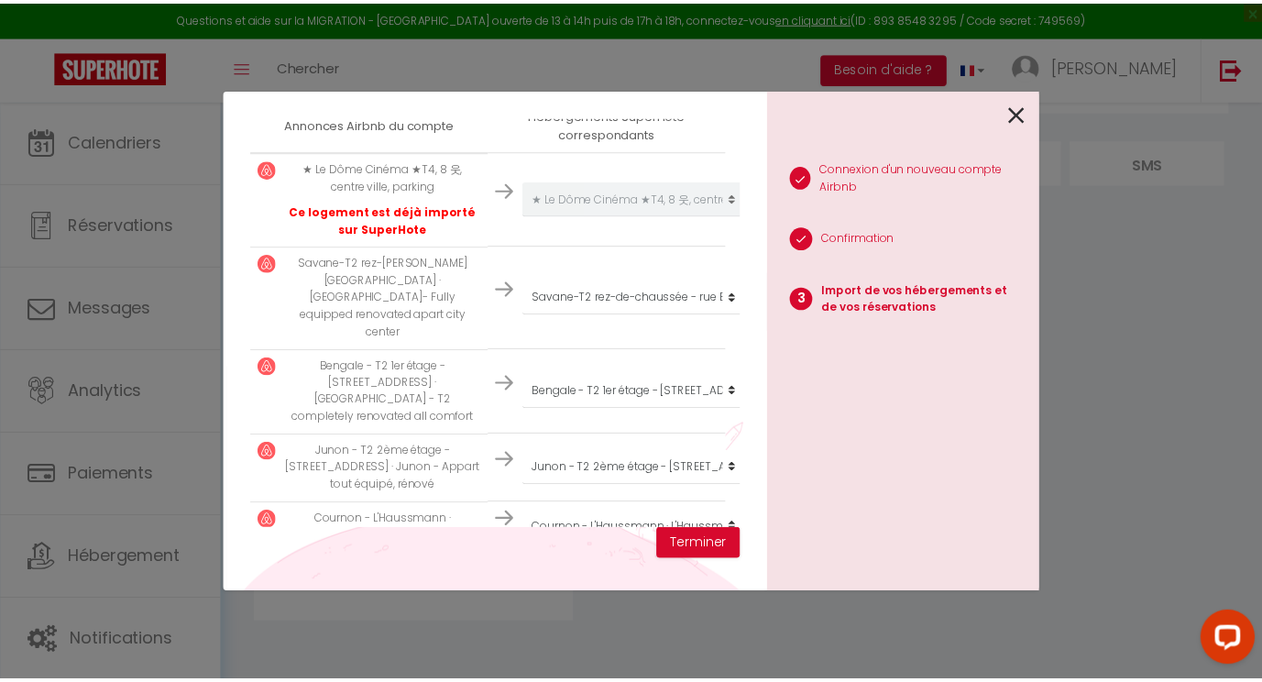
scroll to position [388, 0]
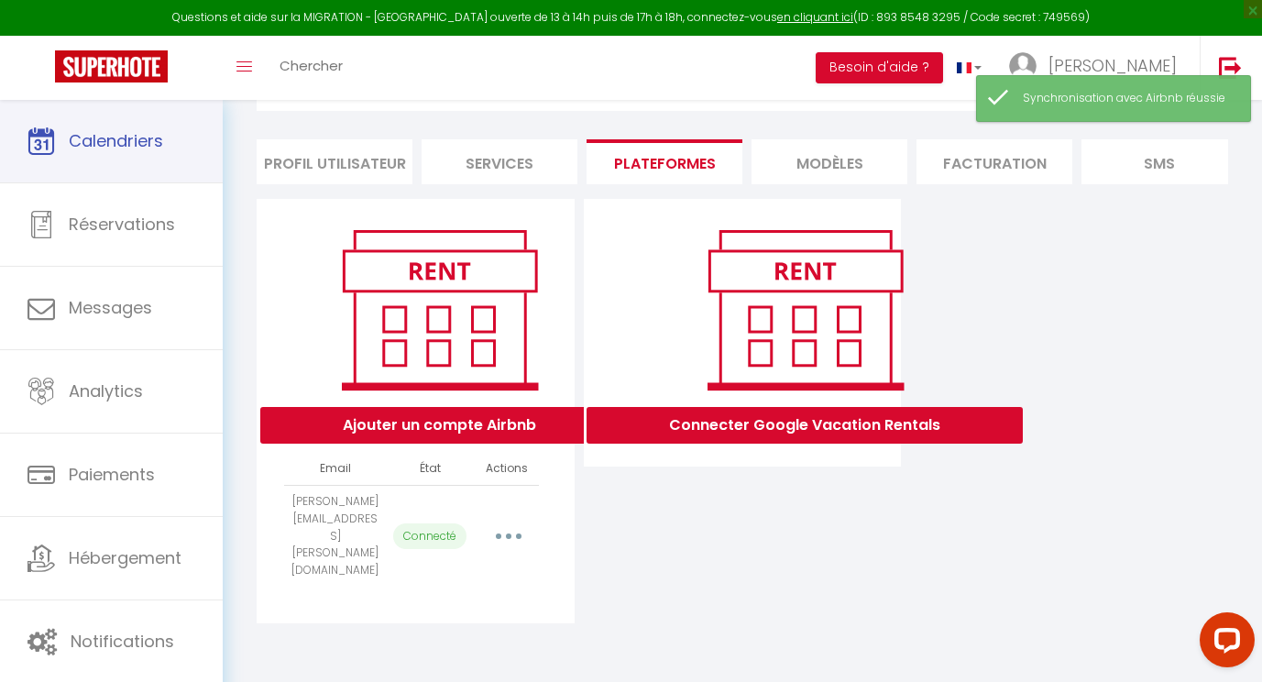
click at [75, 148] on span "Calendriers" at bounding box center [116, 140] width 94 height 23
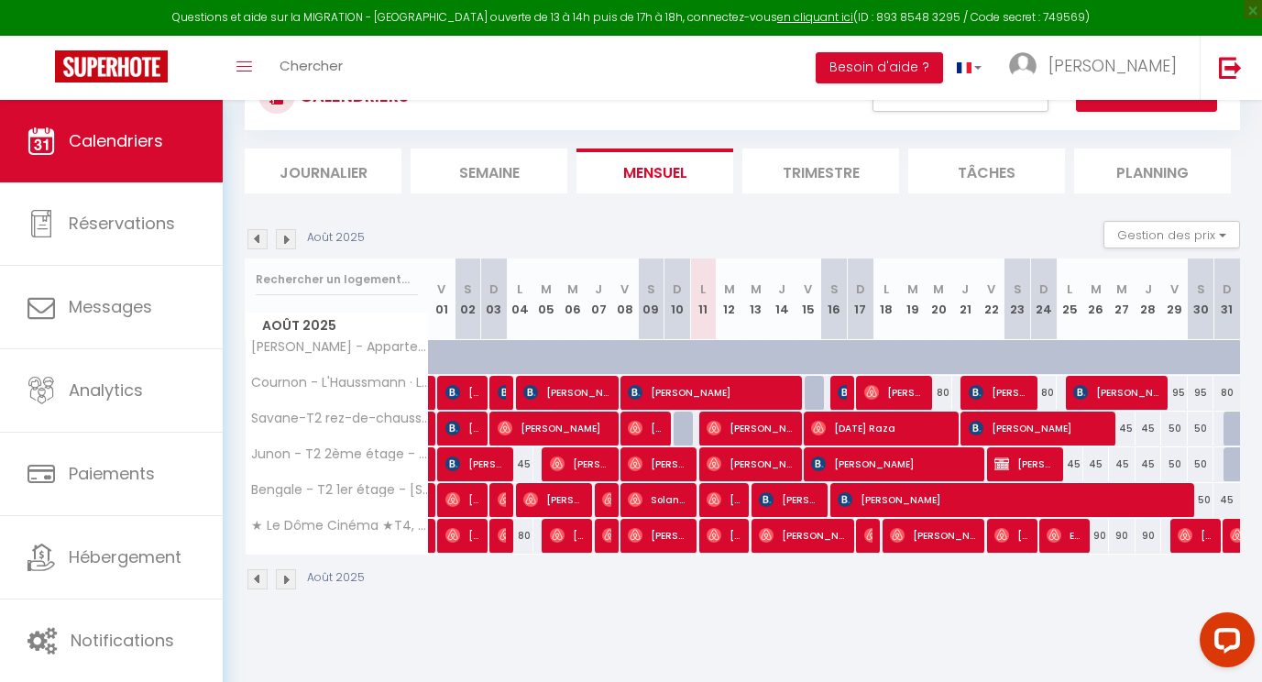
scroll to position [100, 0]
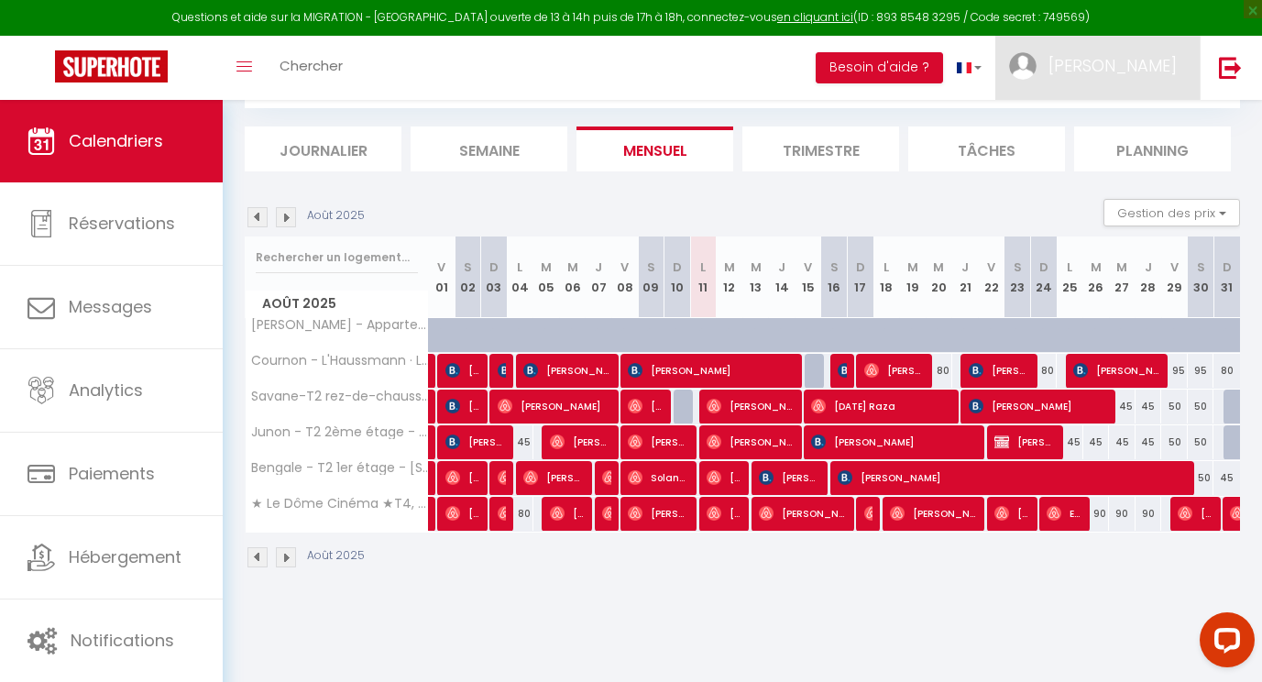
click at [1145, 67] on span "[PERSON_NAME]" at bounding box center [1113, 65] width 128 height 23
click at [1078, 127] on icon at bounding box center [1077, 128] width 13 height 13
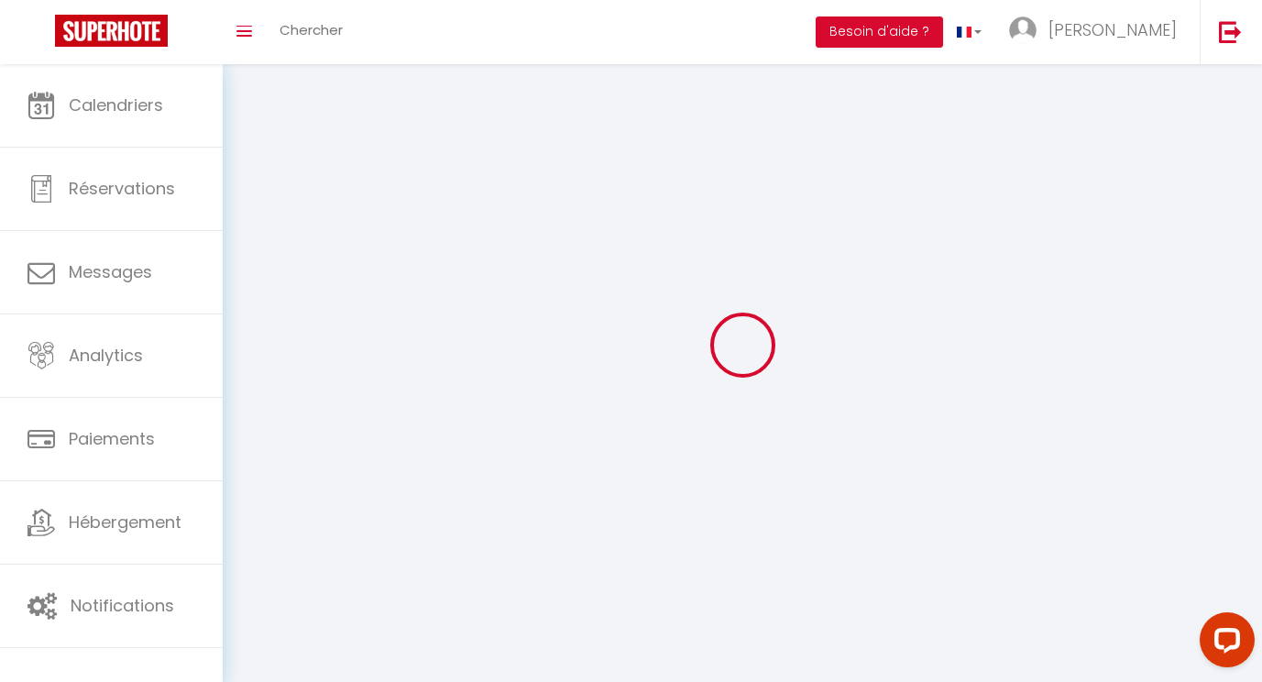
type input "[PERSON_NAME]"
type input "Agostinho"
type input "0669574622"
type input "18 rue des portes d'argent"
type input "63000"
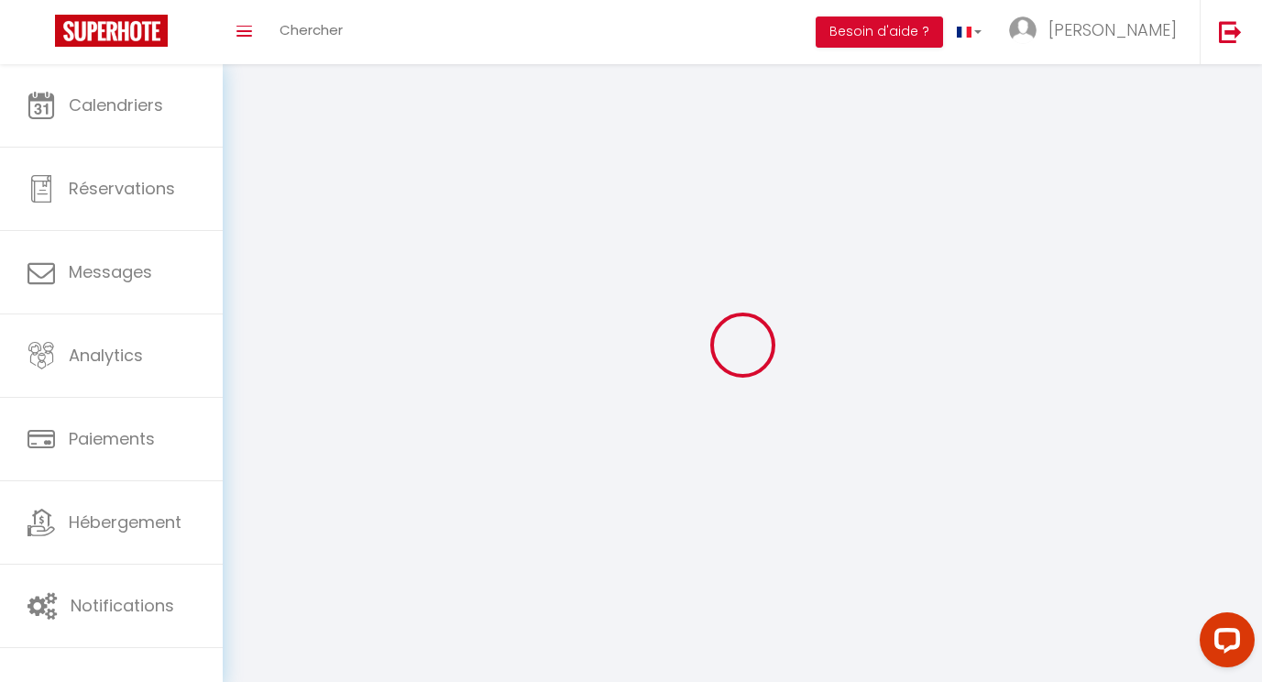
type input "Clermont-ferrand"
type input "2LCYuJxVooAh4deKxRqF9Hyif"
type input "i11ag4EY5RQ1Py8ULEGMV1F9T"
select select "28"
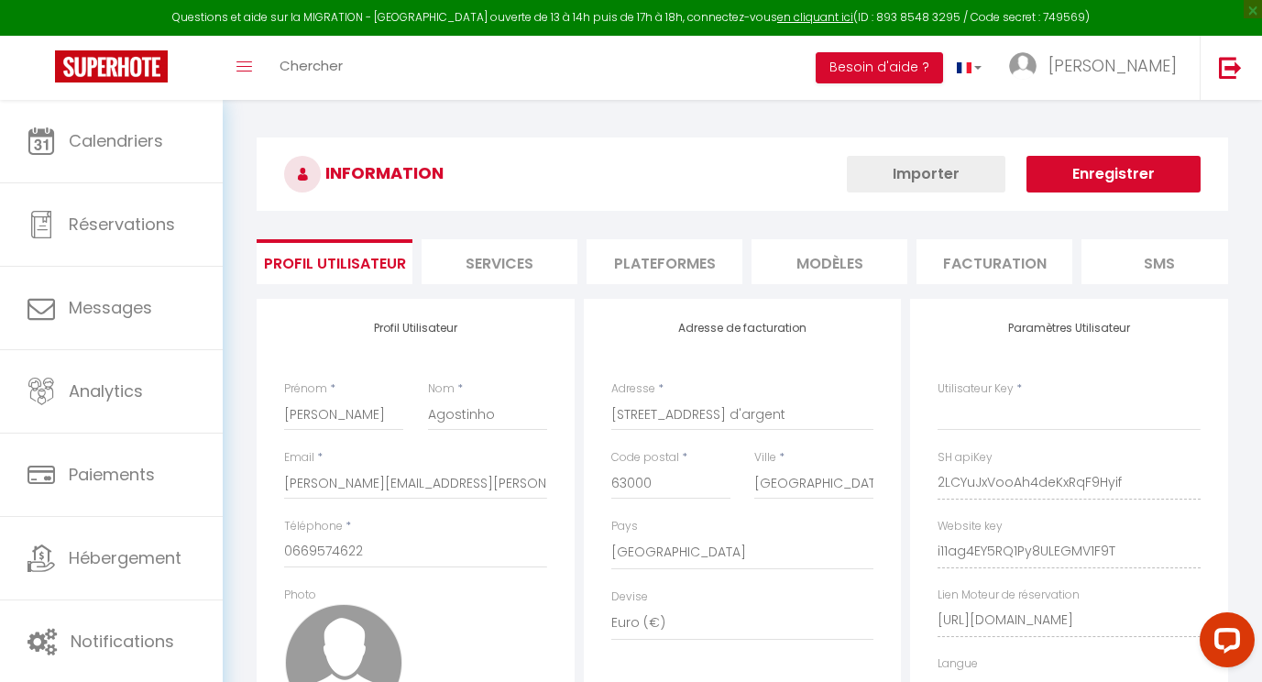
type input "2LCYuJxVooAh4deKxRqF9Hyif"
type input "i11ag4EY5RQ1Py8ULEGMV1F9T"
type input "https://app.superhote.com/#/get-available-rentals/i11ag4EY5RQ1Py8ULEGMV1F9T"
select select "fr"
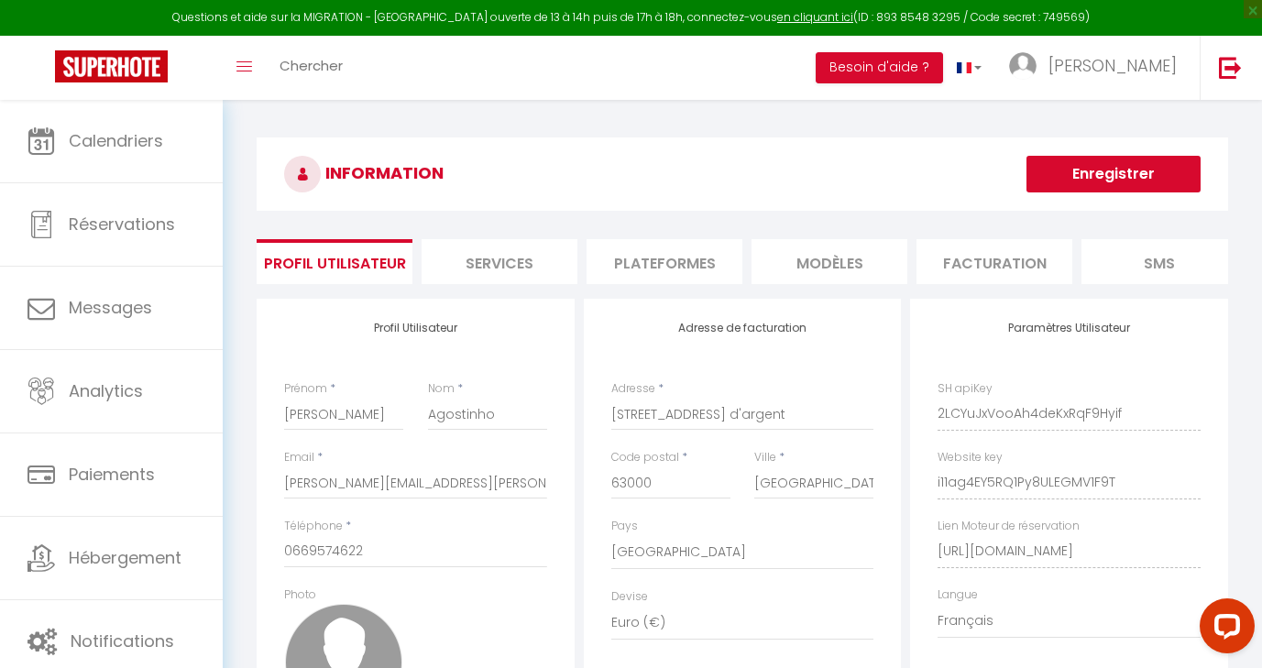
click at [660, 279] on li "Plateformes" at bounding box center [665, 261] width 156 height 45
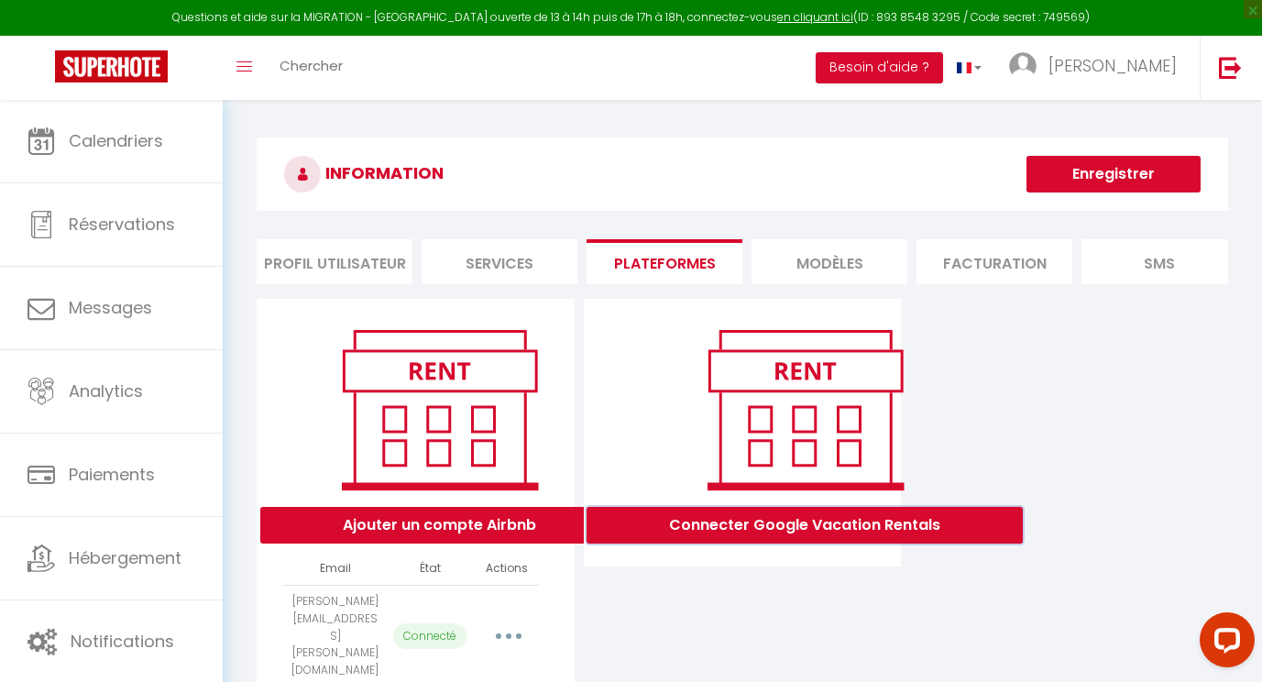
click at [823, 544] on button "Connecter Google Vacation Rentals" at bounding box center [805, 525] width 436 height 37
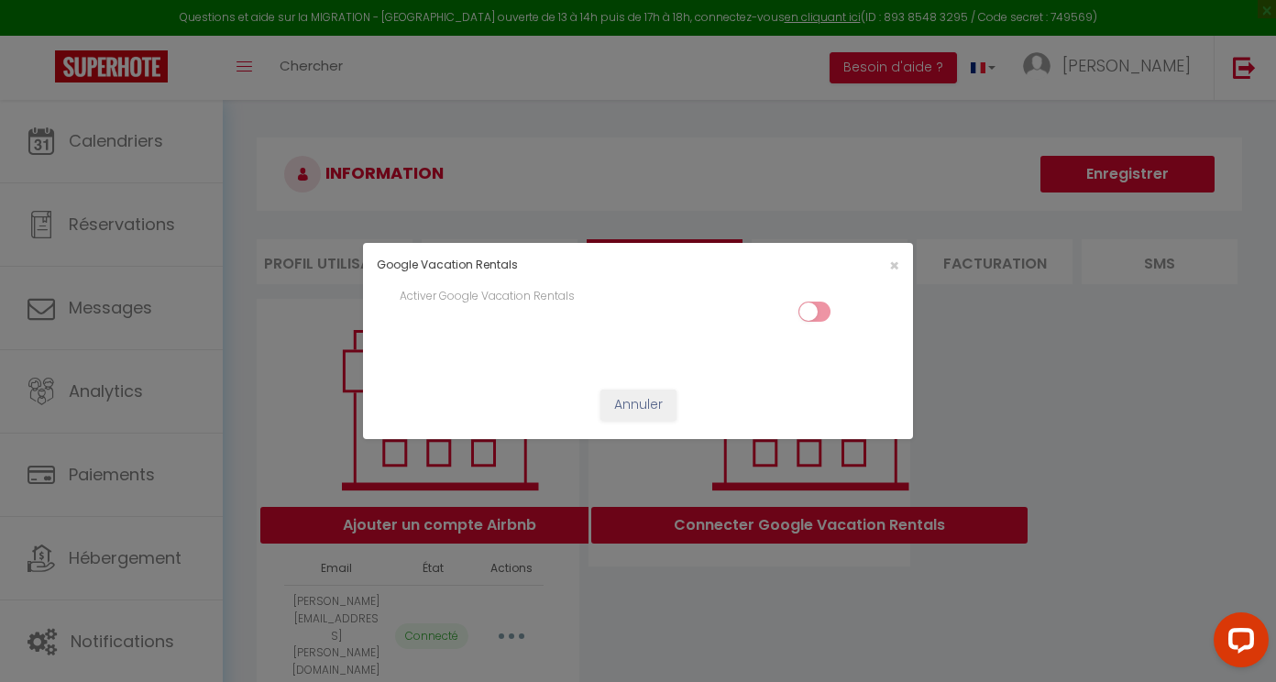
click at [815, 307] on input "checkbox" at bounding box center [814, 315] width 32 height 27
click at [890, 268] on span "×" at bounding box center [894, 265] width 10 height 23
checkbox input "true"
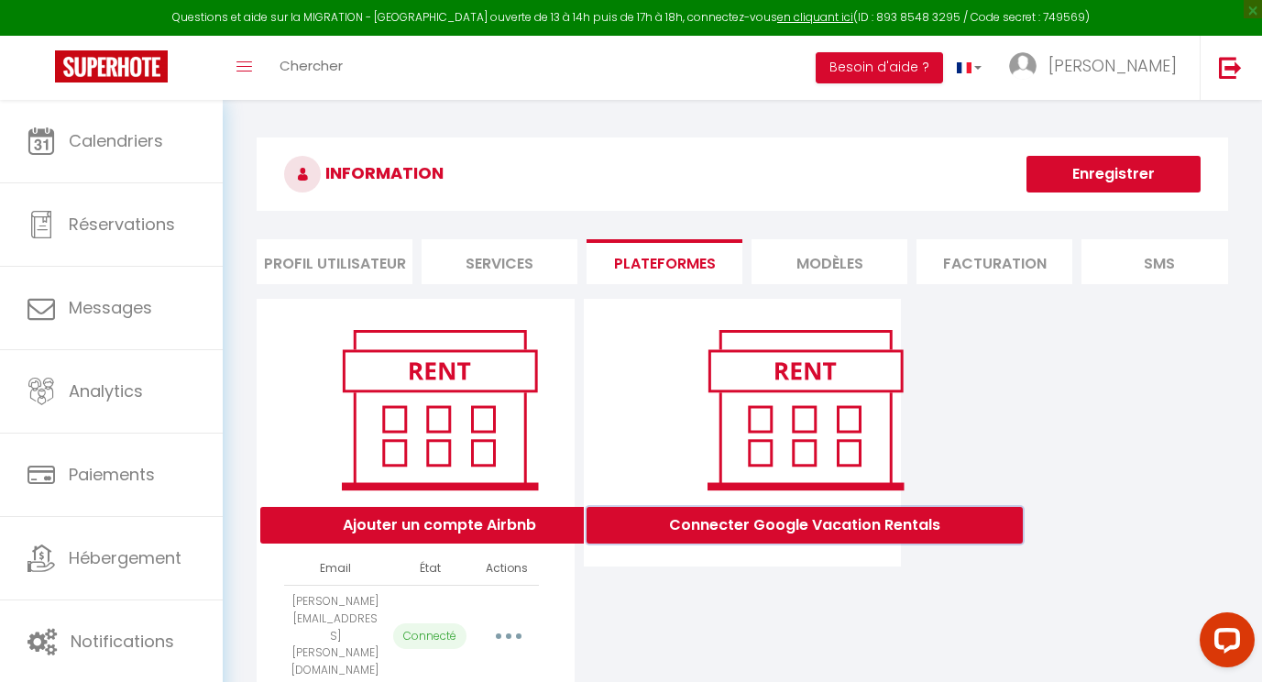
click at [823, 544] on button "Connecter Google Vacation Rentals" at bounding box center [805, 525] width 436 height 37
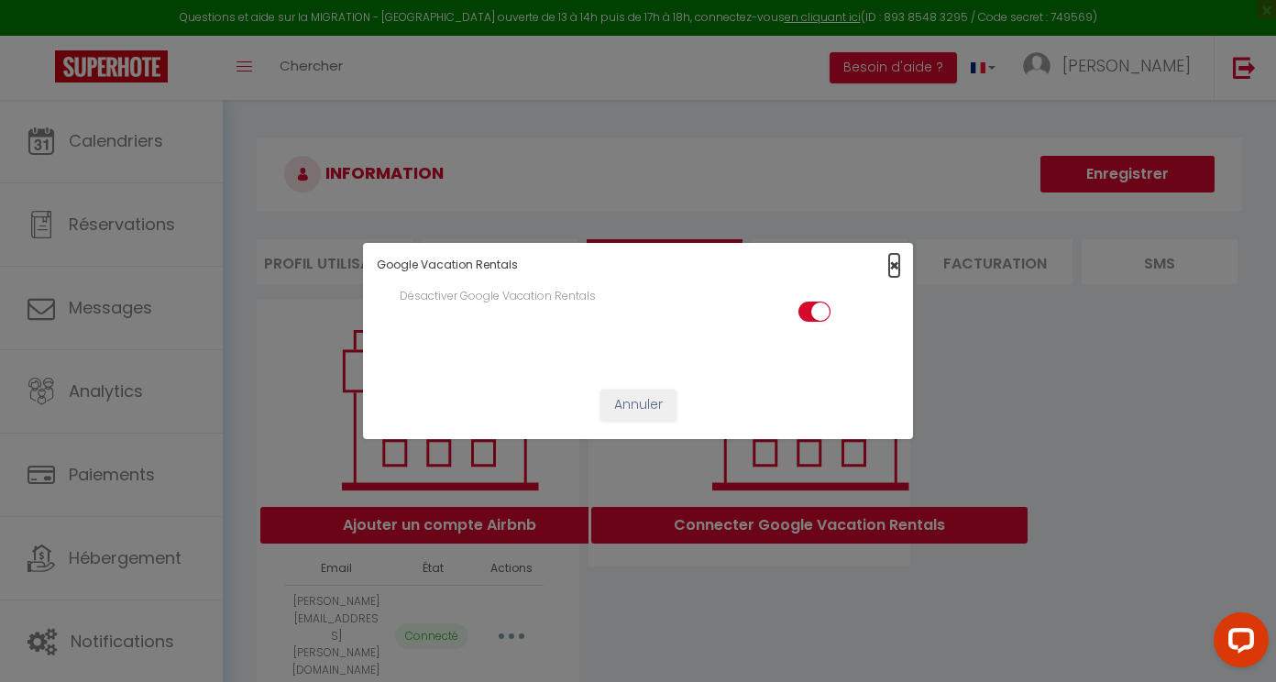
click at [897, 259] on span "×" at bounding box center [894, 265] width 10 height 23
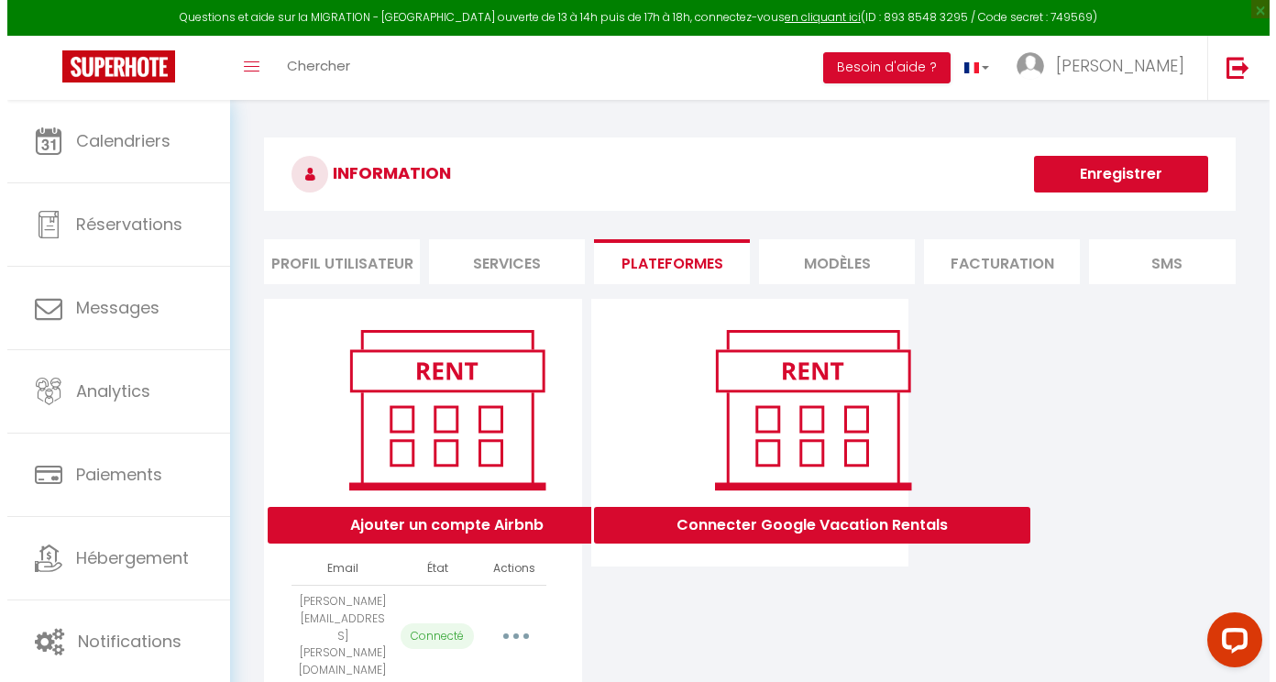
scroll to position [100, 0]
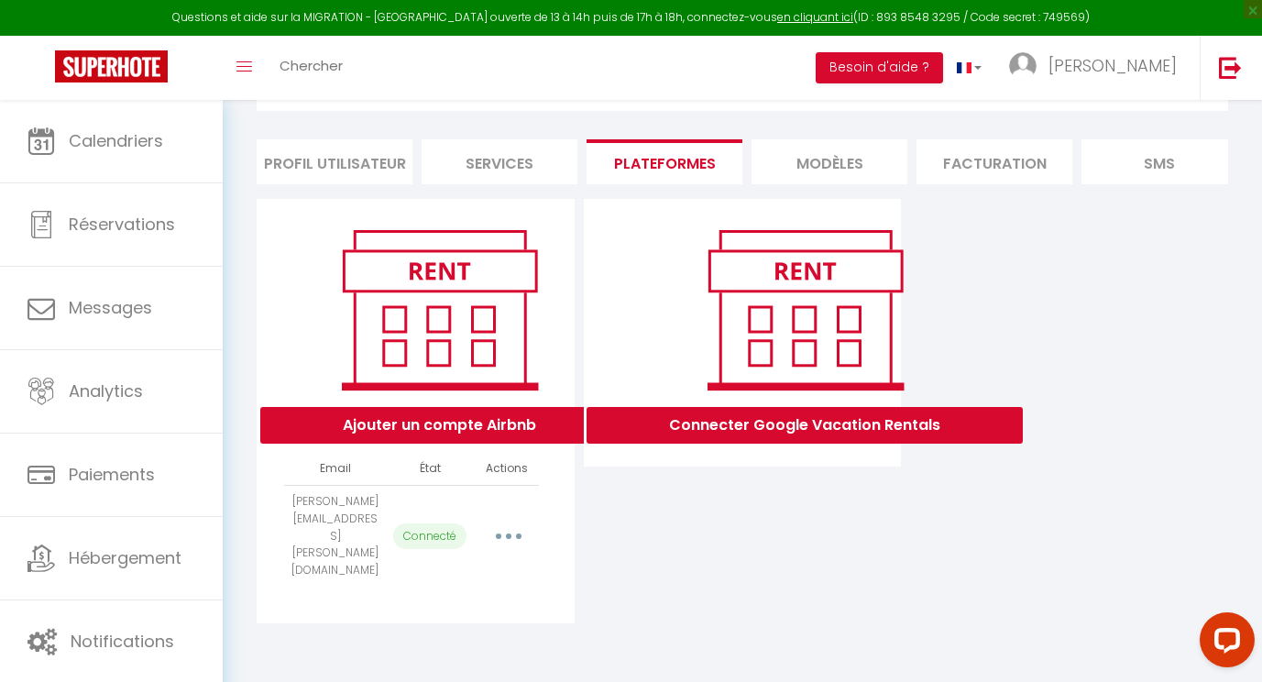
click at [842, 419] on div "Connecter Google Vacation Rentals" at bounding box center [805, 421] width 436 height 46
click at [845, 434] on button "Connecter Google Vacation Rentals" at bounding box center [805, 425] width 436 height 37
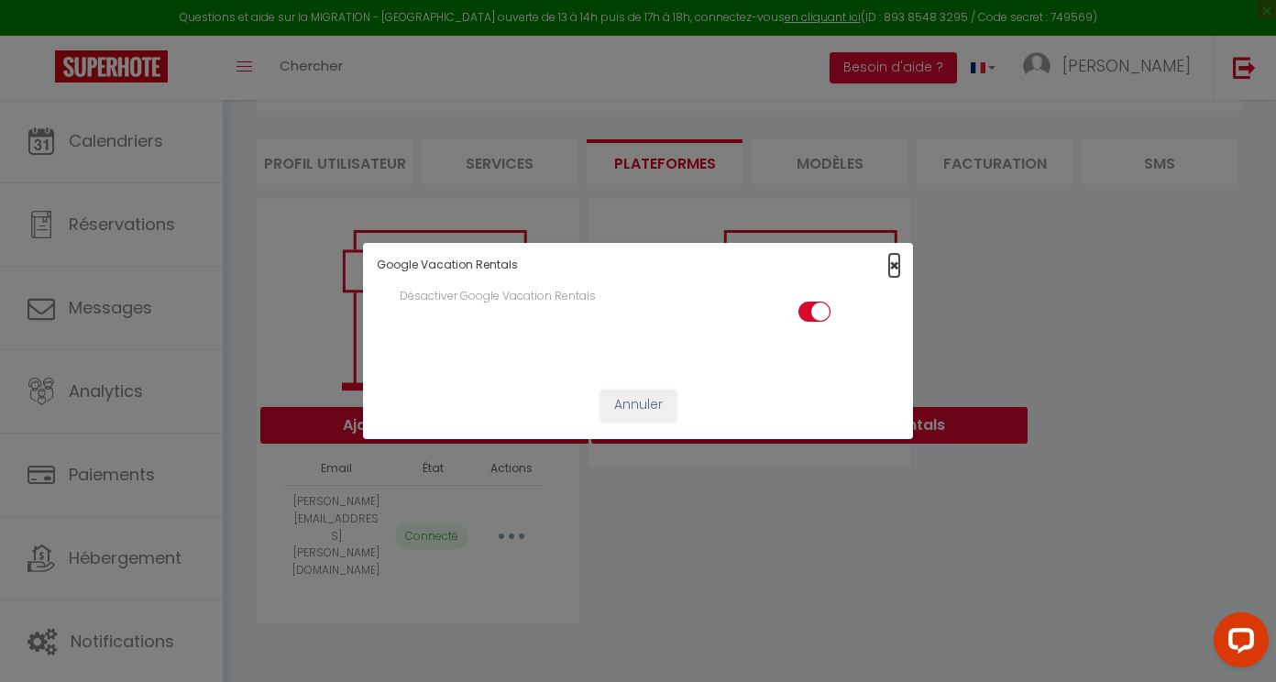
click at [895, 268] on span "×" at bounding box center [894, 265] width 10 height 23
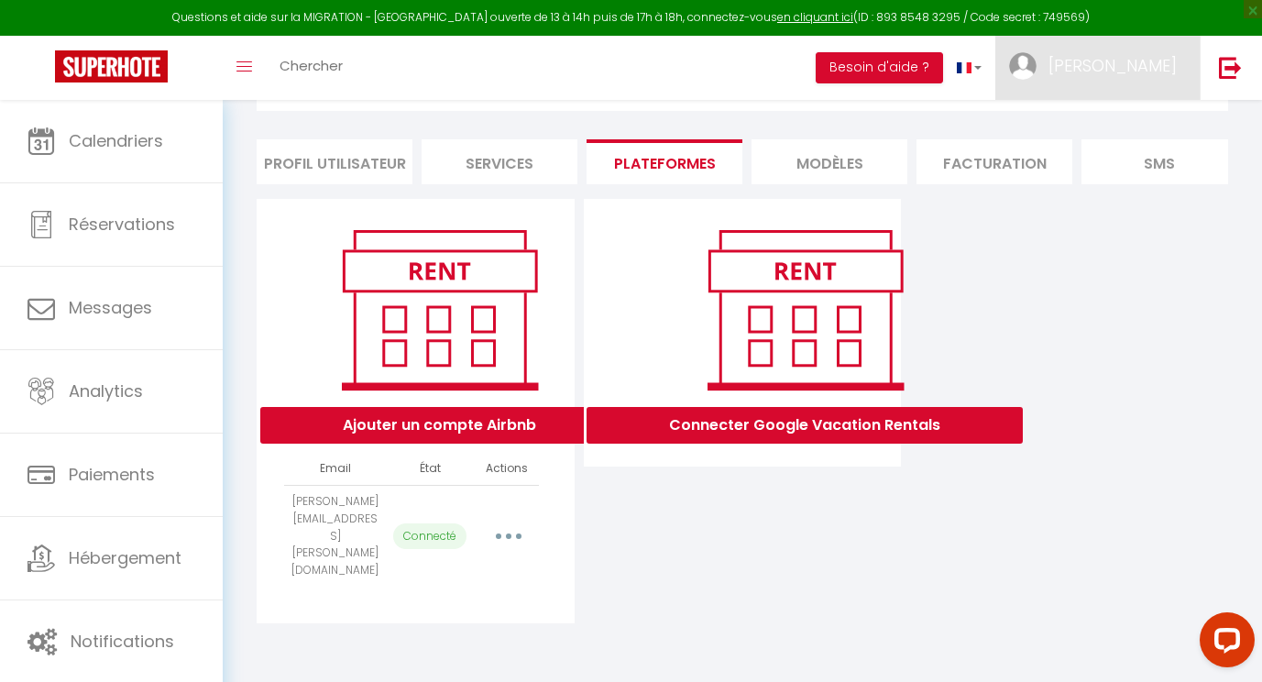
click at [1132, 83] on link "[PERSON_NAME]" at bounding box center [1097, 68] width 204 height 64
click at [1141, 361] on div "Ajouter un compte Airbnb Email État Actions thomas.agostinho@live.fr Connecté I…" at bounding box center [742, 411] width 981 height 424
click at [1115, 88] on link "[PERSON_NAME]" at bounding box center [1097, 68] width 204 height 64
click at [1093, 123] on link "Paramètres" at bounding box center [1127, 127] width 136 height 31
click at [705, 439] on button "Connecter Google Vacation Rentals" at bounding box center [805, 425] width 436 height 37
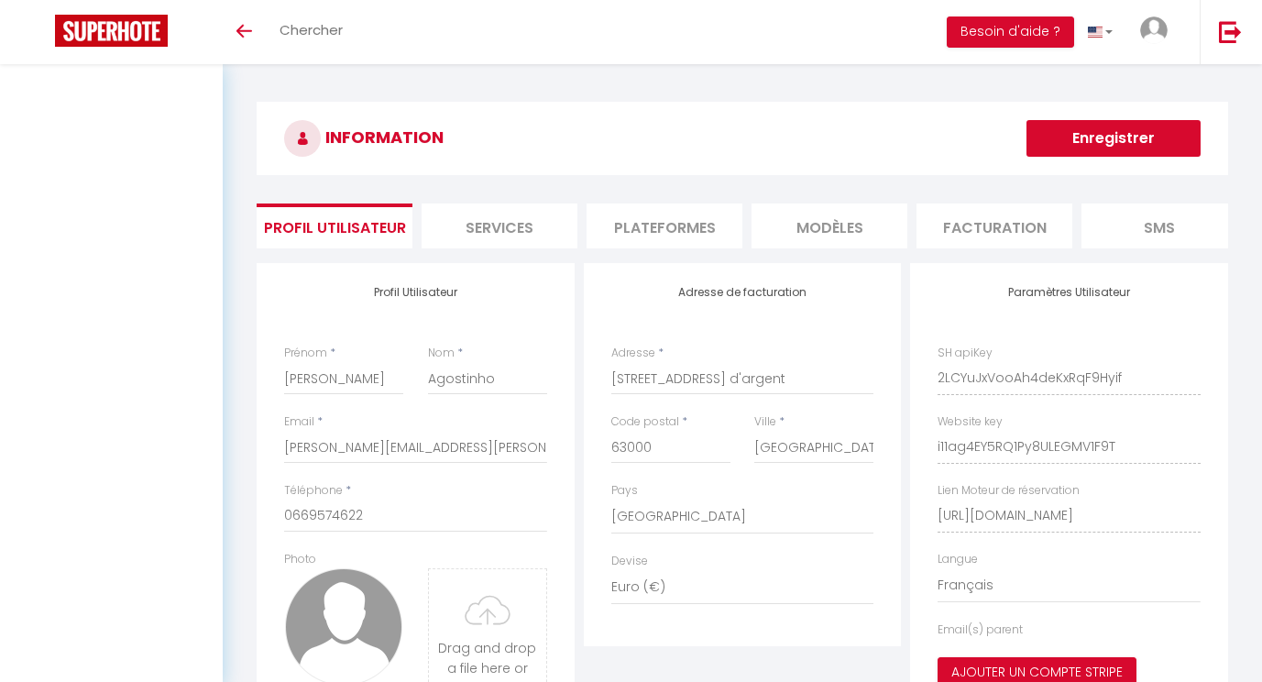
select select "28"
select select "fr"
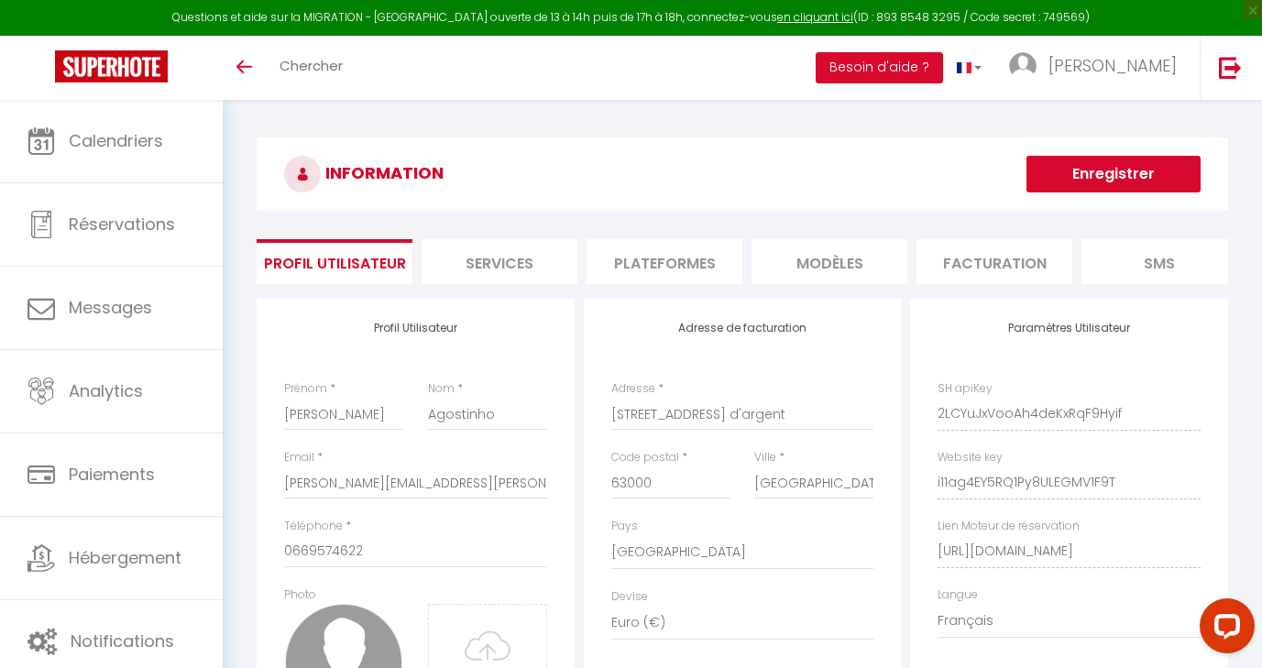
click at [678, 261] on li "Plateformes" at bounding box center [665, 261] width 156 height 45
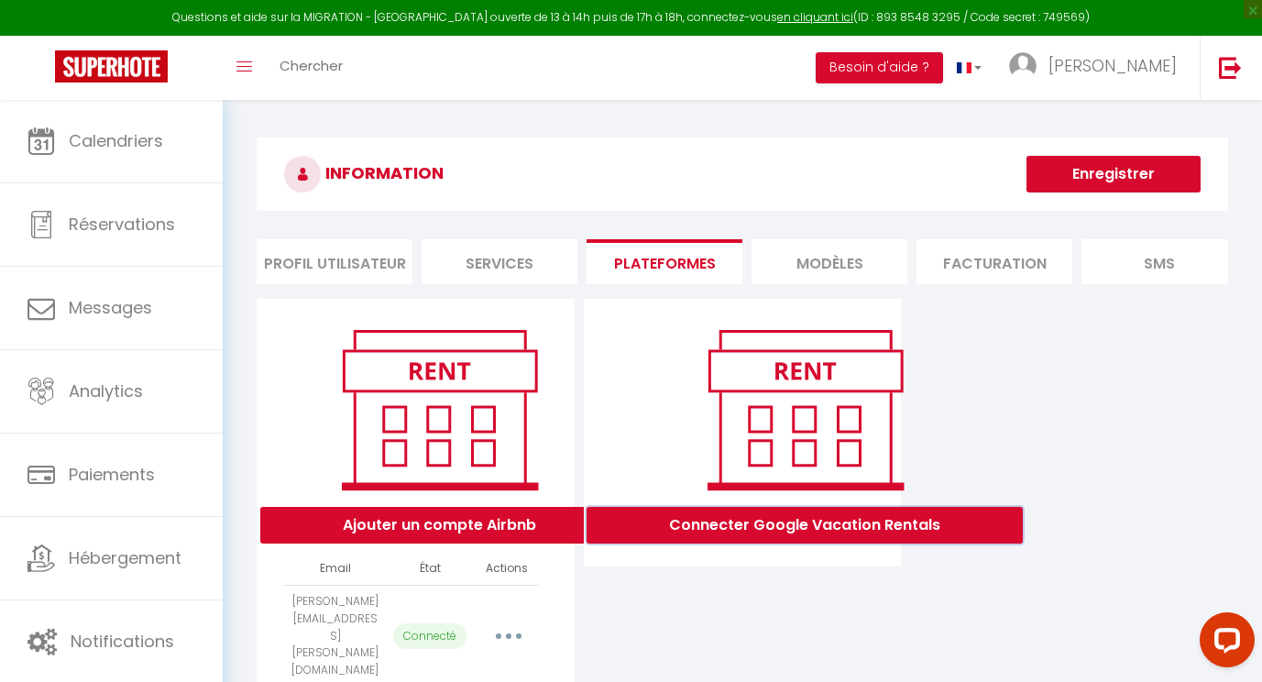
click at [715, 538] on button "Connecter Google Vacation Rentals" at bounding box center [805, 525] width 436 height 37
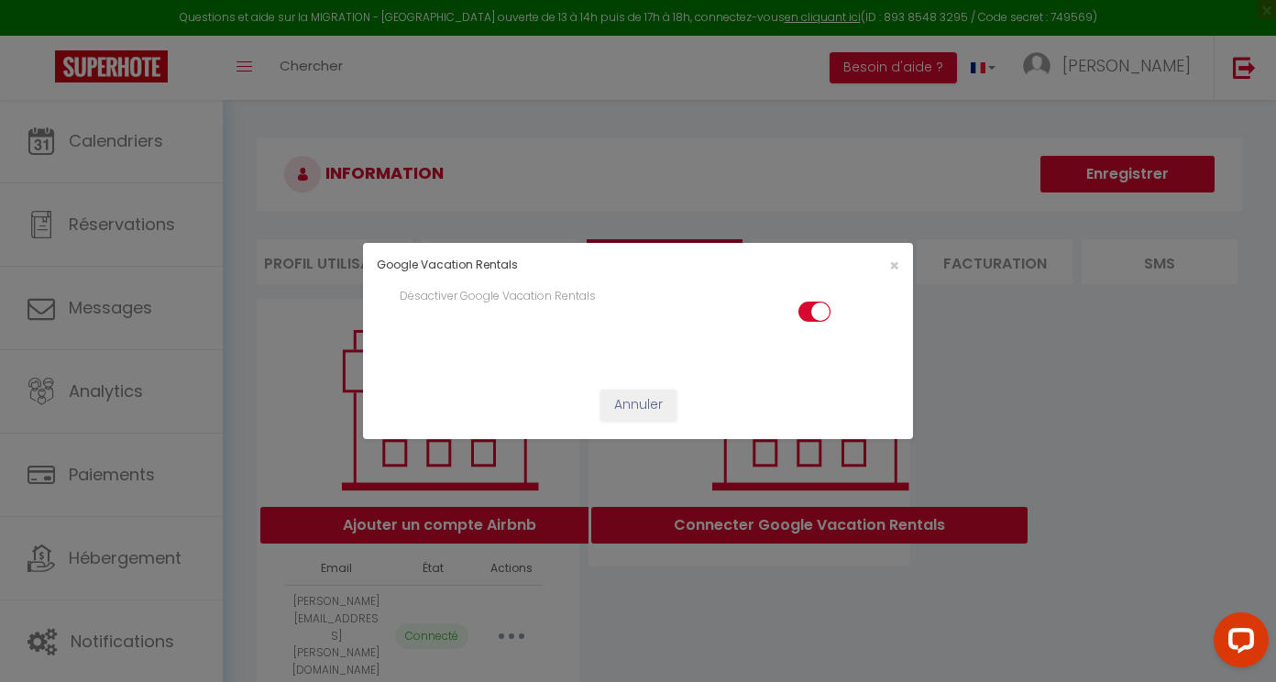
click at [887, 259] on div "×" at bounding box center [820, 265] width 182 height 17
drag, startPoint x: 884, startPoint y: 257, endPoint x: 891, endPoint y: 263, distance: 9.7
click at [891, 263] on div "×" at bounding box center [820, 265] width 182 height 17
click at [891, 263] on span "×" at bounding box center [894, 265] width 10 height 23
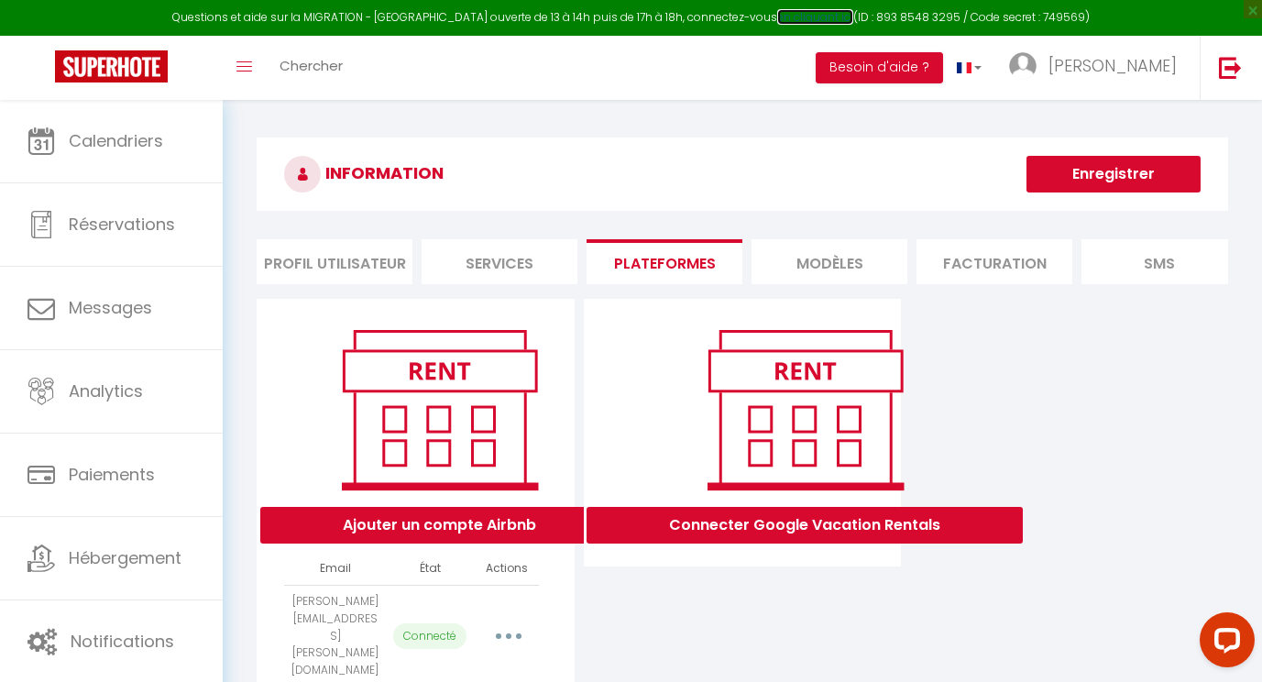
click at [800, 17] on link "en cliquant ici" at bounding box center [815, 17] width 76 height 16
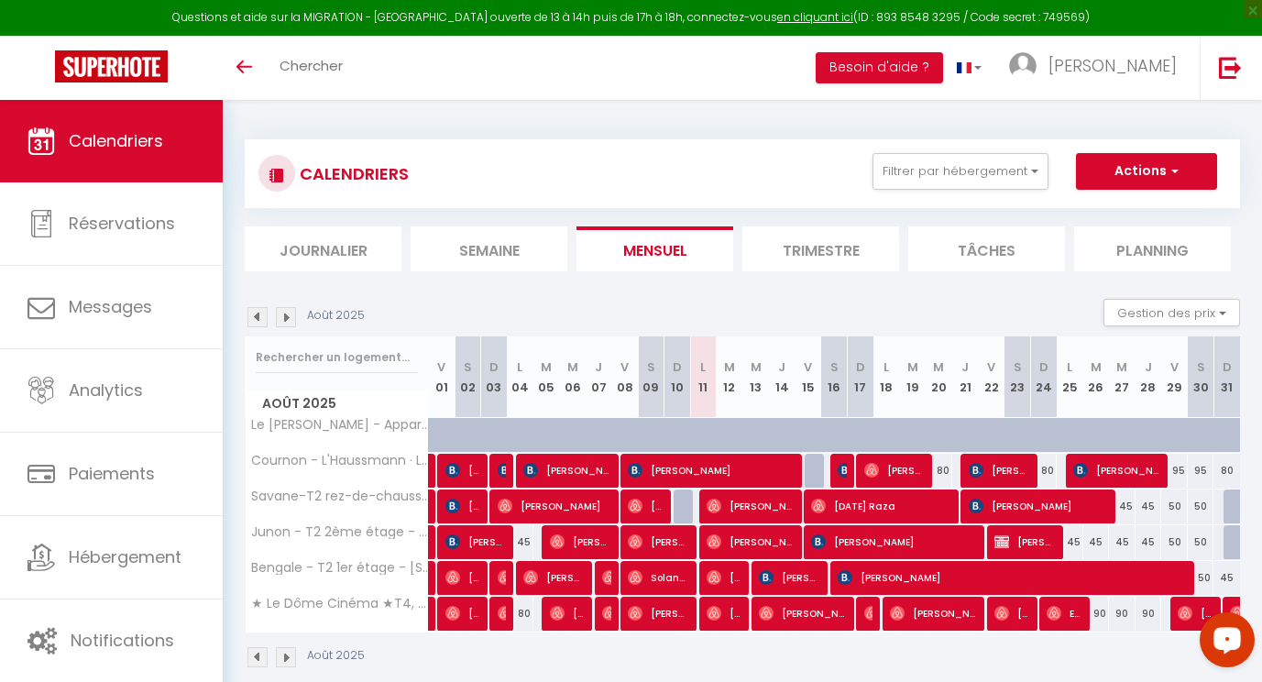
click at [1230, 641] on icon "Open LiveChat chat widget" at bounding box center [1227, 639] width 17 height 12
